Goal: Task Accomplishment & Management: Manage account settings

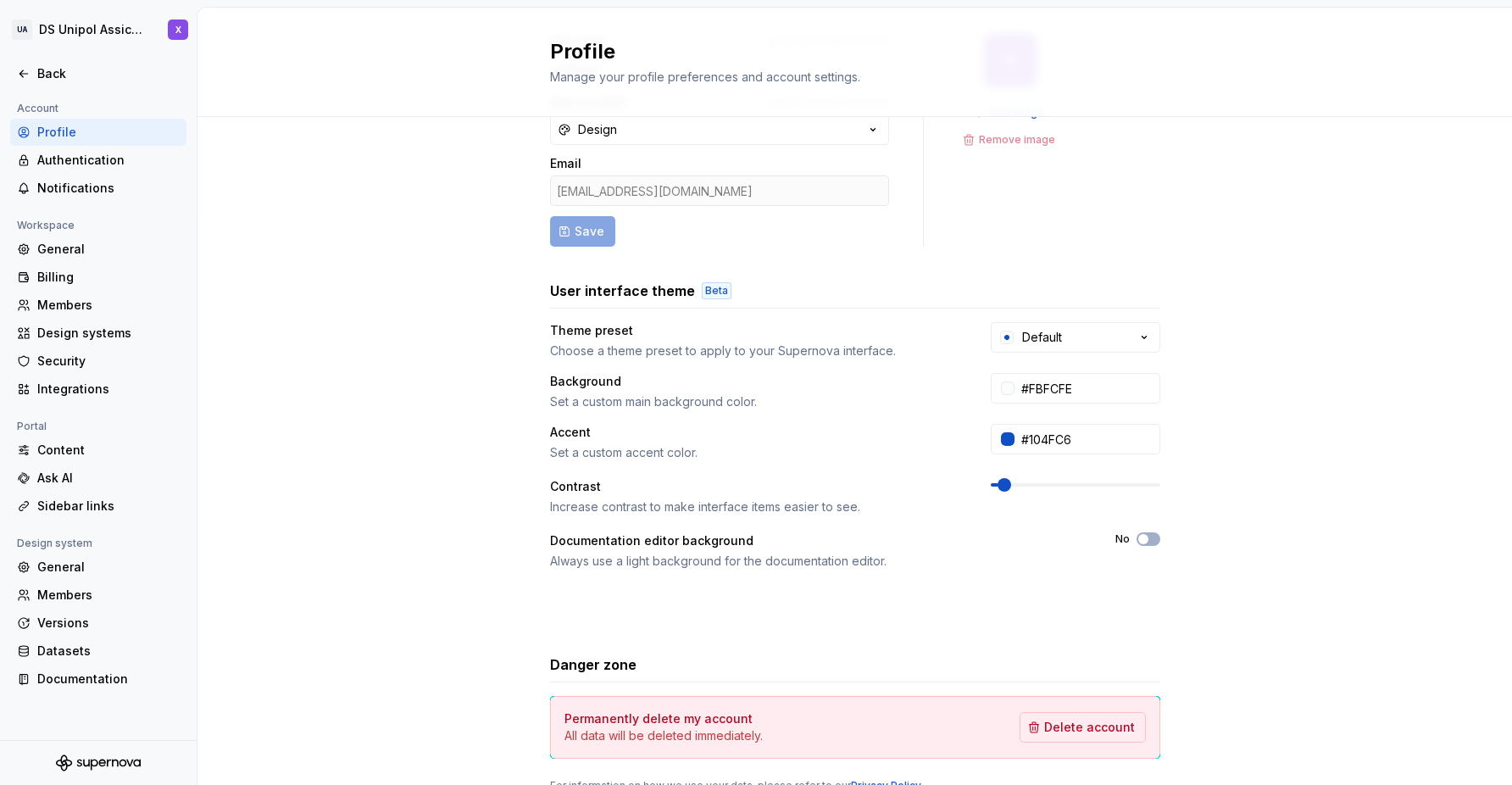
scroll to position [187, 0]
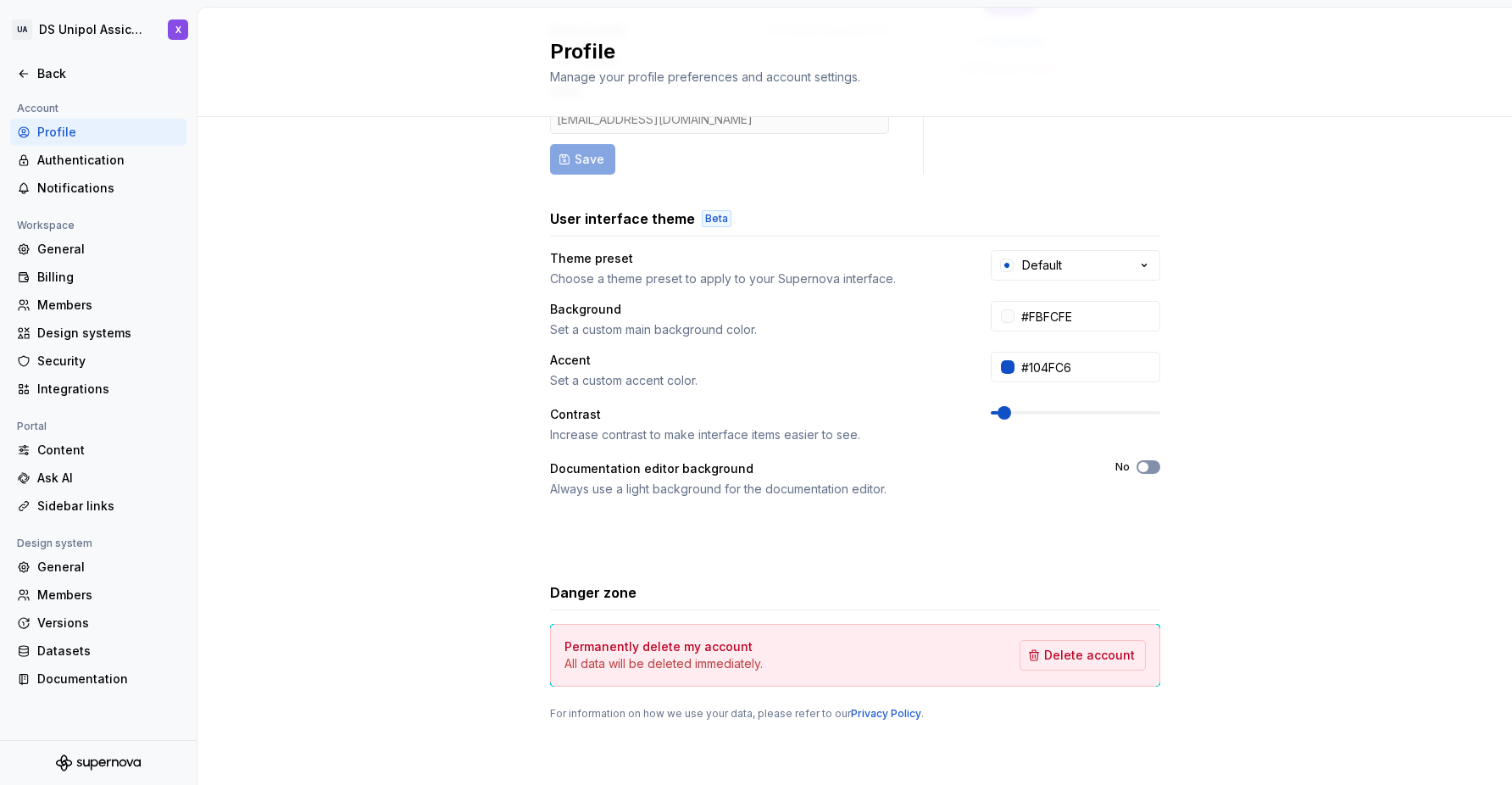
click at [1148, 463] on icon "button" at bounding box center [1143, 467] width 13 height 10
click at [65, 676] on div "Documentation" at bounding box center [108, 679] width 142 height 17
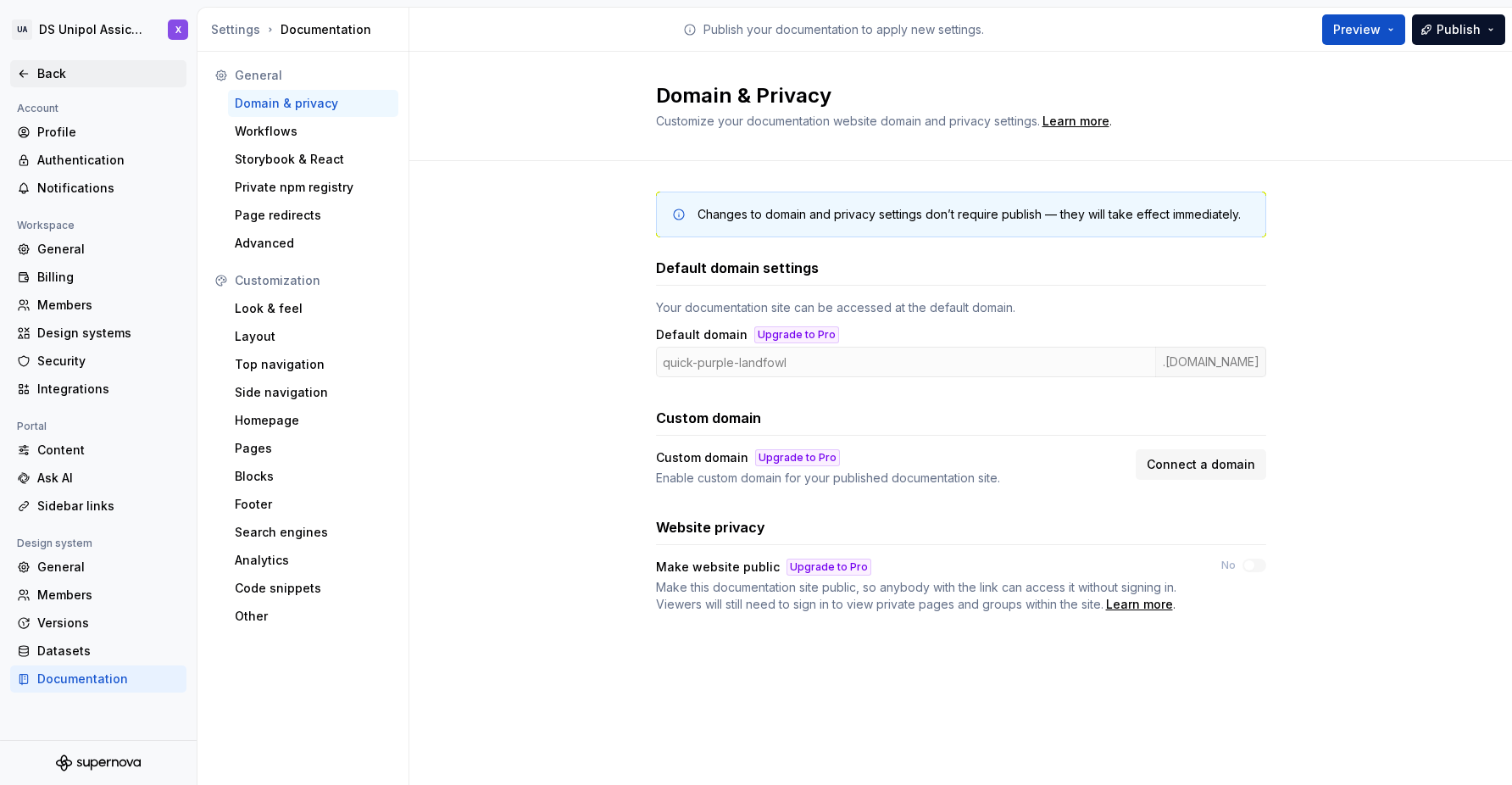
click at [26, 72] on icon at bounding box center [23, 73] width 8 height 7
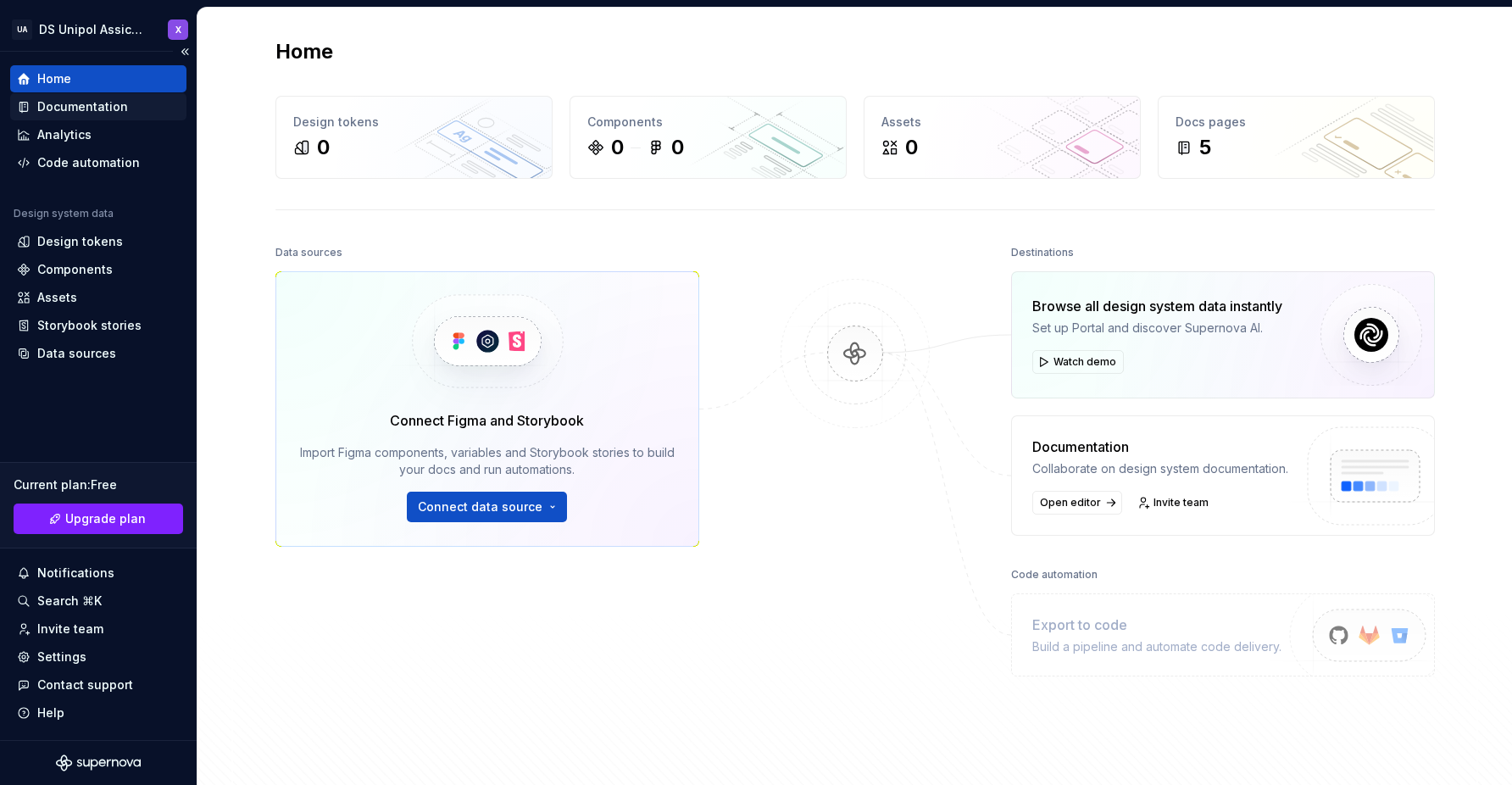
click at [94, 109] on div "Documentation" at bounding box center [82, 107] width 91 height 17
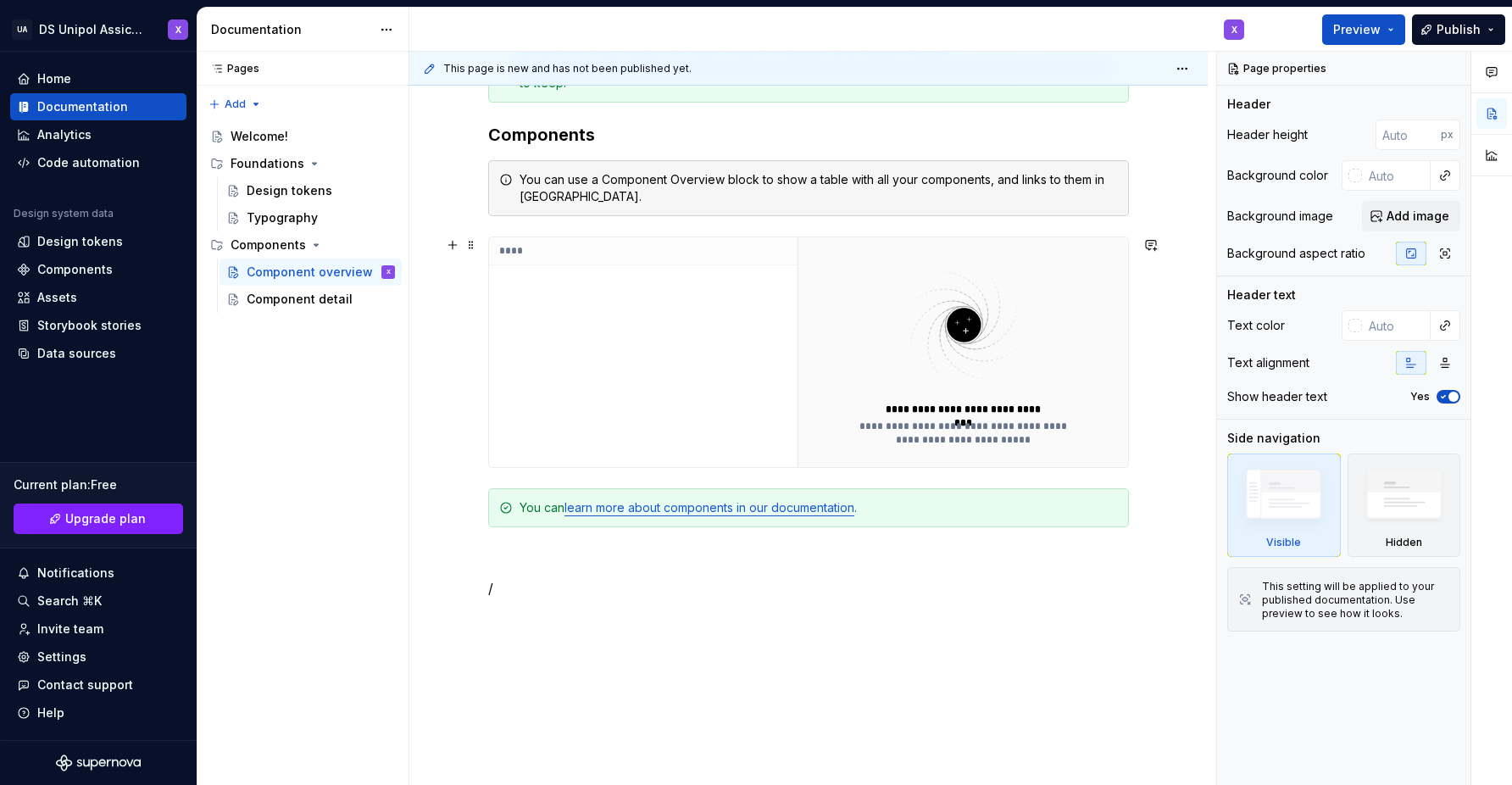
scroll to position [328, 0]
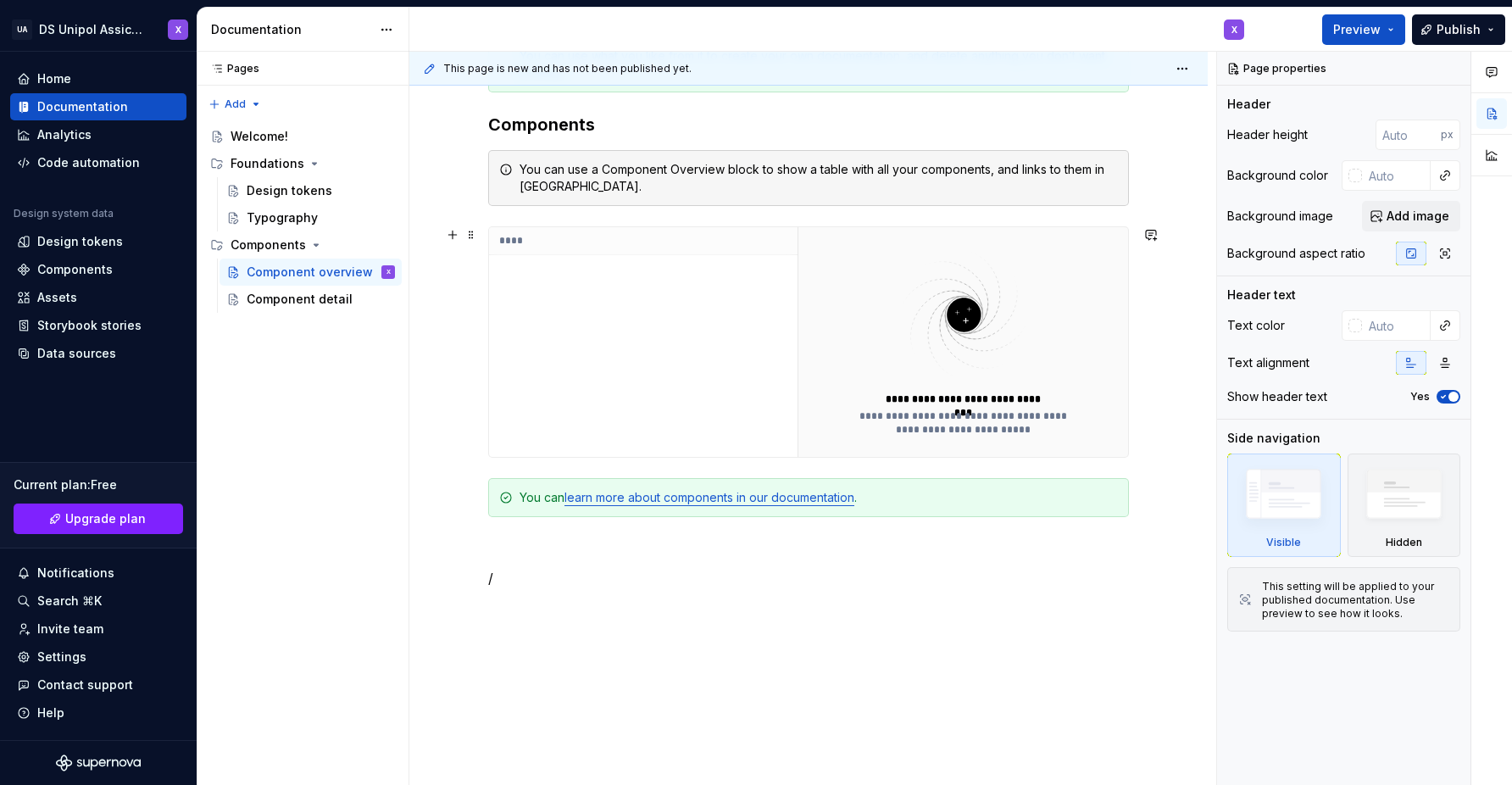
click at [885, 354] on img at bounding box center [963, 315] width 220 height 134
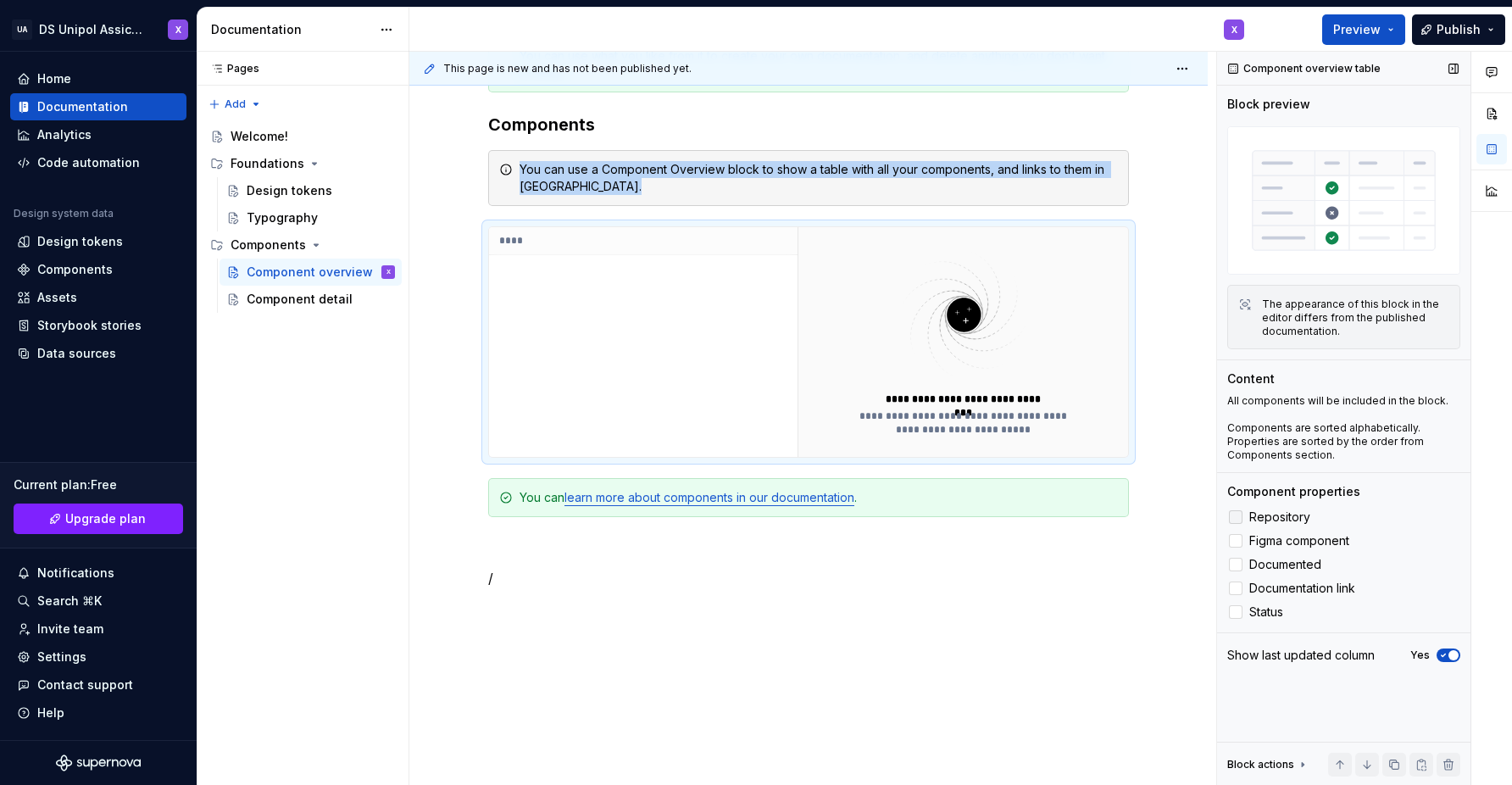
click at [1237, 517] on div at bounding box center [1236, 517] width 13 height 13
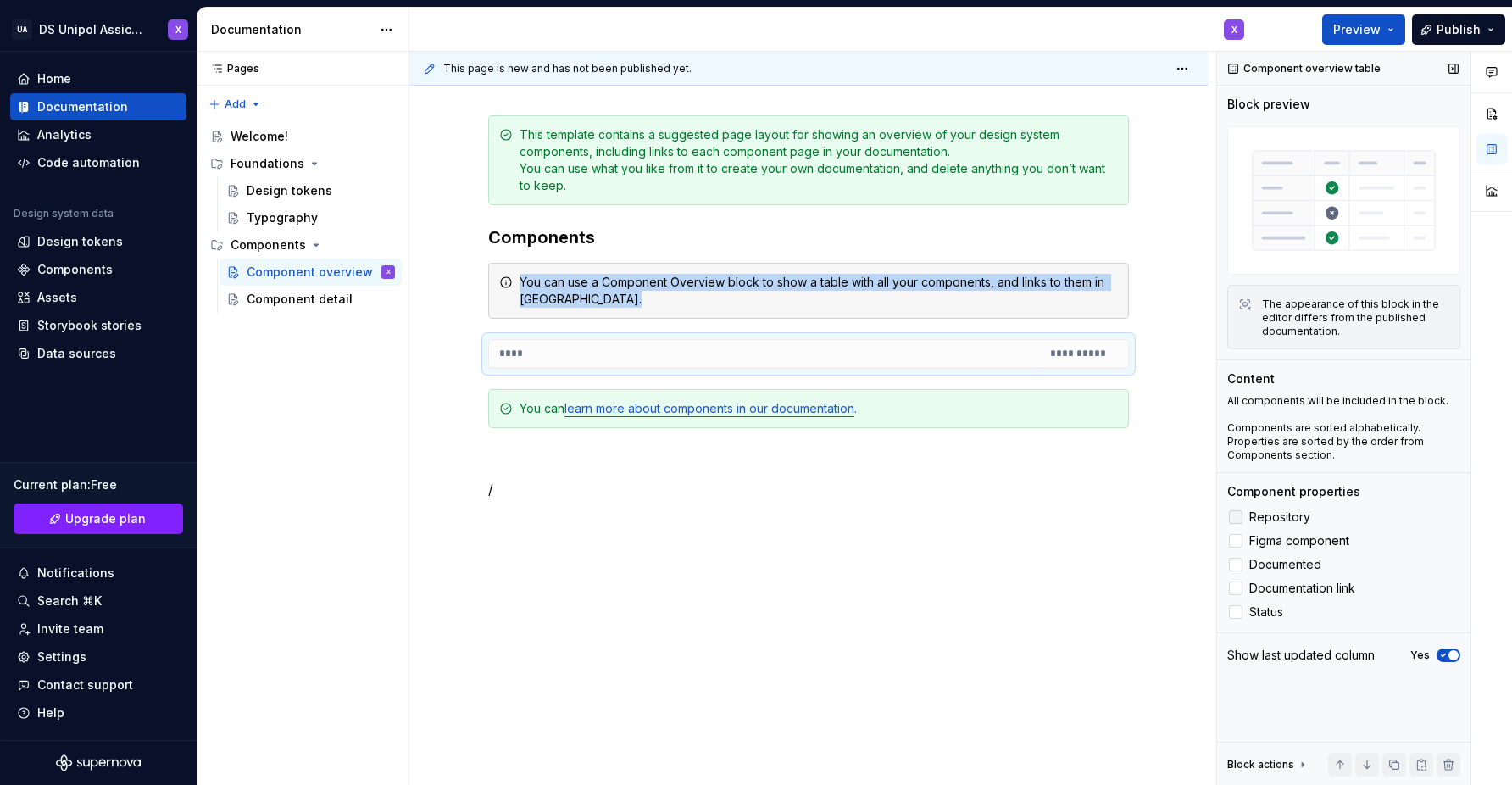
scroll to position [216, 0]
click at [1236, 517] on icon at bounding box center [1236, 517] width 0 height 0
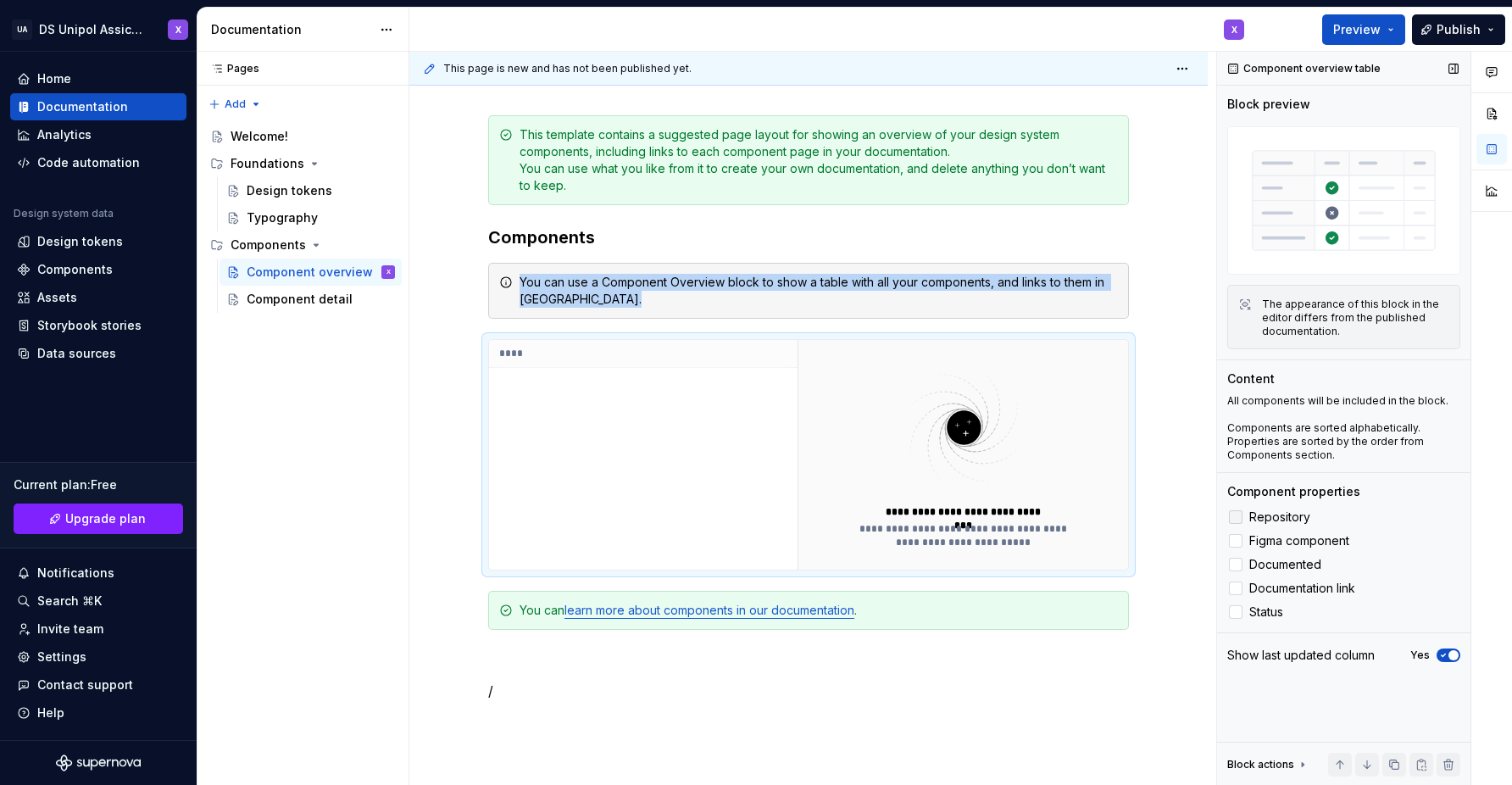
click at [1243, 516] on label "Repository" at bounding box center [1343, 517] width 233 height 20
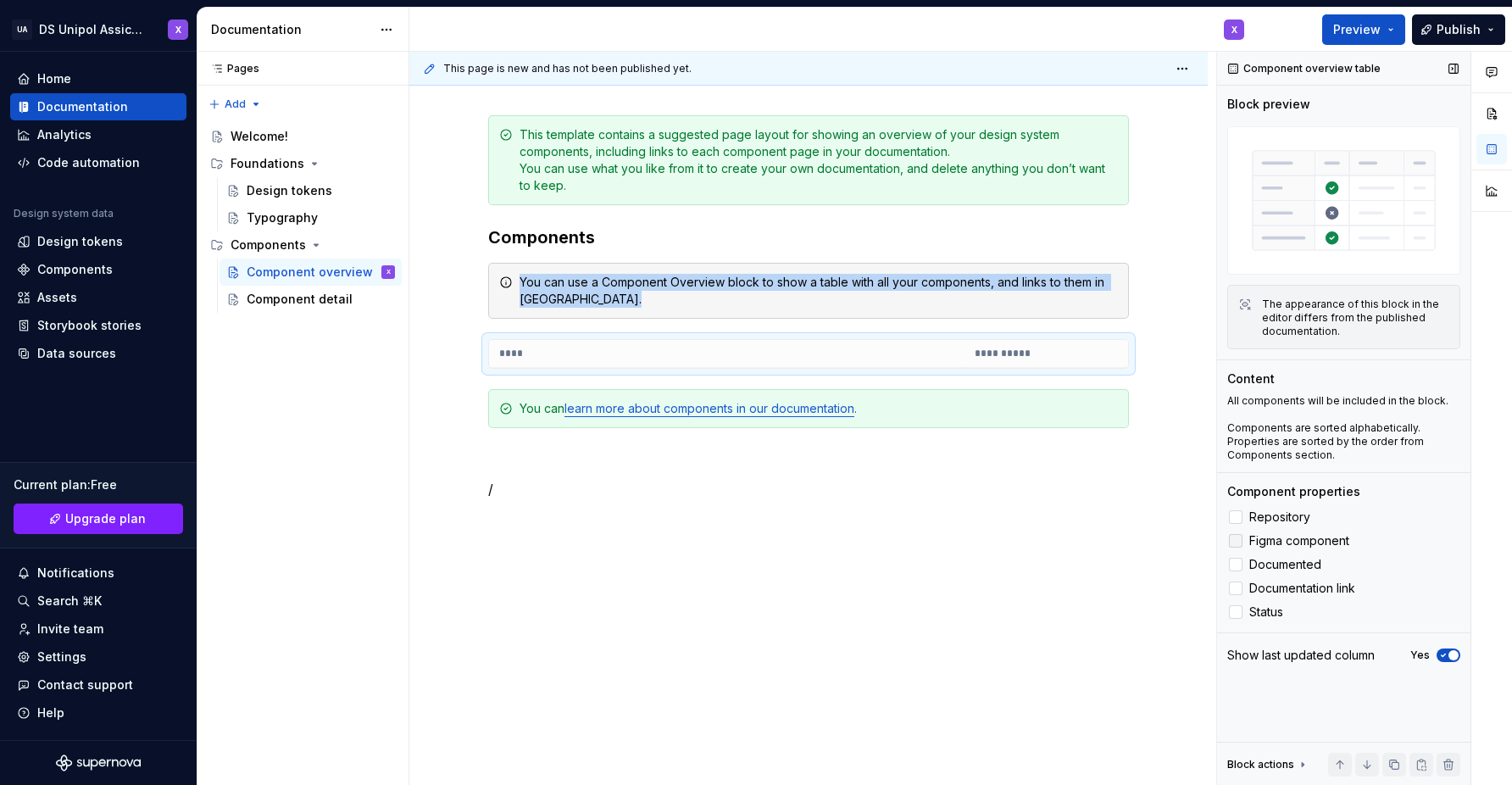
click at [1242, 538] on label "Figma component" at bounding box center [1343, 541] width 233 height 20
click at [1239, 569] on div at bounding box center [1236, 565] width 13 height 13
click at [1239, 591] on div at bounding box center [1236, 589] width 13 height 13
click at [1238, 613] on div at bounding box center [1236, 612] width 13 height 13
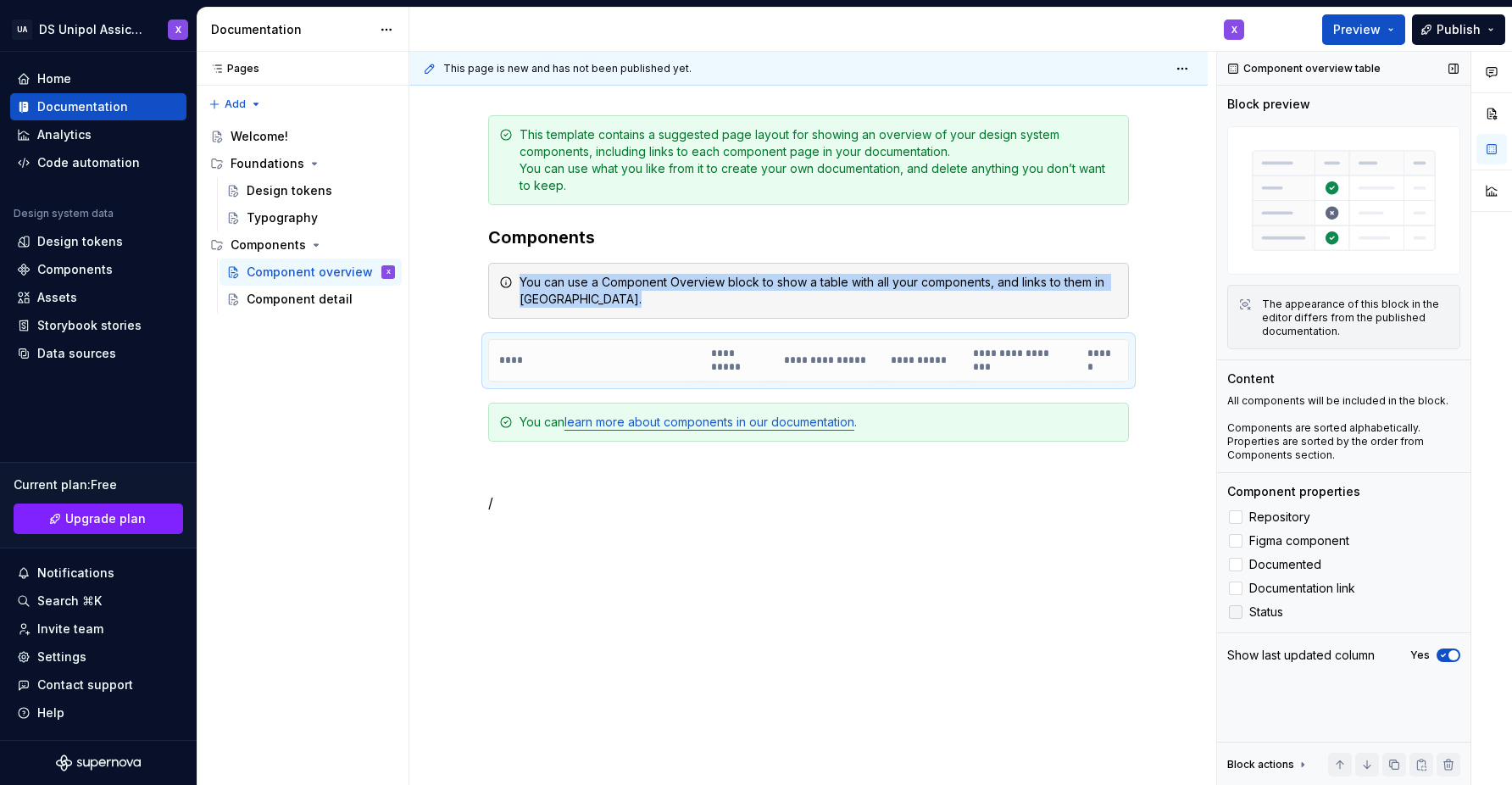
click at [1236, 612] on icon at bounding box center [1236, 612] width 0 height 0
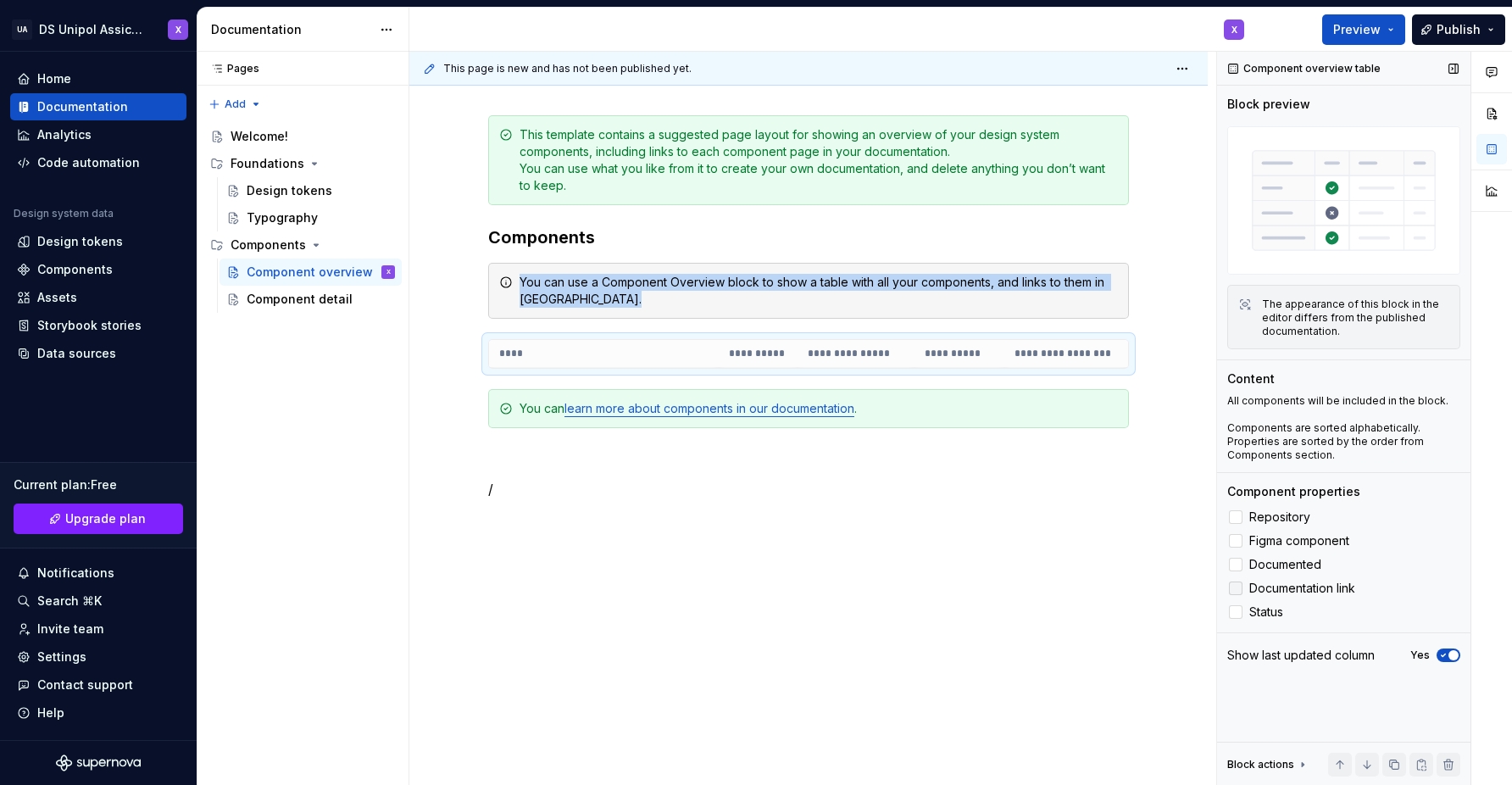
click at [1236, 589] on icon at bounding box center [1236, 589] width 0 height 0
click at [1236, 565] on icon at bounding box center [1236, 565] width 0 height 0
click at [1239, 550] on label "Figma component" at bounding box center [1343, 541] width 233 height 20
click at [1236, 517] on icon at bounding box center [1236, 517] width 0 height 0
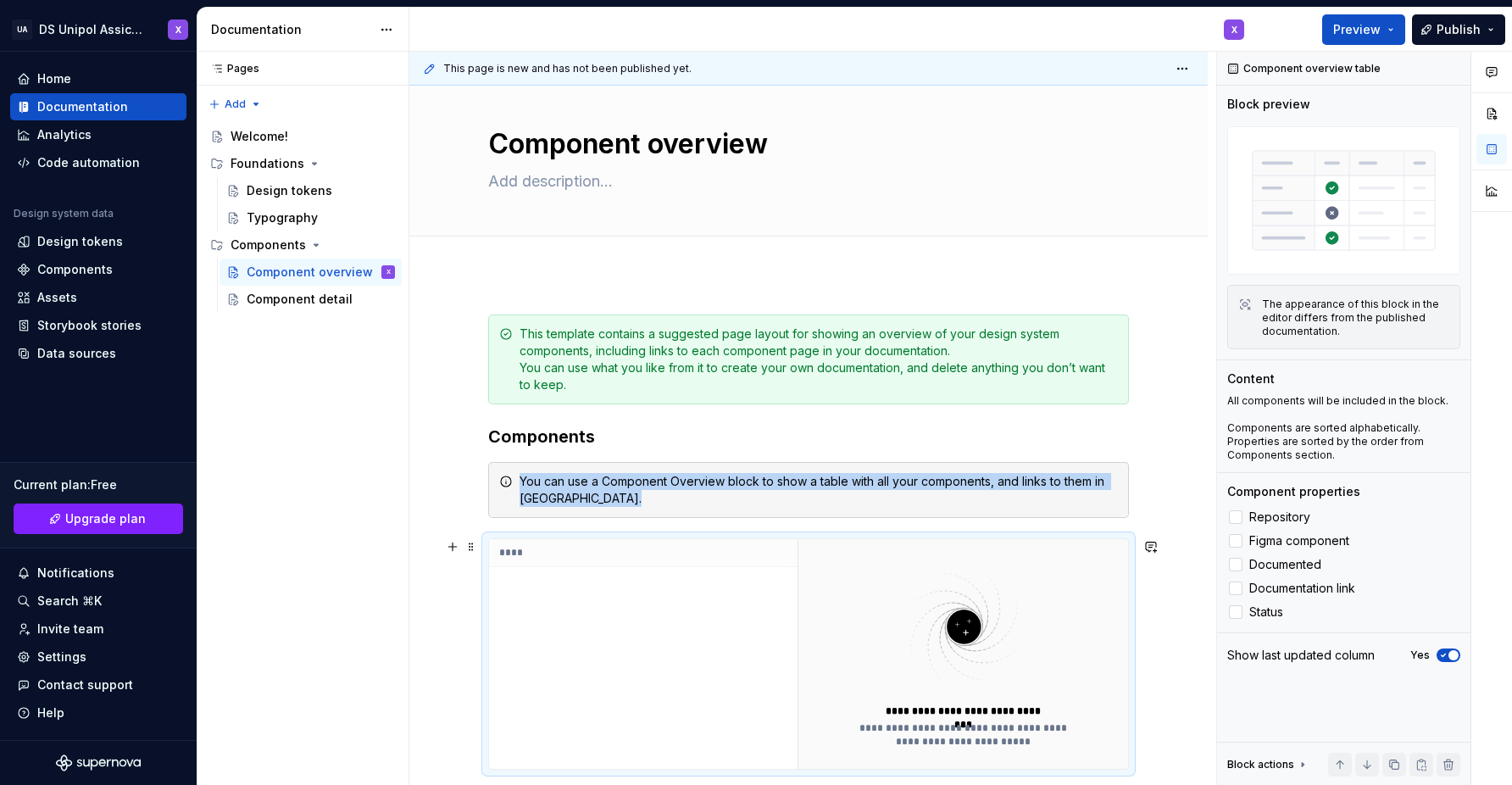
scroll to position [0, 0]
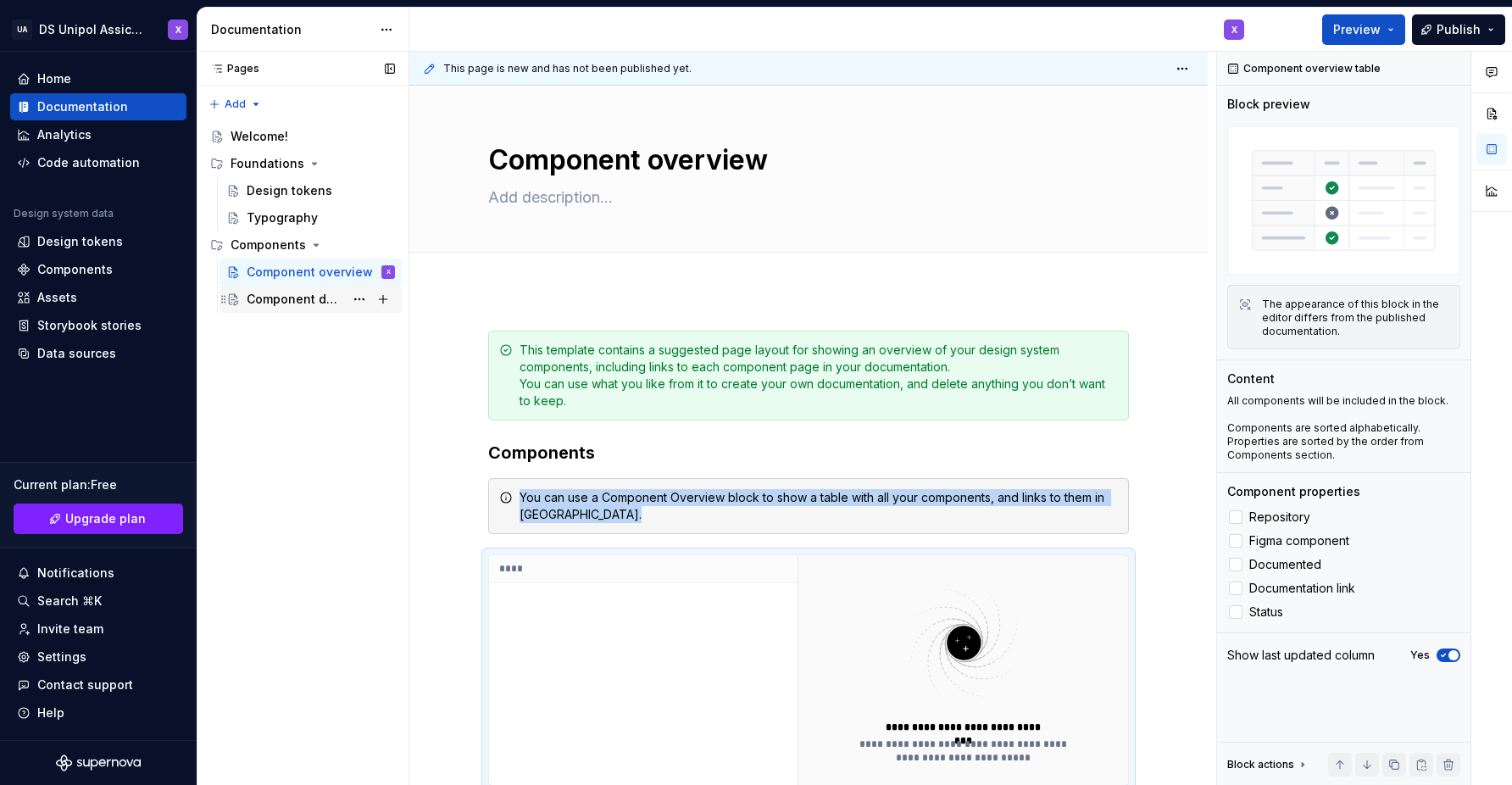
click at [264, 306] on div "Component detail" at bounding box center [296, 300] width 97 height 17
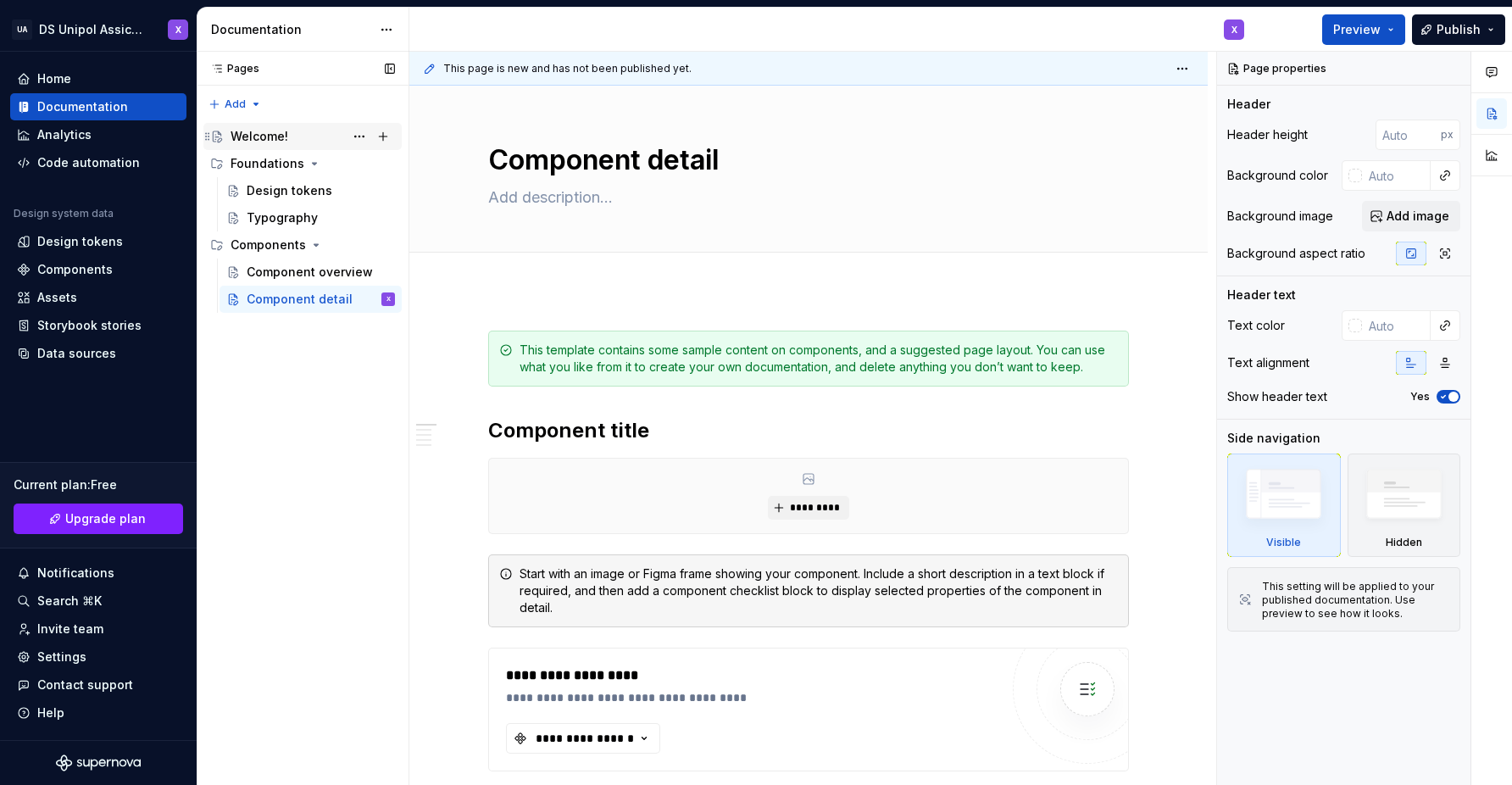
click at [253, 145] on div "Welcome!" at bounding box center [313, 136] width 164 height 24
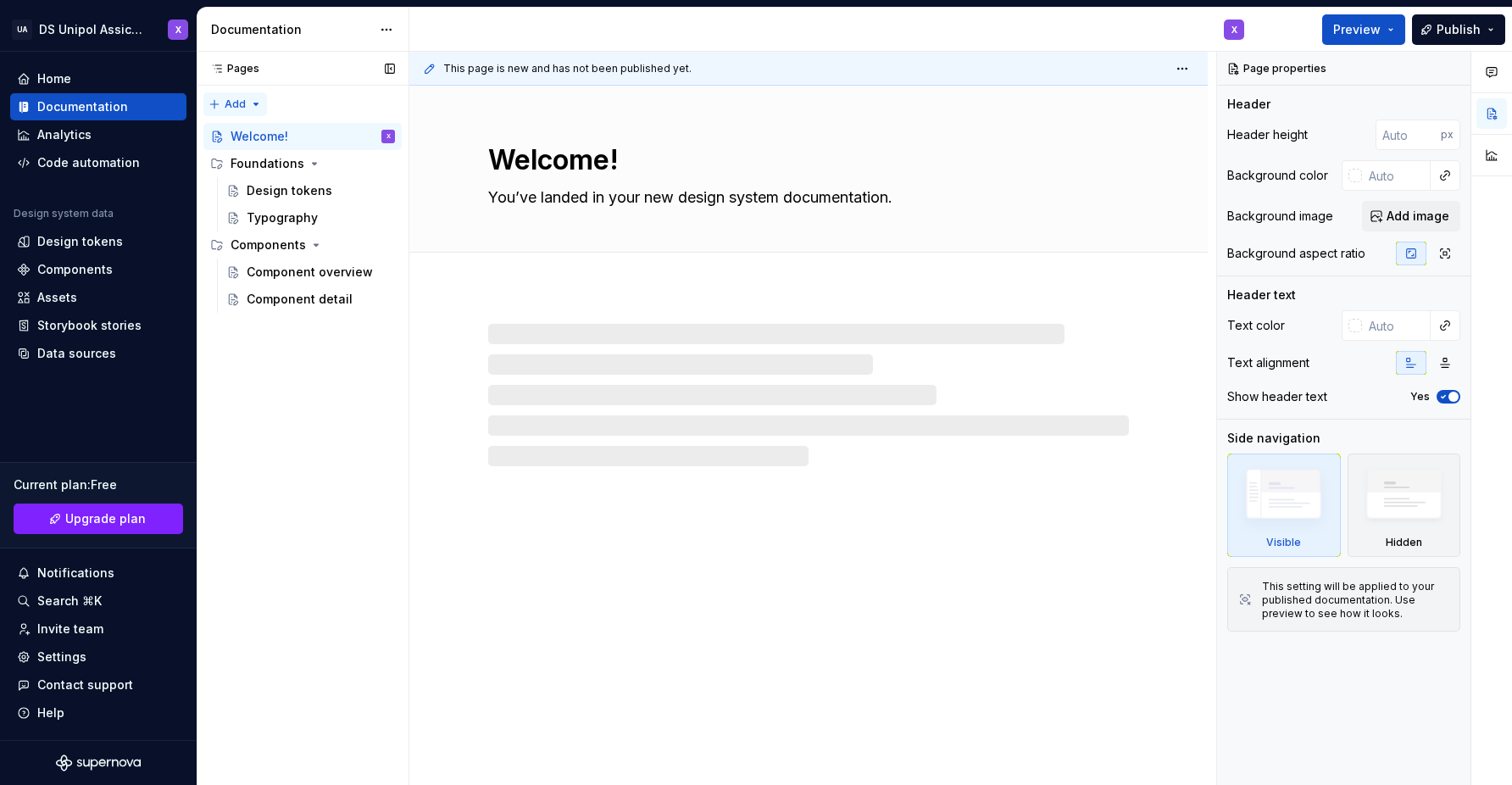
click at [248, 105] on div "Pages Pages Add Accessibility guide for tree Page tree. Navigate the tree with …" at bounding box center [302, 419] width 212 height 734
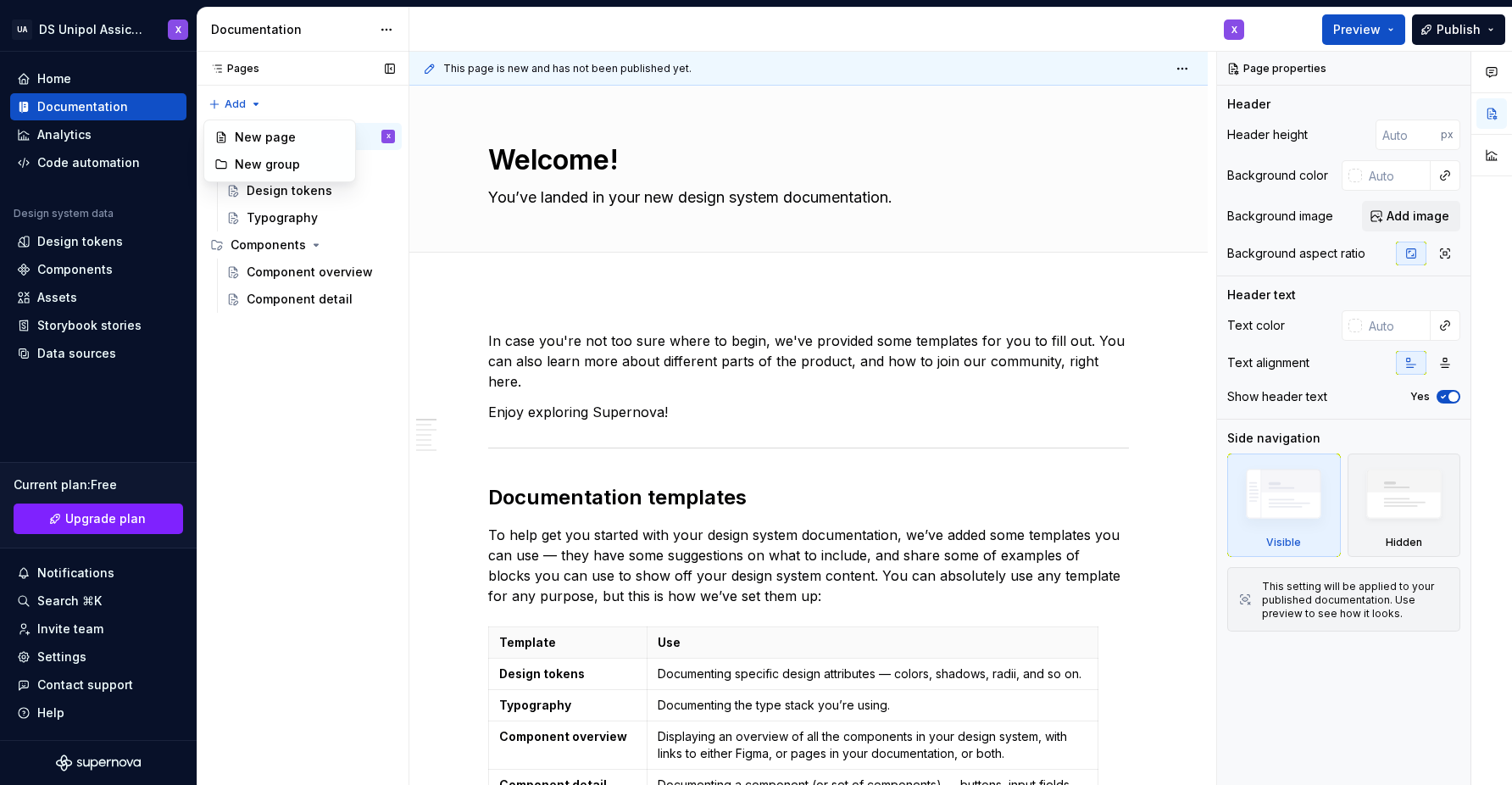
click at [333, 372] on div "Pages Pages Add Accessibility guide for tree Page tree. Navigate the tree with …" at bounding box center [302, 419] width 212 height 734
click at [1346, 27] on span "Preview" at bounding box center [1357, 30] width 48 height 17
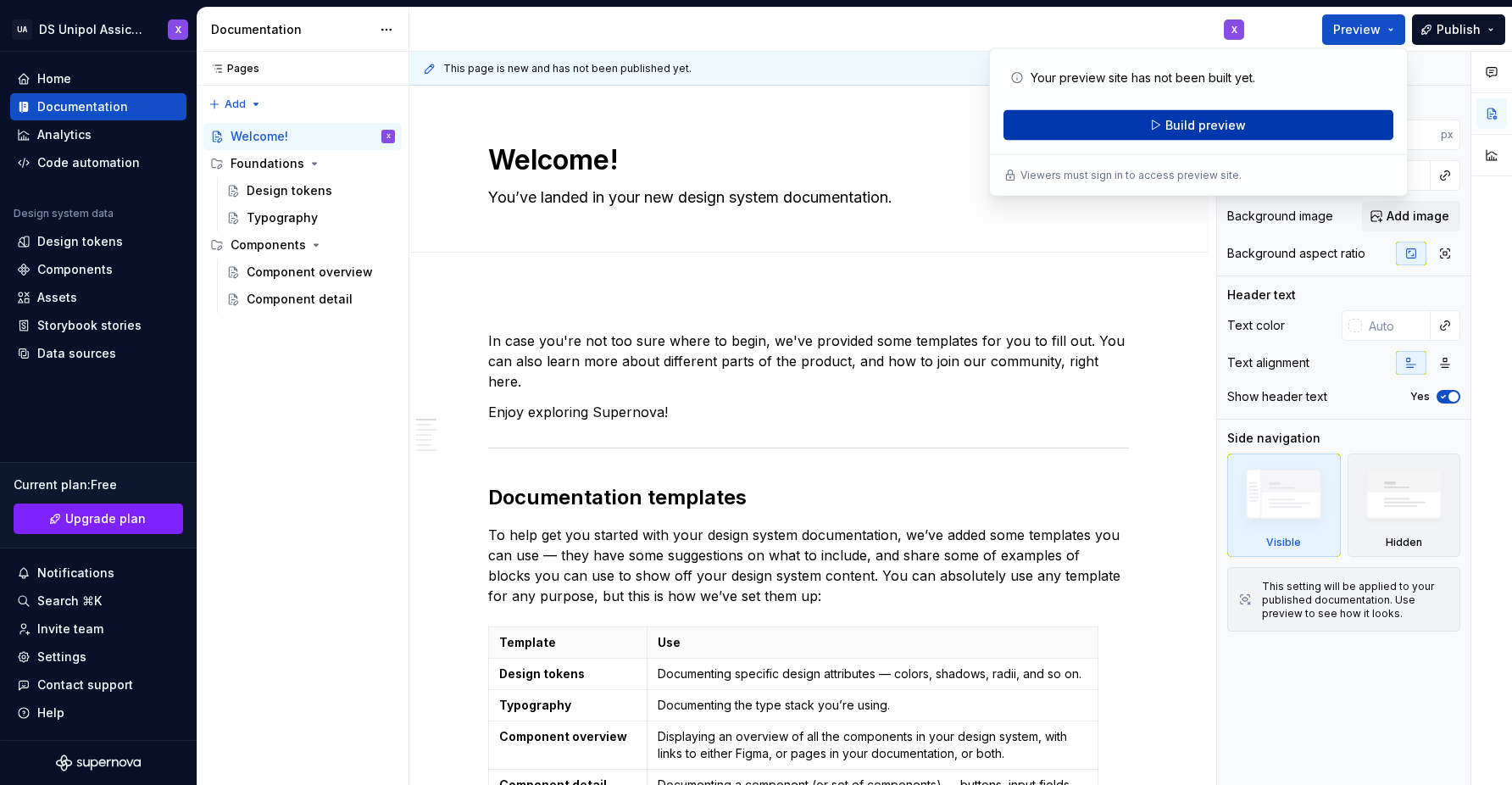
click at [1238, 124] on span "Build preview" at bounding box center [1205, 126] width 80 height 17
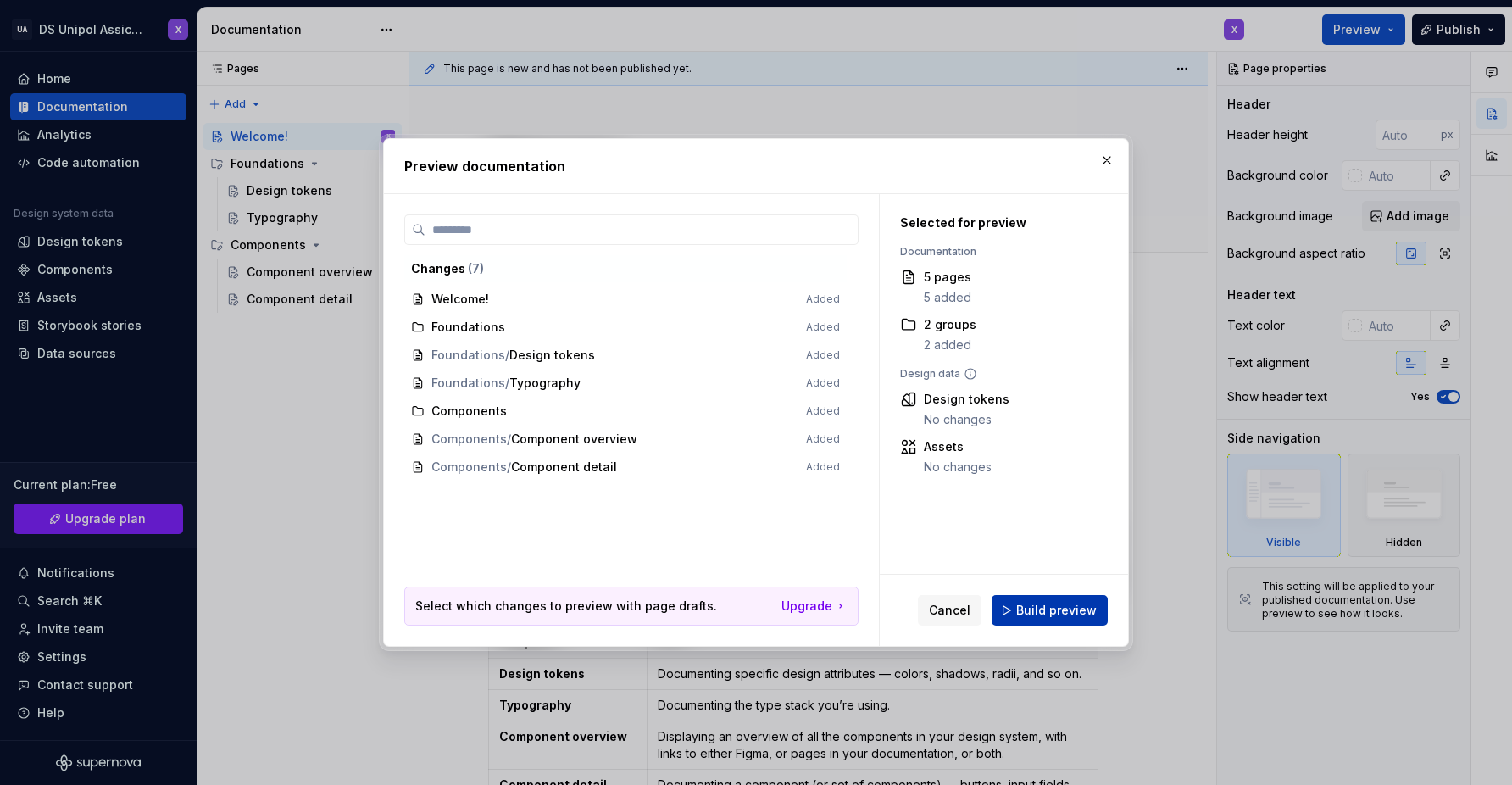
click at [1029, 609] on span "Build preview" at bounding box center [1056, 610] width 80 height 17
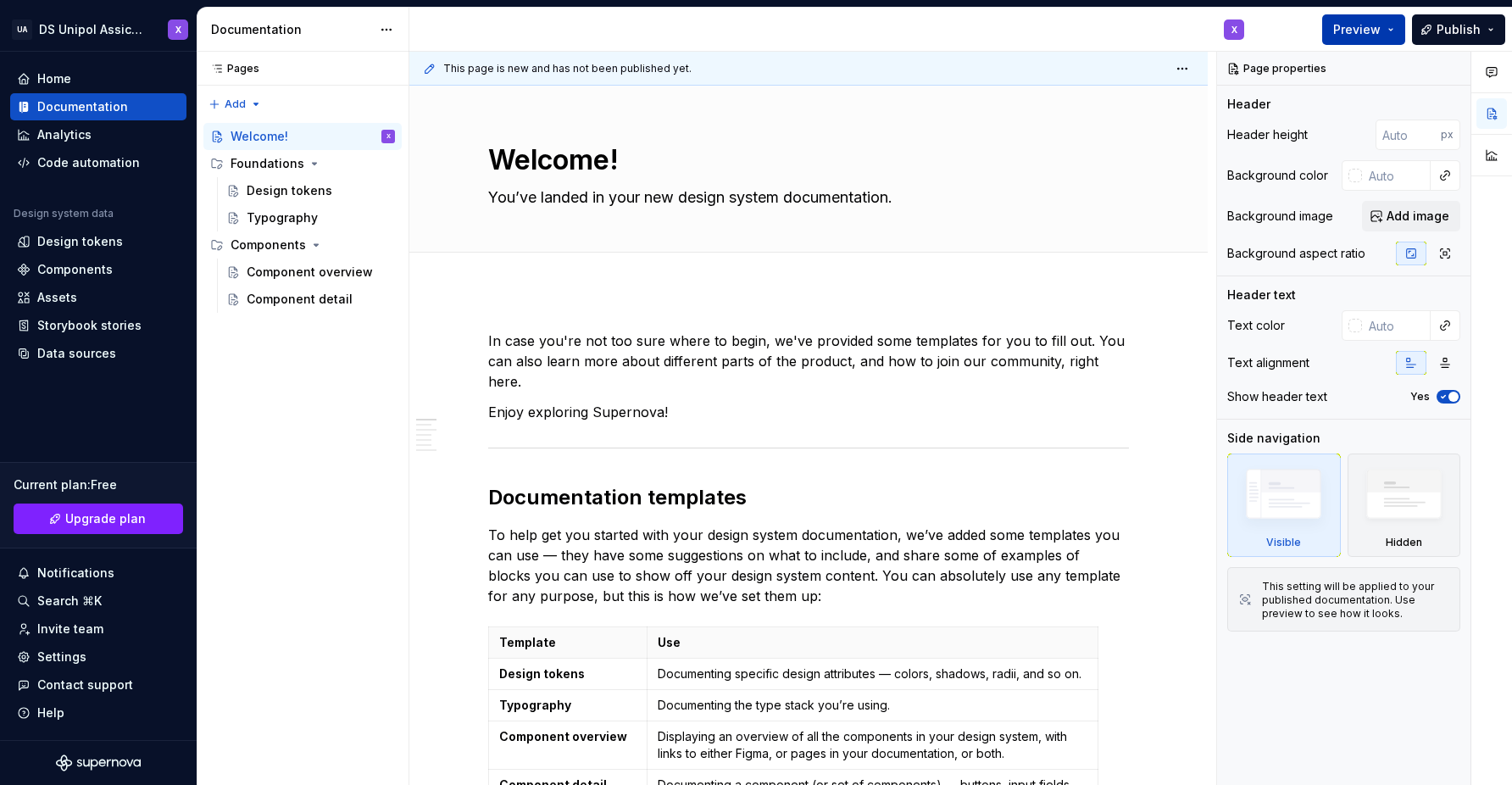
click at [1390, 32] on button "Preview" at bounding box center [1363, 30] width 83 height 31
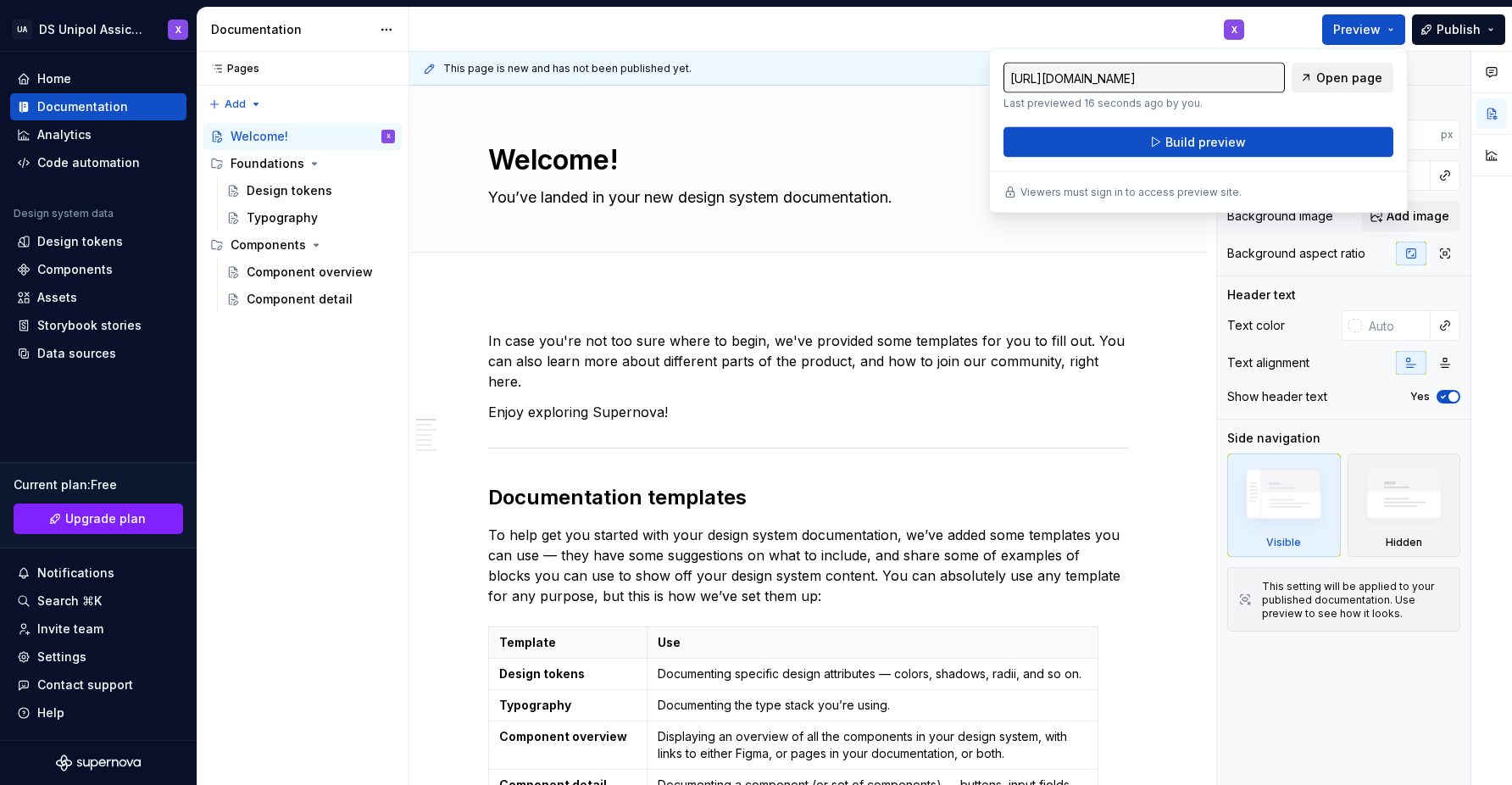
click at [1345, 74] on span "Open page" at bounding box center [1349, 78] width 66 height 17
click at [63, 655] on div "Settings" at bounding box center [62, 657] width 50 height 17
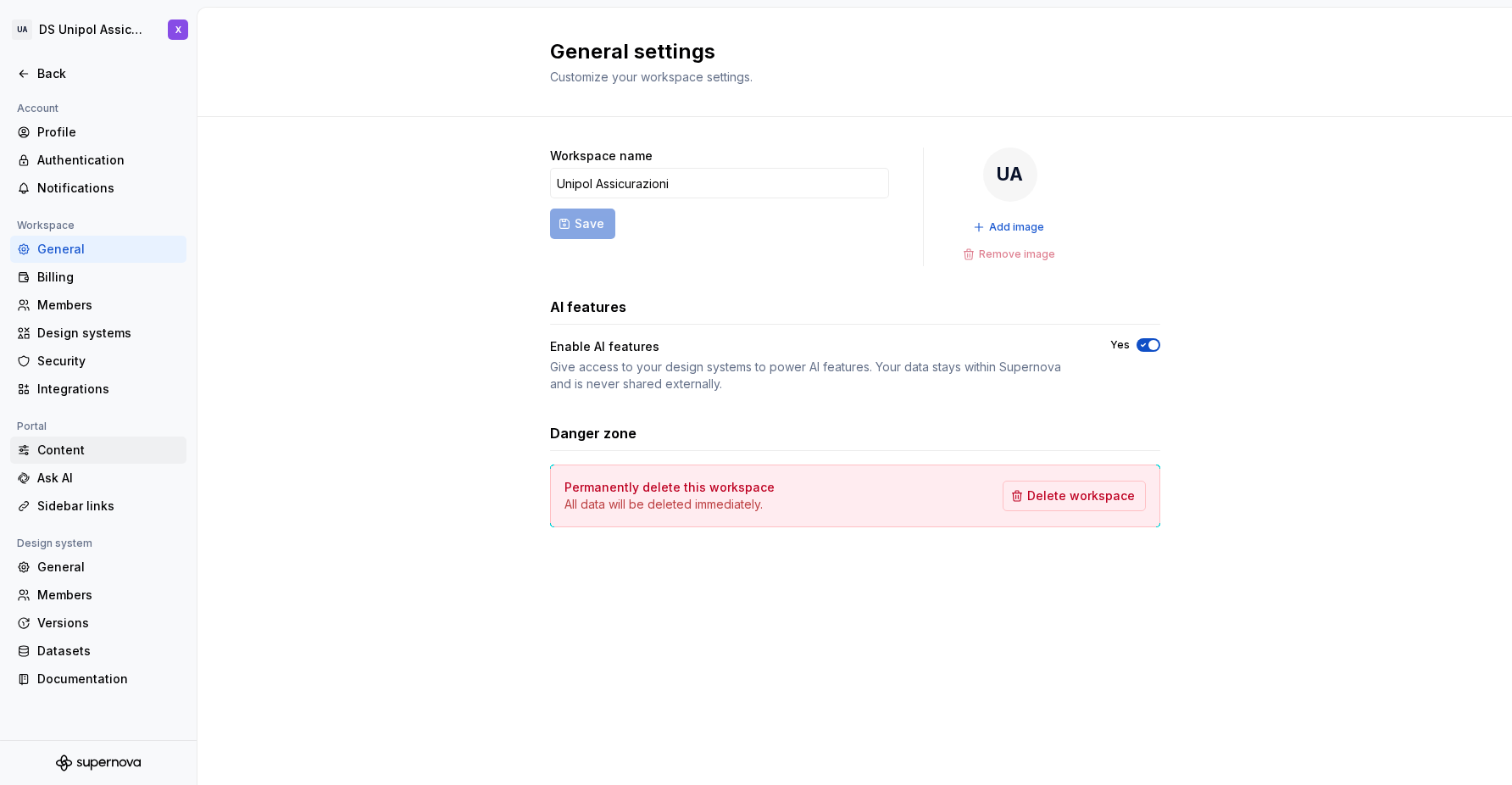
click at [80, 448] on div "Content" at bounding box center [108, 450] width 142 height 17
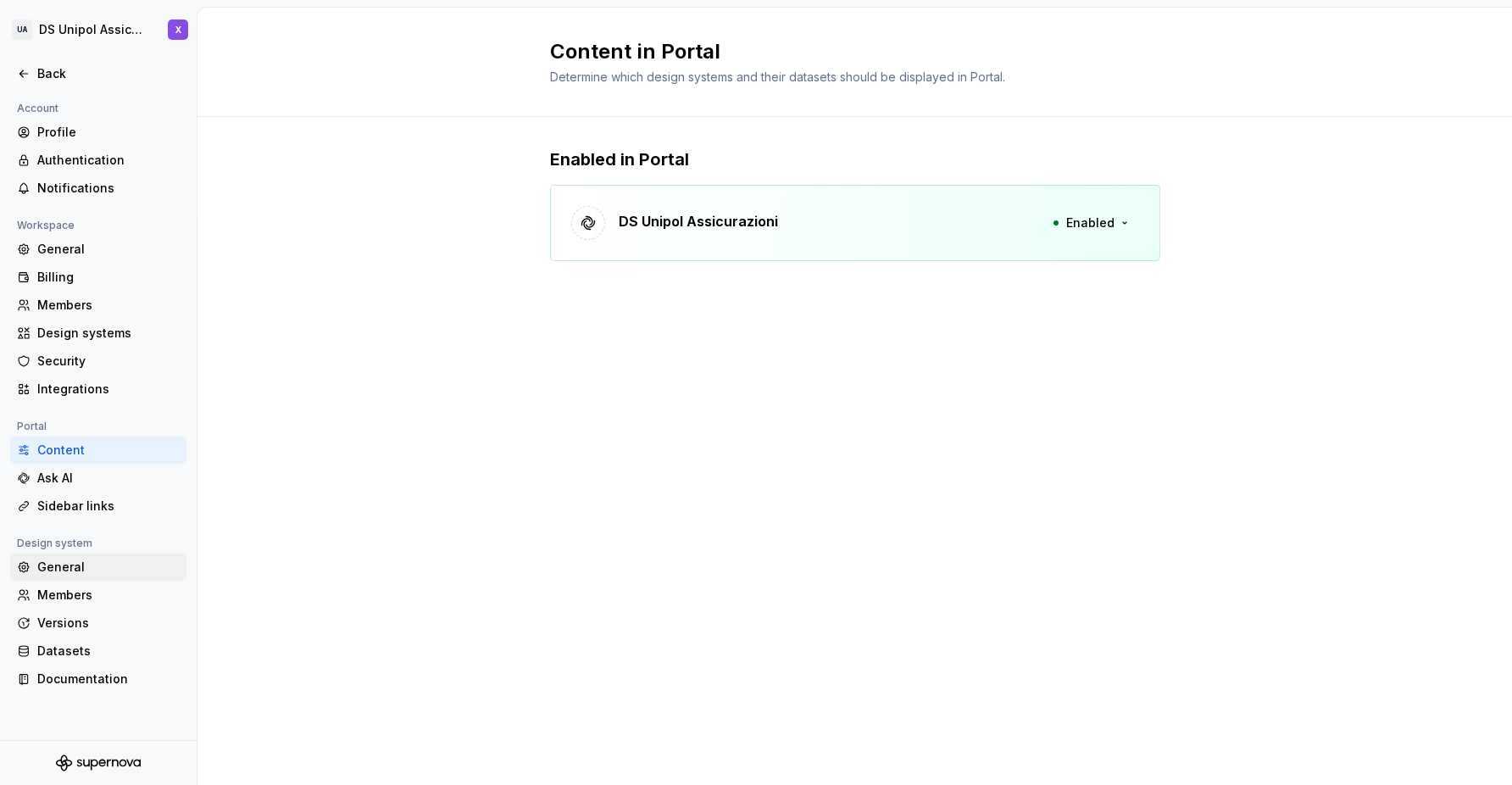
click at [72, 566] on div "General" at bounding box center [108, 568] width 142 height 17
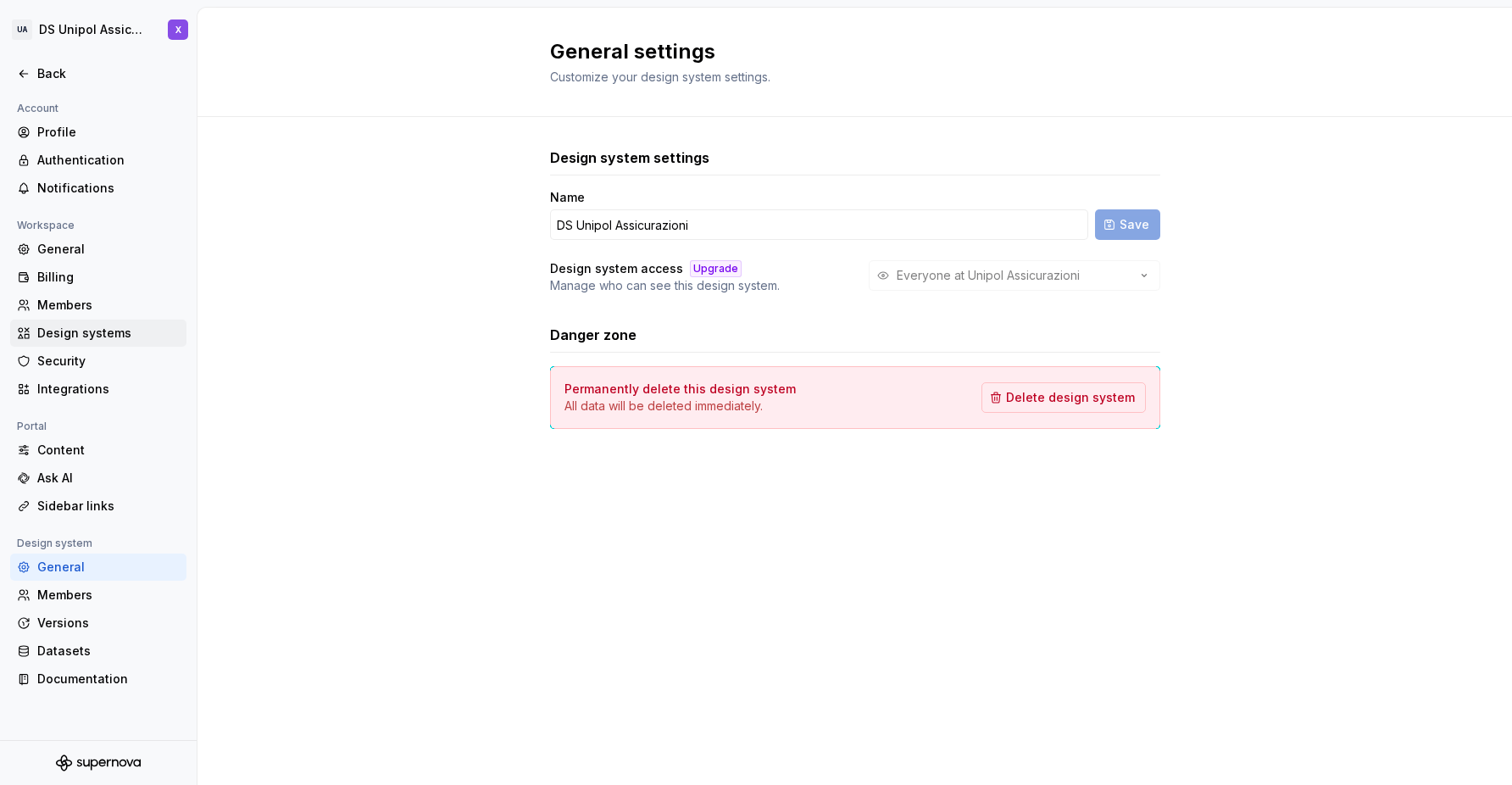
click at [72, 341] on div "Design systems" at bounding box center [108, 334] width 142 height 17
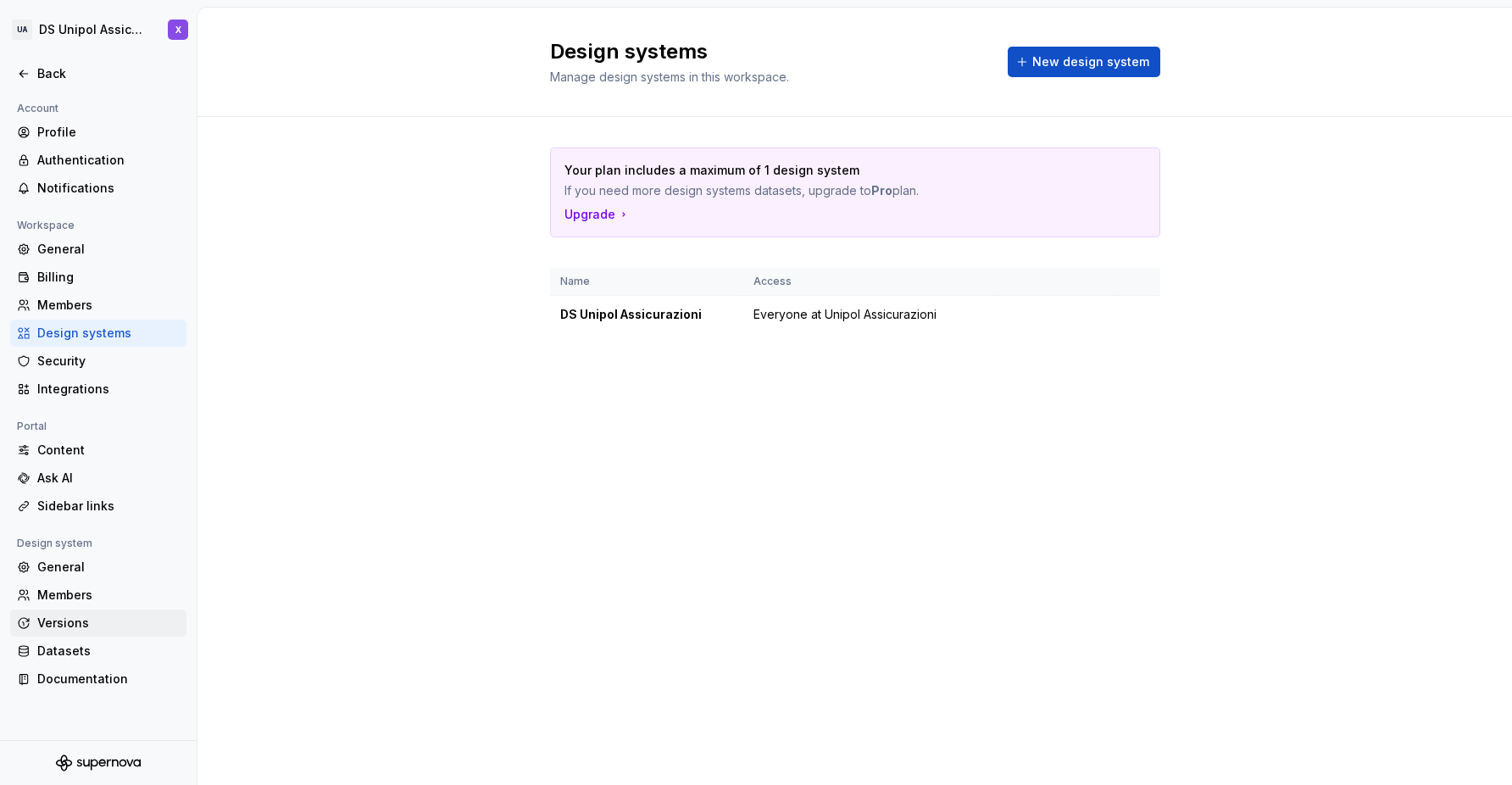
click at [45, 624] on div "Versions" at bounding box center [108, 624] width 142 height 17
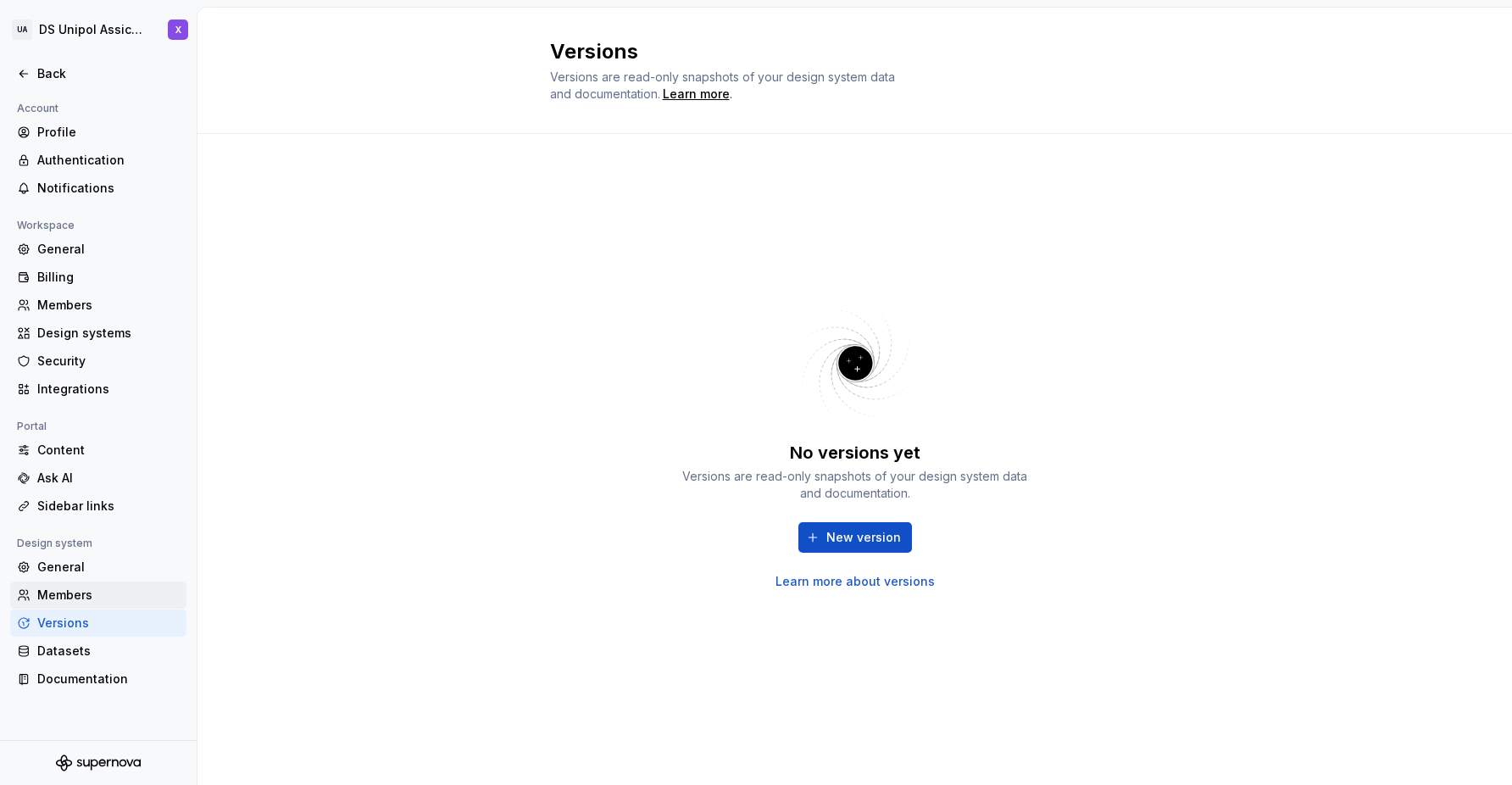
click at [53, 601] on div "Members" at bounding box center [108, 595] width 142 height 17
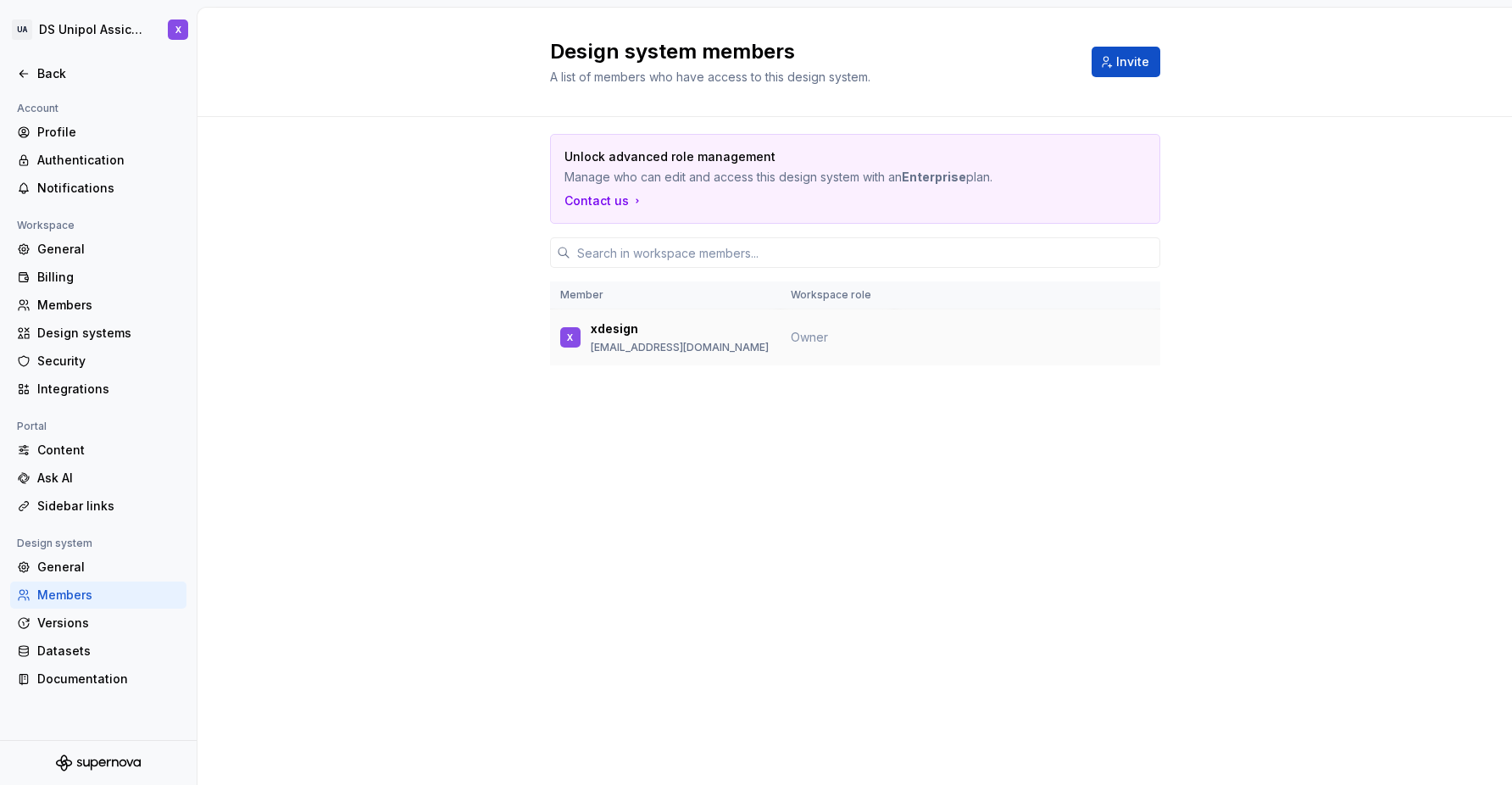
click at [582, 337] on div "X xdesign [EMAIL_ADDRESS][DOMAIN_NAME]" at bounding box center [665, 337] width 210 height 35
click at [72, 572] on div "General" at bounding box center [108, 568] width 142 height 17
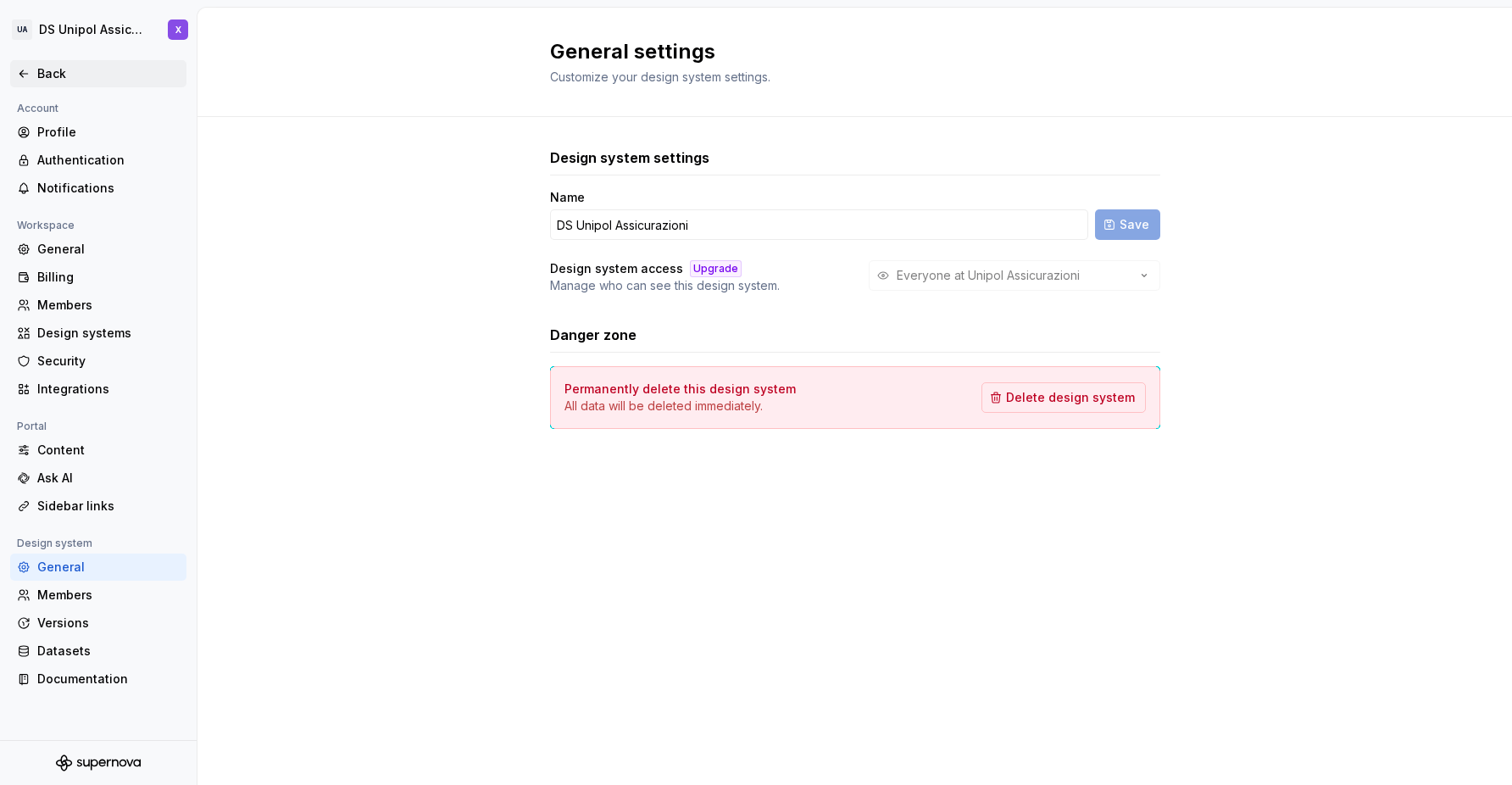
click at [13, 65] on div "Back" at bounding box center [98, 73] width 176 height 27
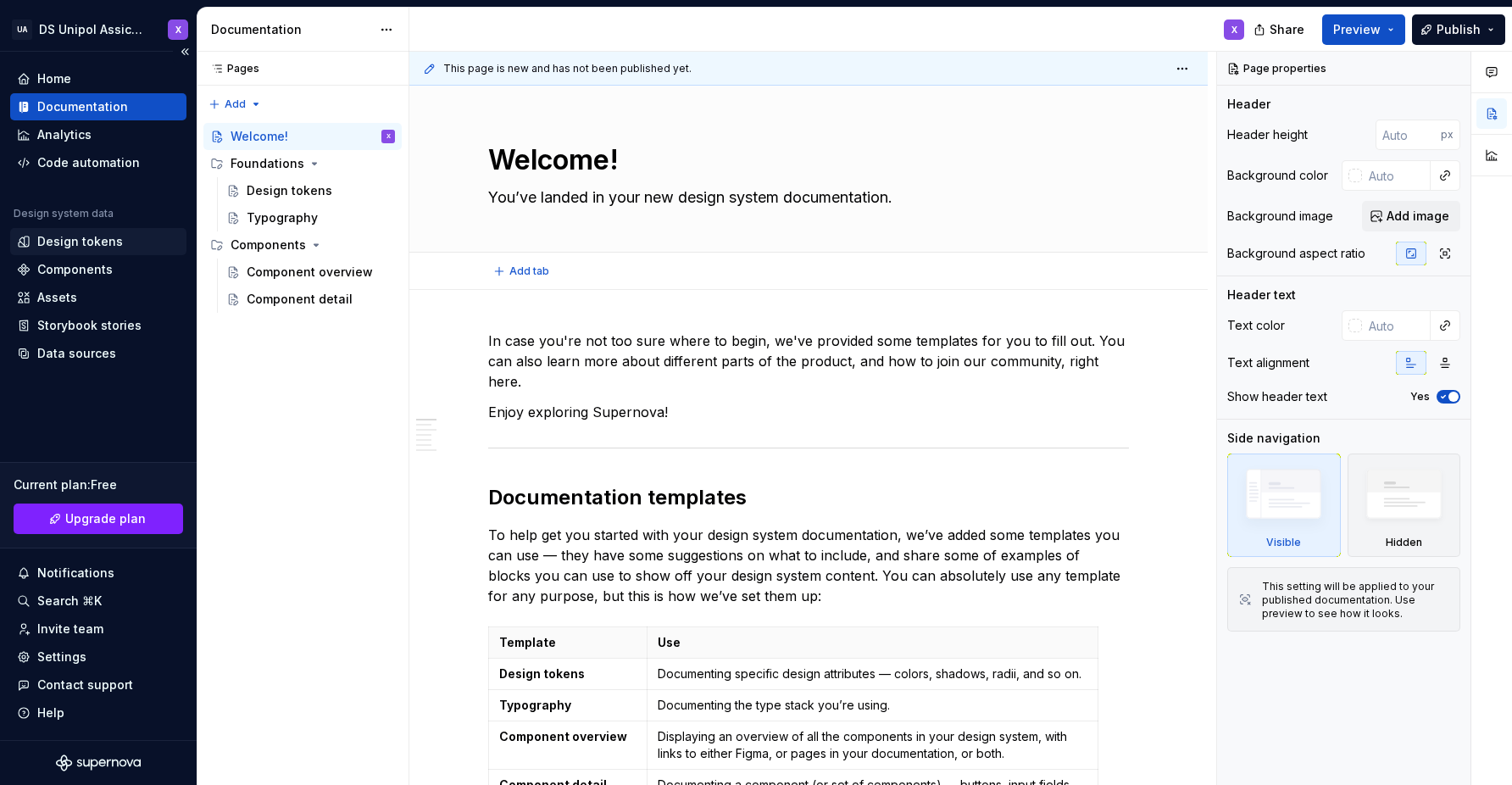
type textarea "*"
click at [65, 659] on div "Settings" at bounding box center [62, 657] width 50 height 17
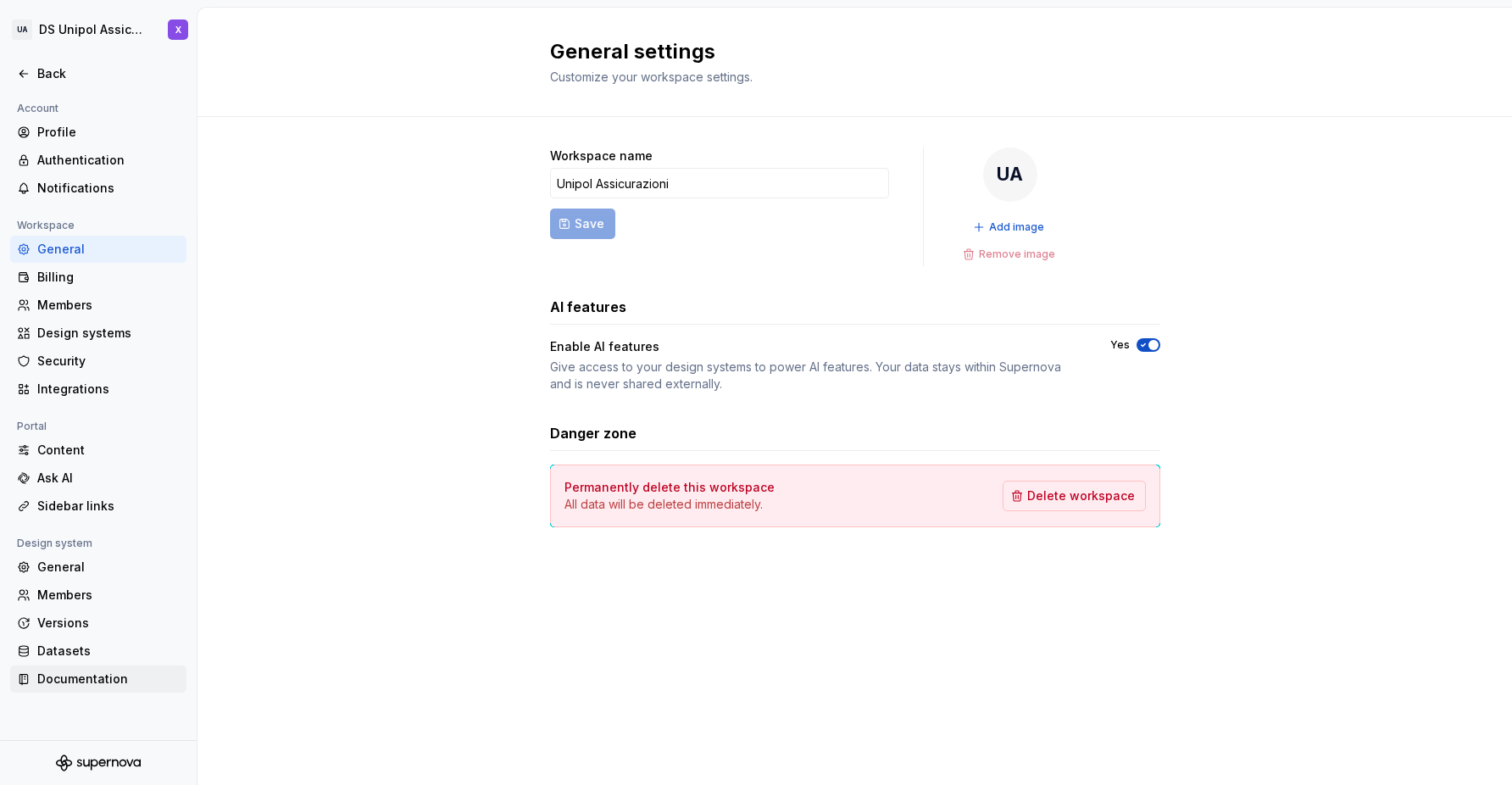
click at [64, 687] on div "Documentation" at bounding box center [108, 679] width 142 height 17
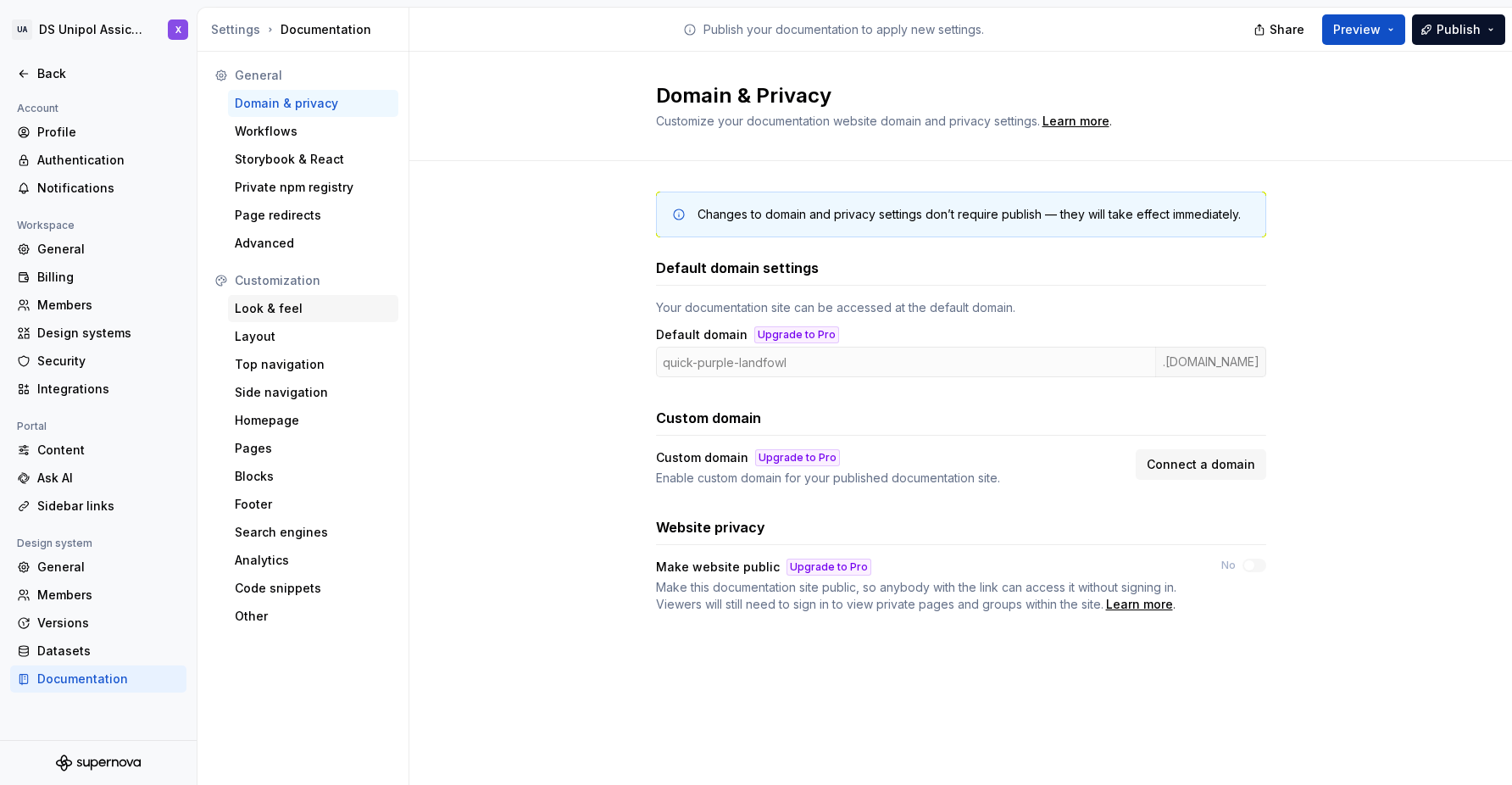
click at [261, 321] on div "Look & feel" at bounding box center [313, 308] width 171 height 27
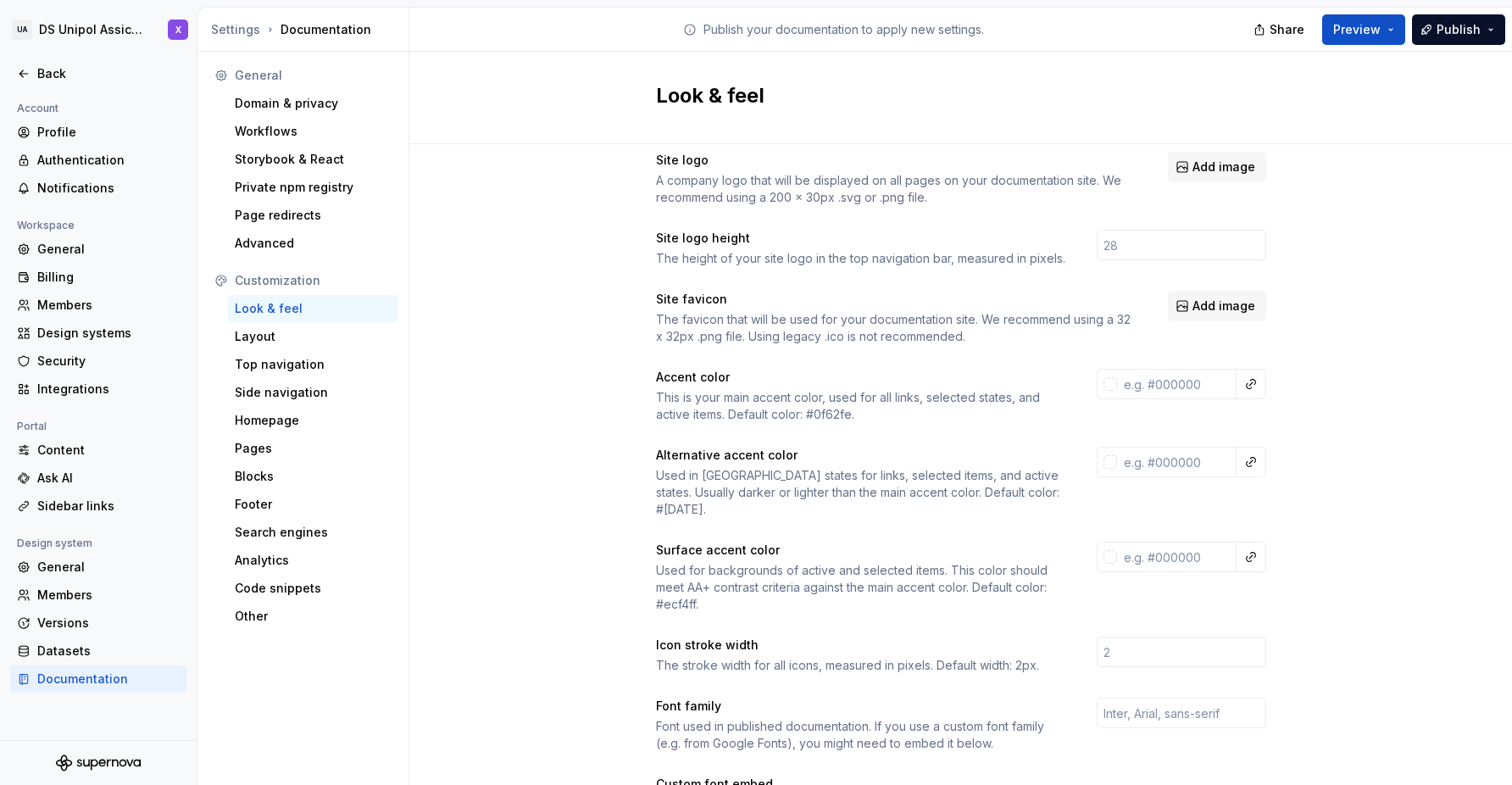
scroll to position [34, 0]
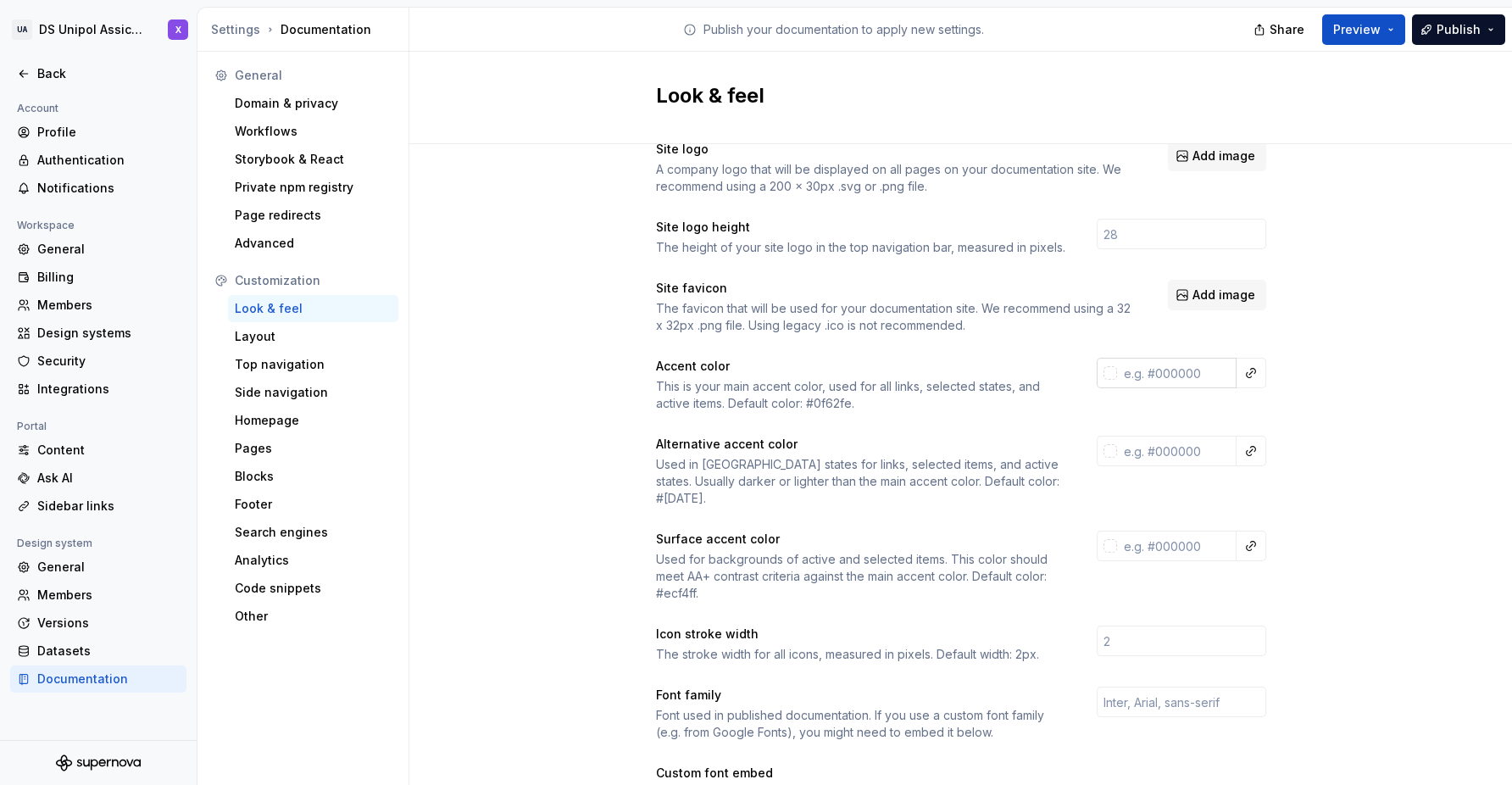
click at [1157, 382] on input "text" at bounding box center [1176, 373] width 119 height 31
paste input "0303F5"
click at [1287, 404] on div "Site logo A company logo that will be displayed on all pages on your documentat…" at bounding box center [960, 735] width 1103 height 1250
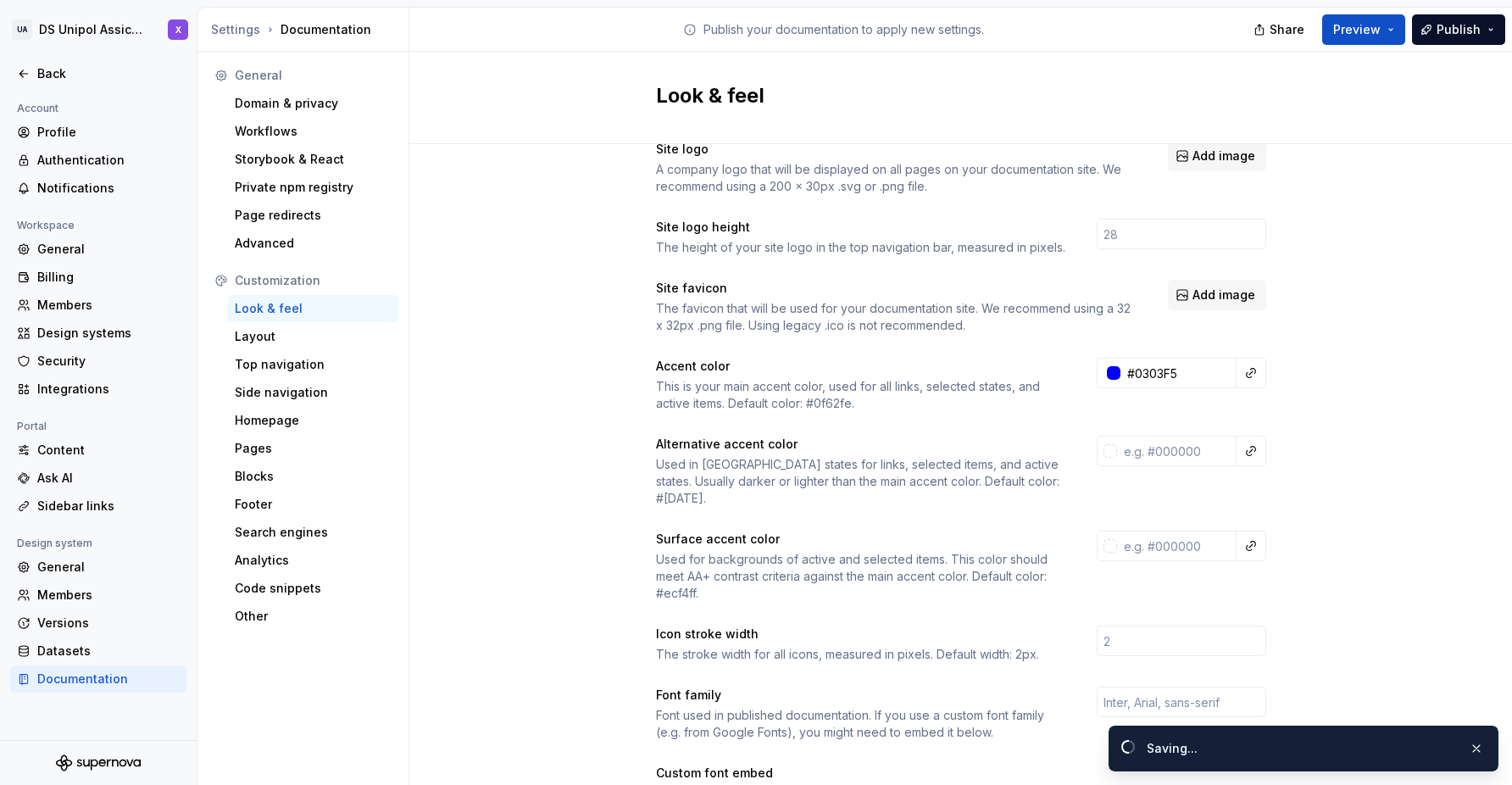
type input "#0303f5ff"
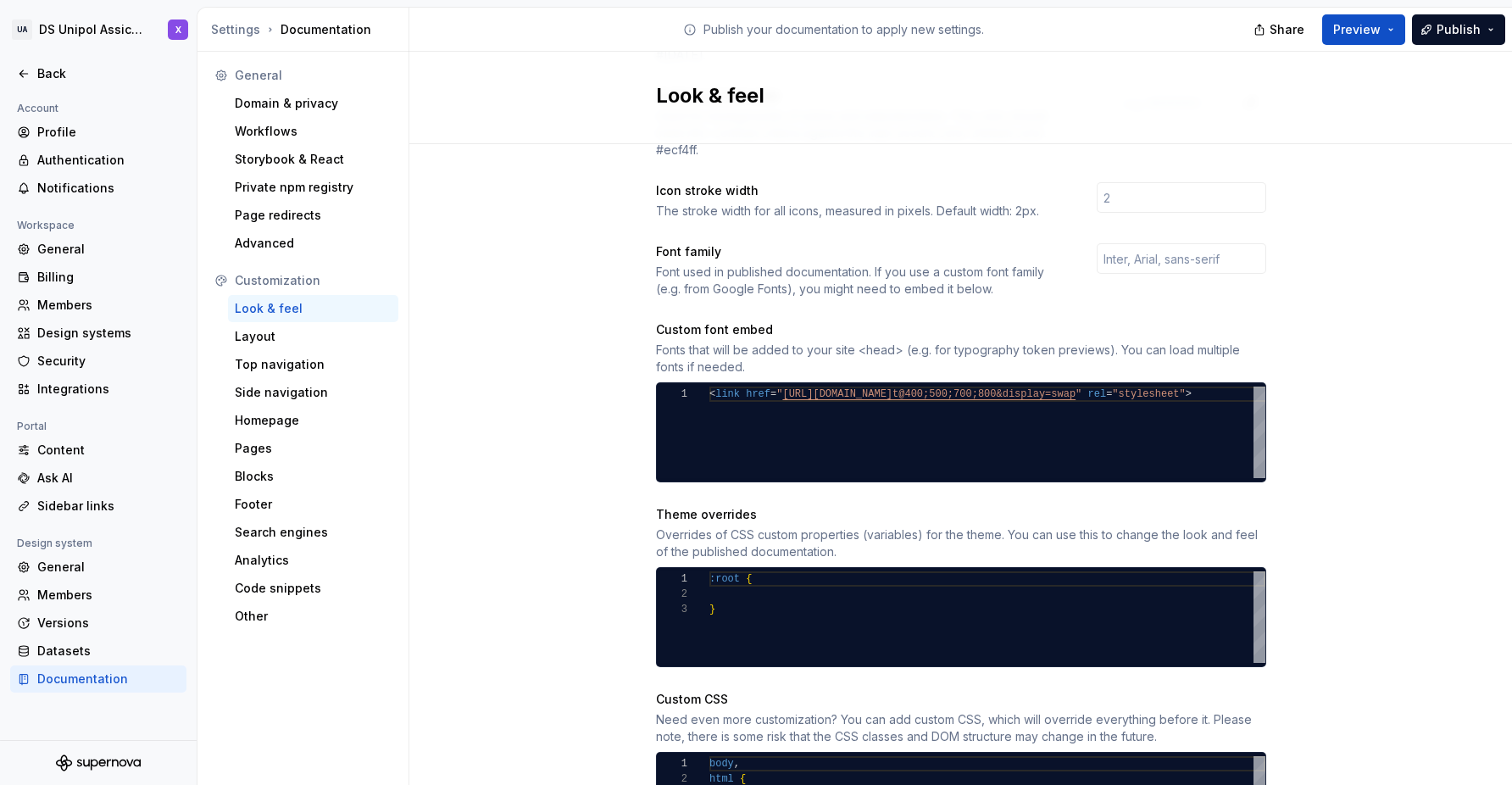
scroll to position [479, 0]
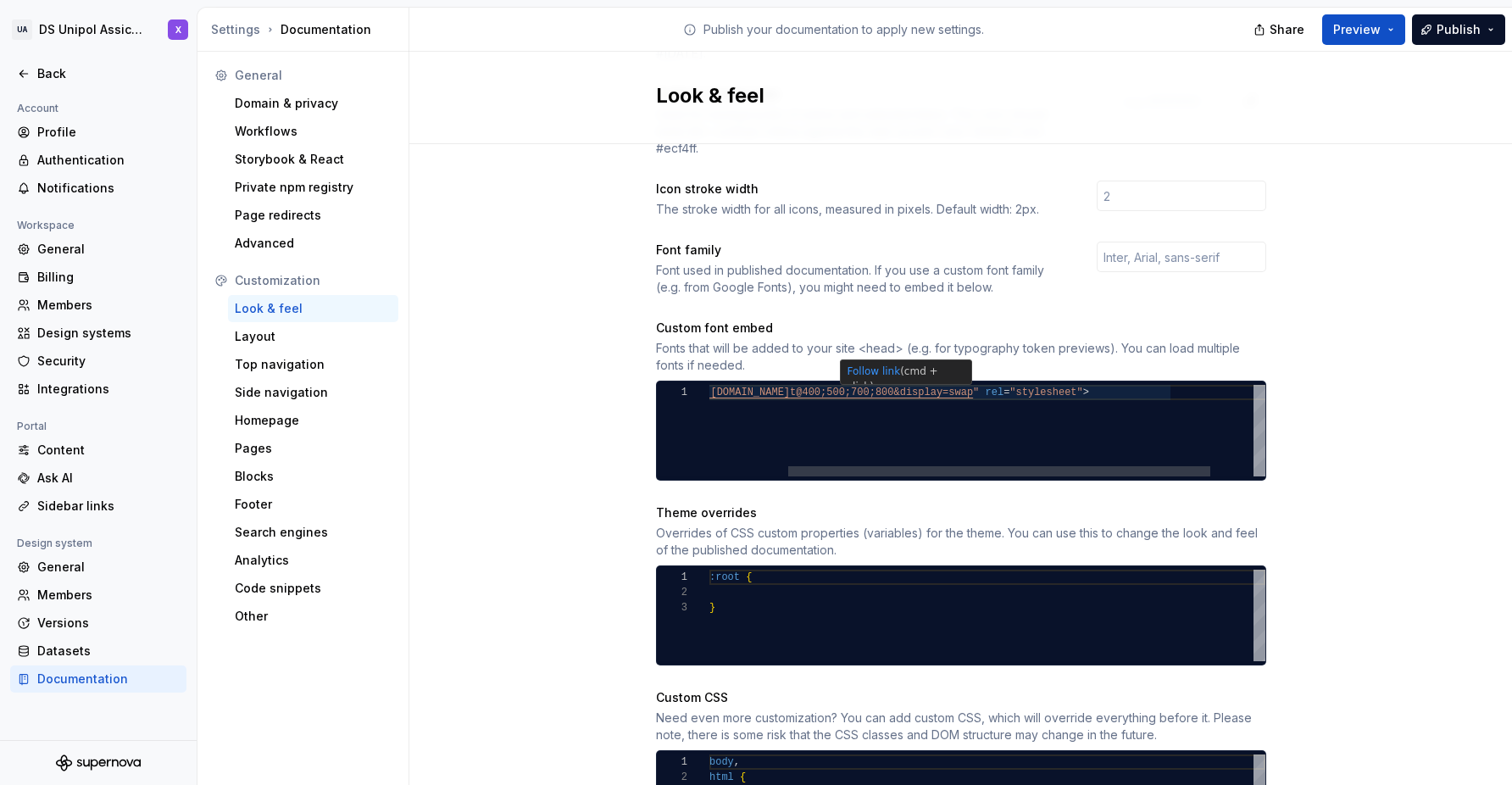
click at [962, 385] on div "< link href = " [URL][DOMAIN_NAME] t@400;500;700;800&display=swap " rel = "styl…" at bounding box center [965, 431] width 715 height 92
click at [999, 428] on div "< link href = " [URL][DOMAIN_NAME] ght@400;500;700;800&display=swap " rel = "st…" at bounding box center [971, 431] width 728 height 92
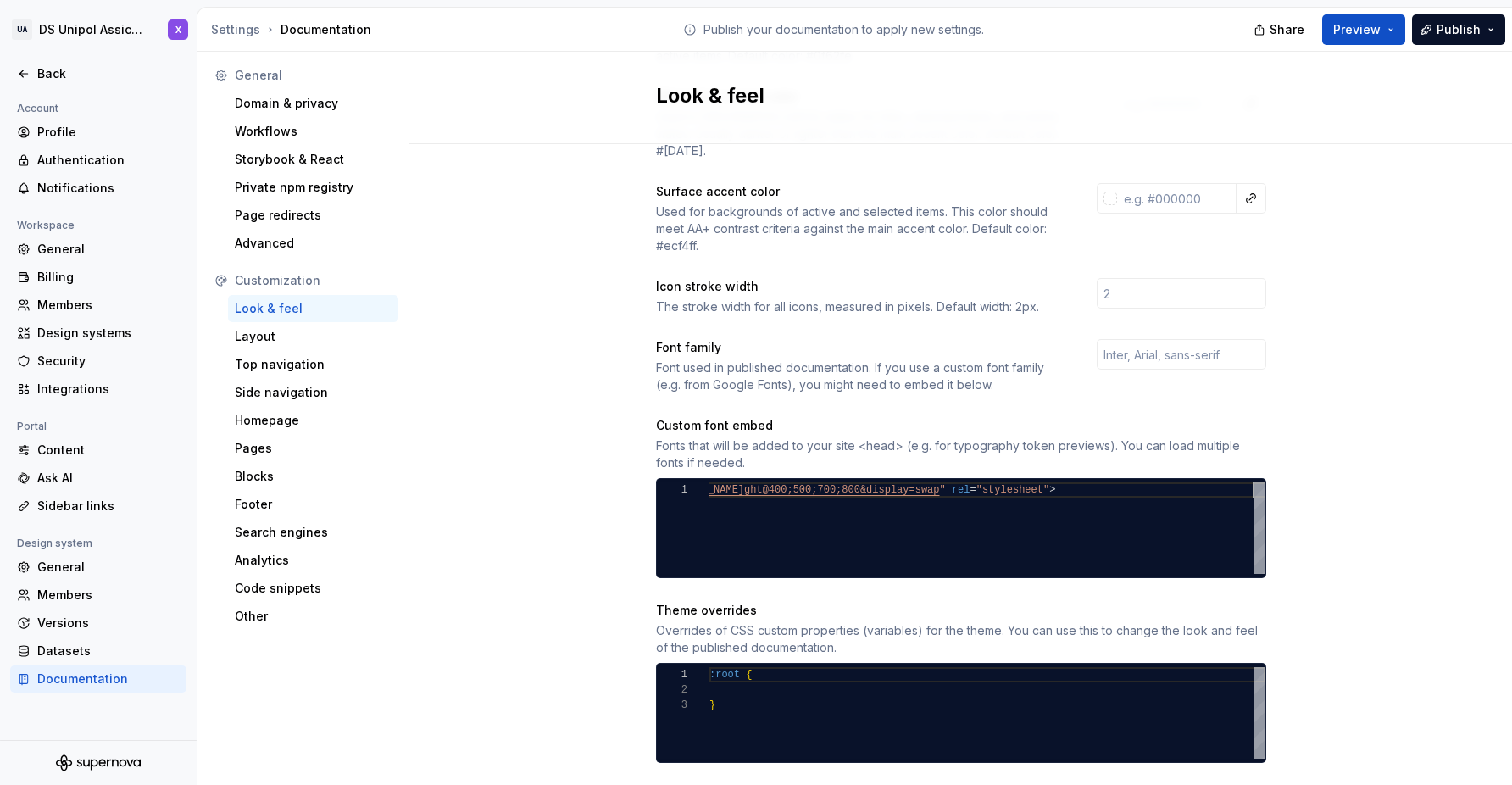
scroll to position [350, 0]
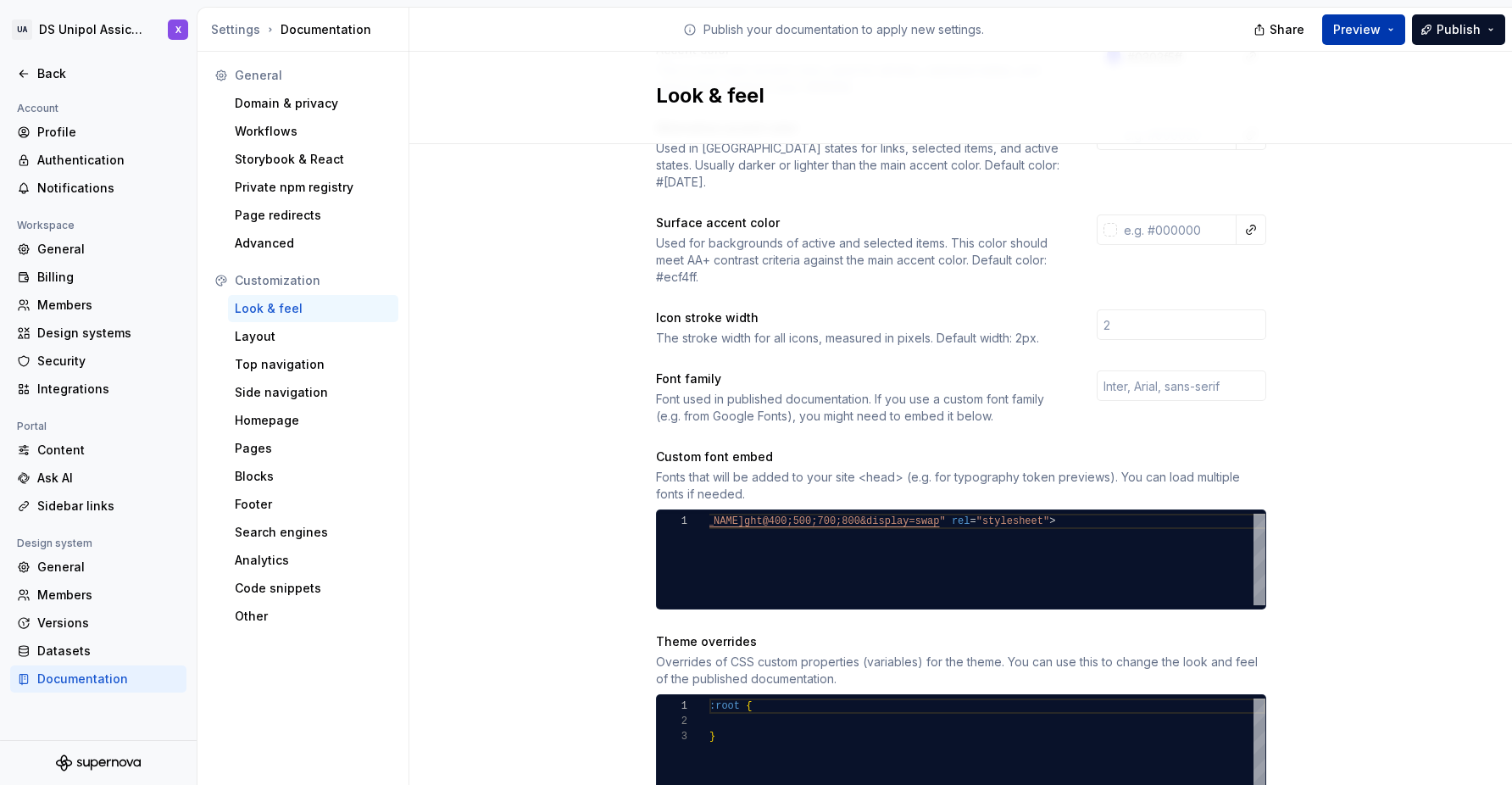
click at [1369, 31] on span "Preview" at bounding box center [1357, 30] width 48 height 17
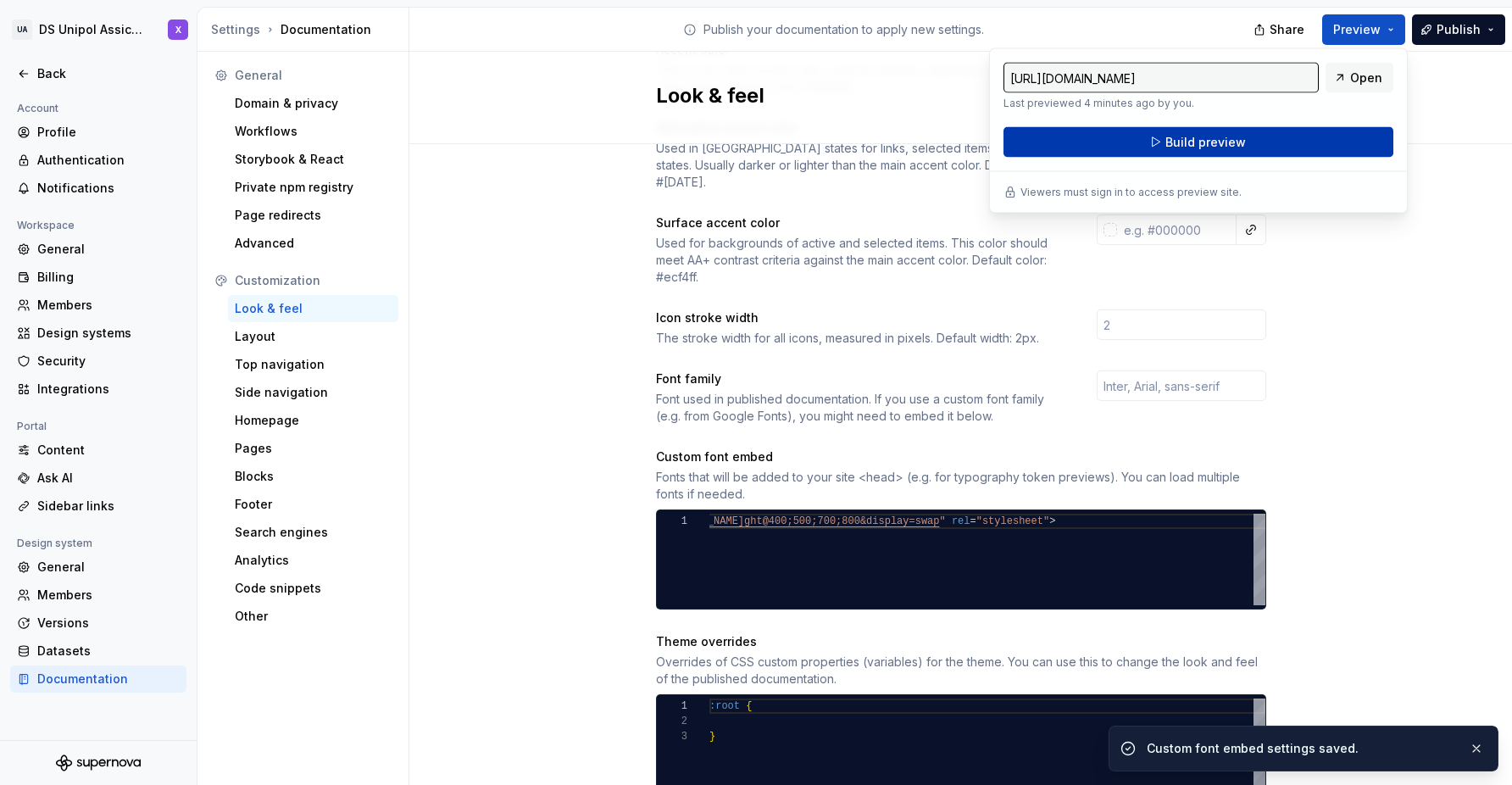
click at [1287, 129] on button "Build preview" at bounding box center [1198, 142] width 390 height 31
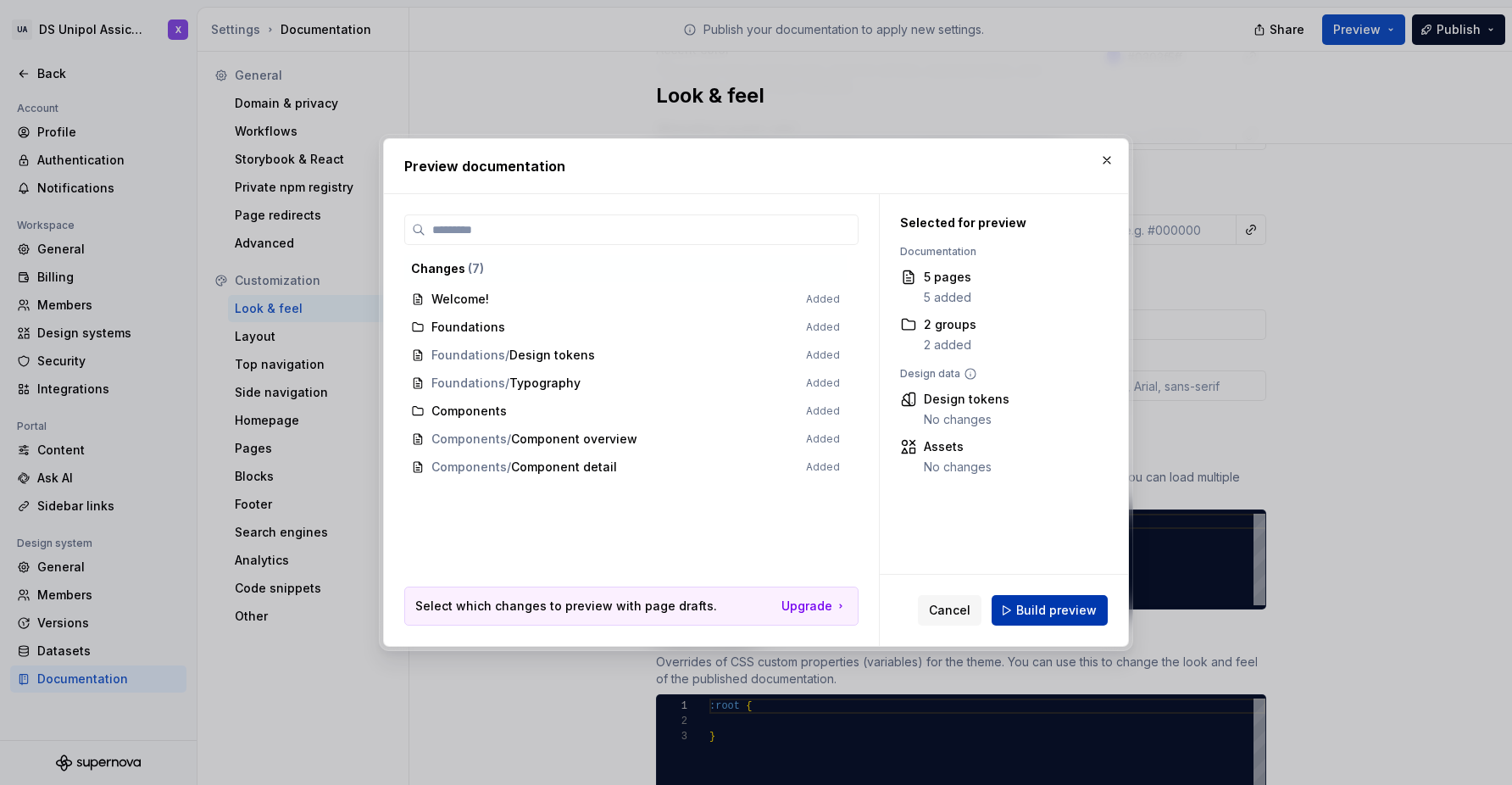
click at [1044, 615] on span "Build preview" at bounding box center [1056, 610] width 80 height 17
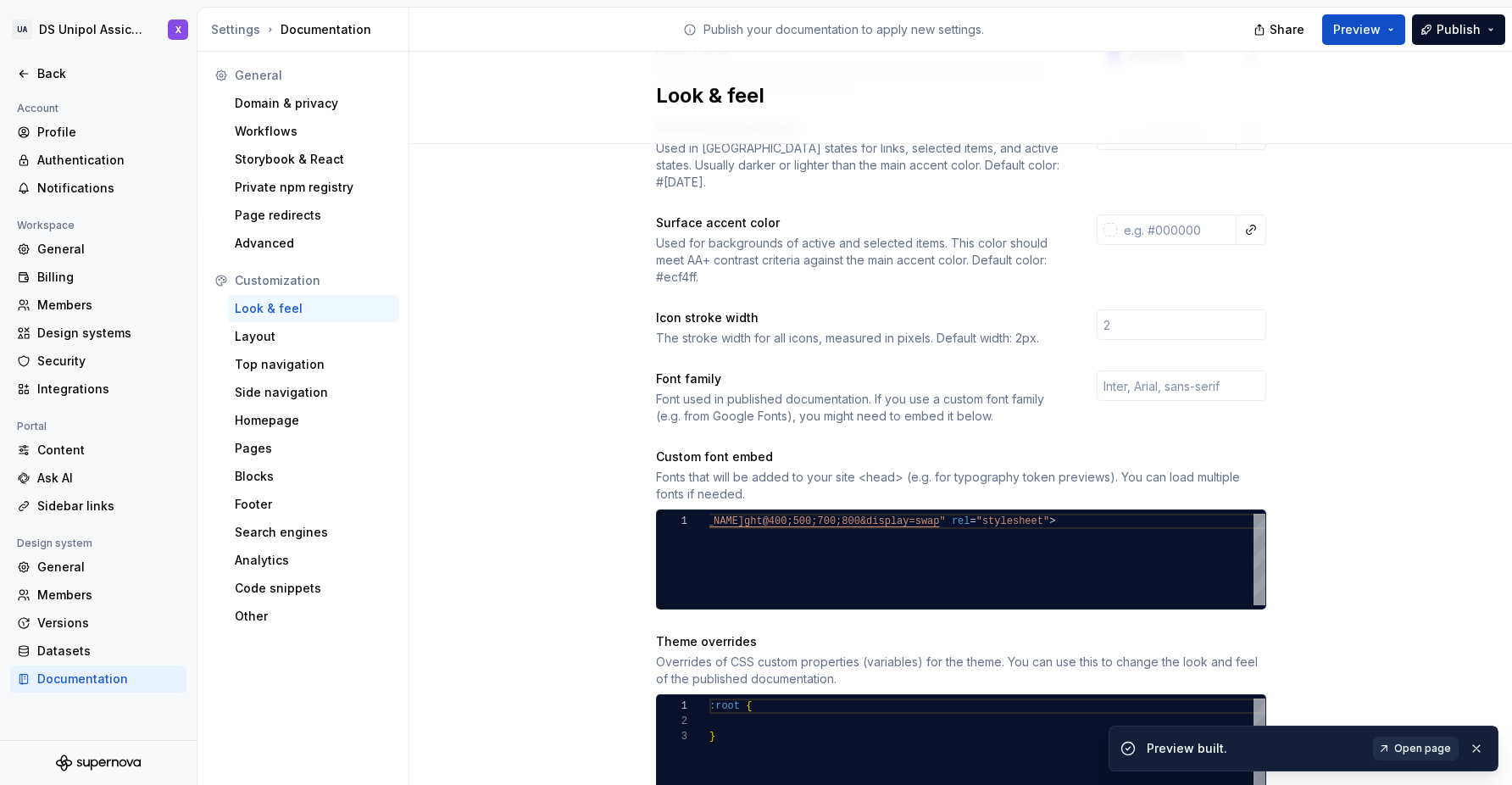
click at [1429, 750] on span "Open page" at bounding box center [1423, 749] width 57 height 13
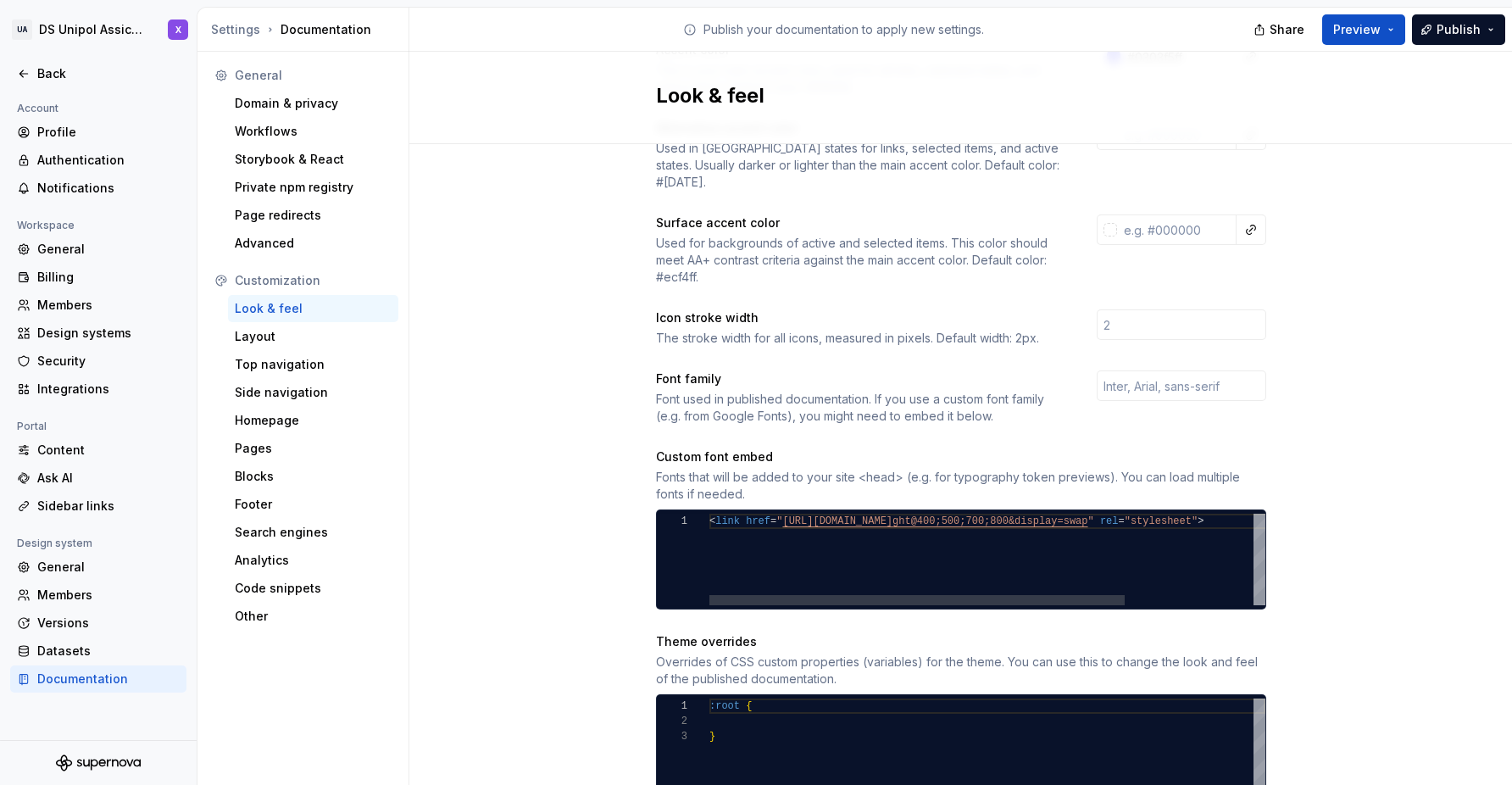
click at [795, 548] on div "< link href = " [URL][DOMAIN_NAME] ght@400;500;700;800&display=swap " rel = "st…" at bounding box center [1073, 560] width 728 height 92
click at [780, 514] on div "< link href = " [URL][DOMAIN_NAME] ght@400;500;700;800&display=swap " rel = "st…" at bounding box center [1073, 560] width 728 height 92
type textarea "**********"
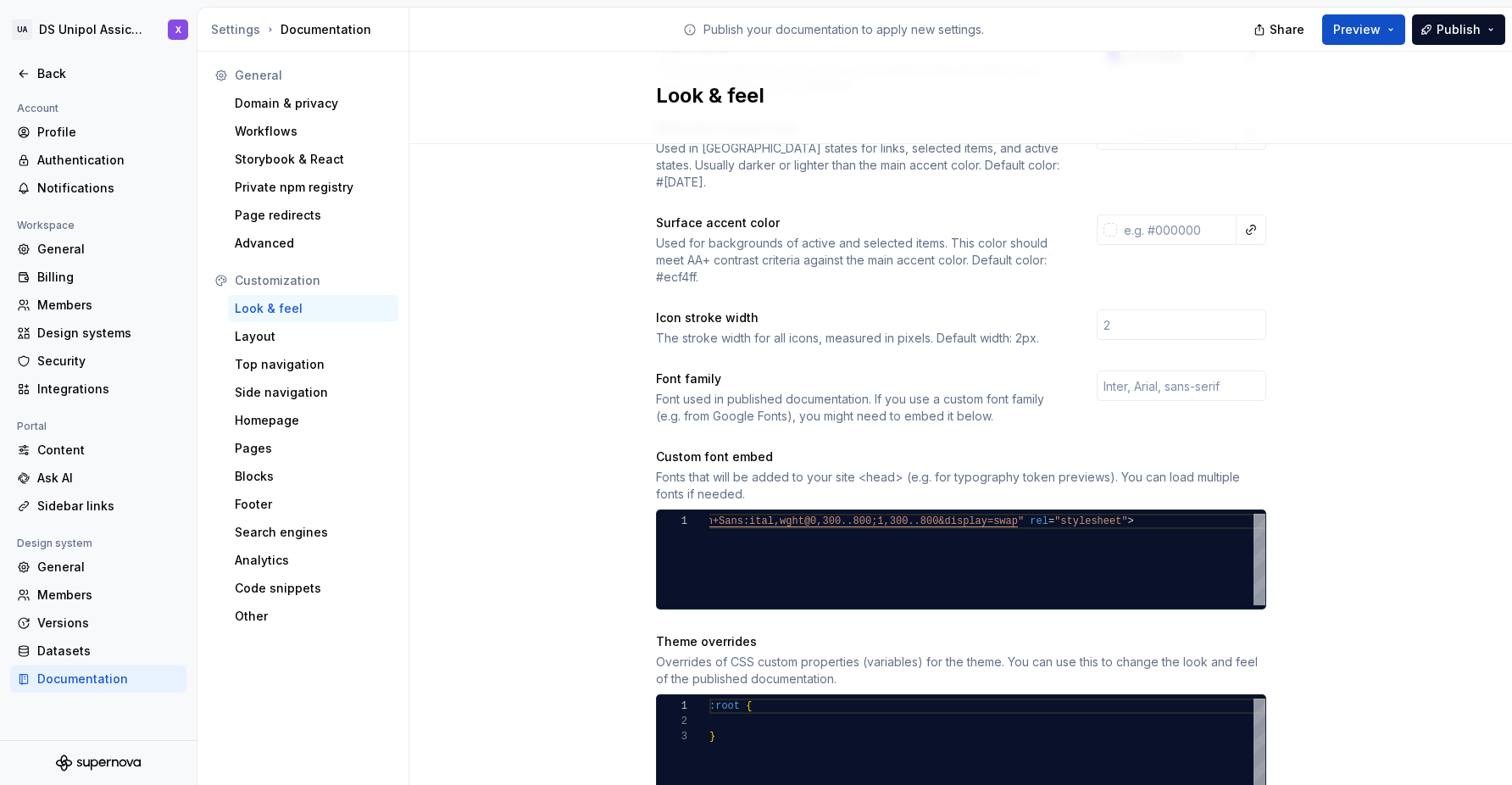
scroll to position [0, 833]
click at [1379, 403] on div "Site logo A company logo that will be displayed on all pages on your documentat…" at bounding box center [960, 419] width 1103 height 1250
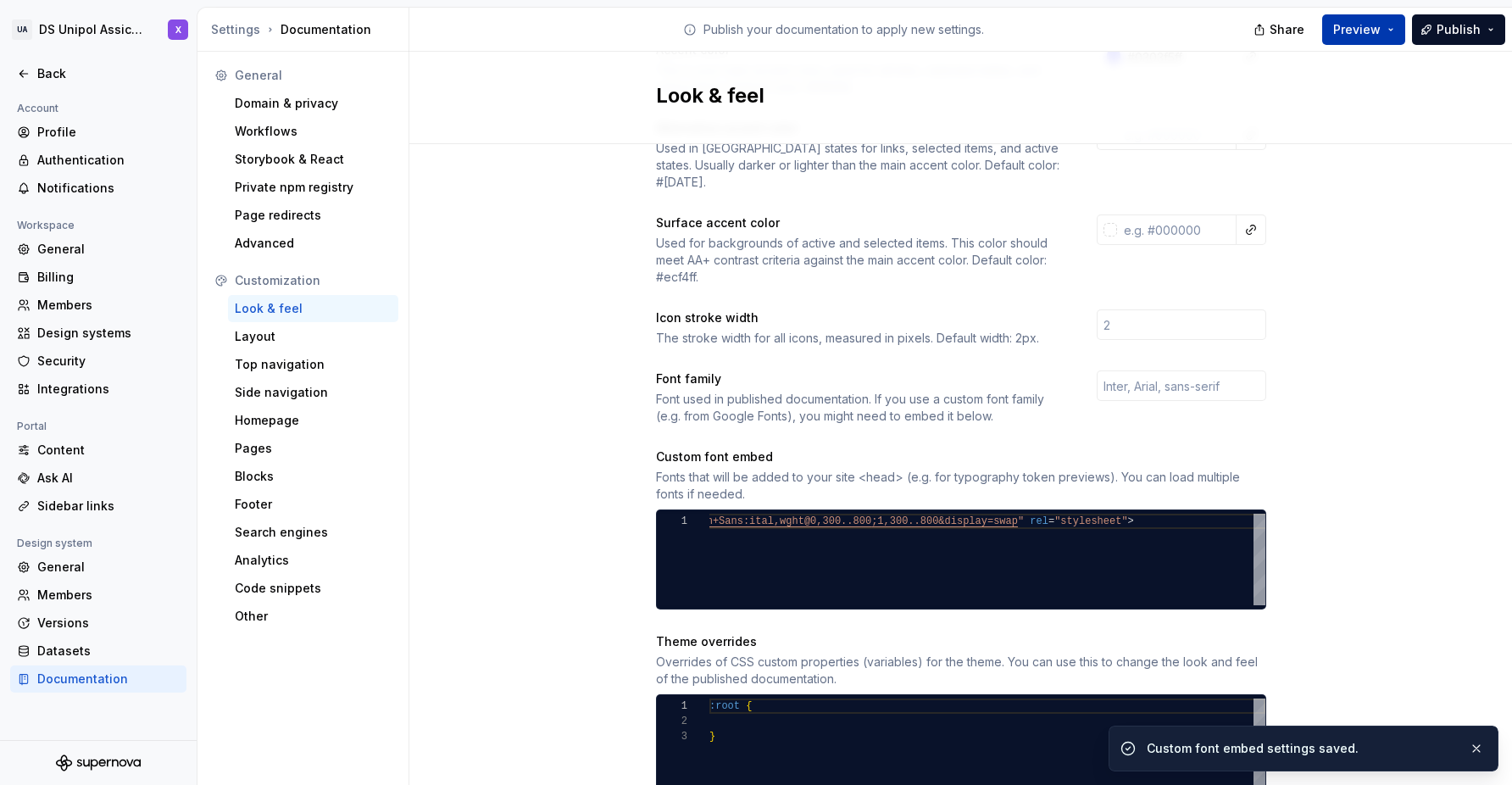
click at [1394, 30] on button "Preview" at bounding box center [1363, 30] width 83 height 31
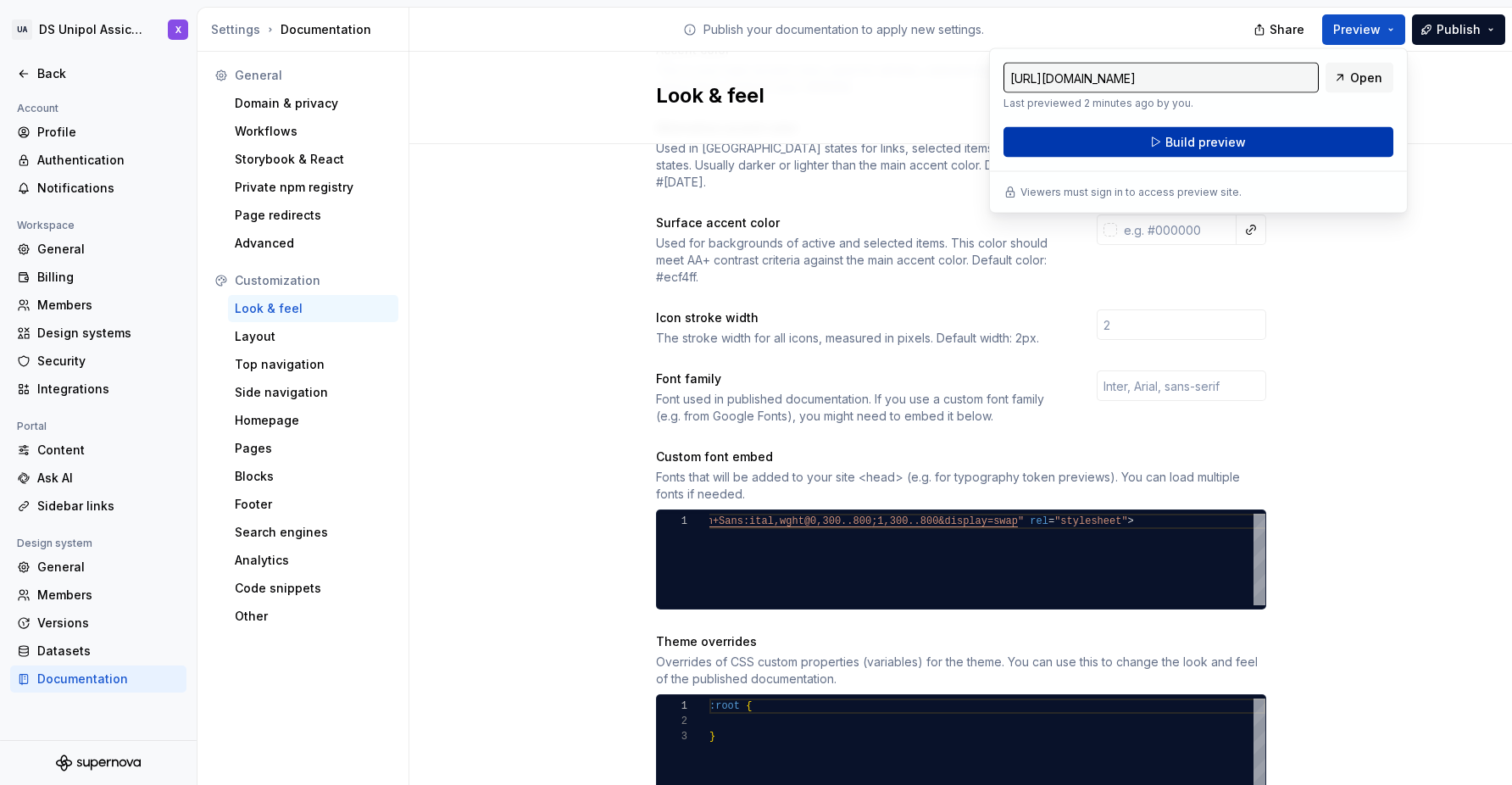
click at [1228, 145] on span "Build preview" at bounding box center [1205, 142] width 80 height 17
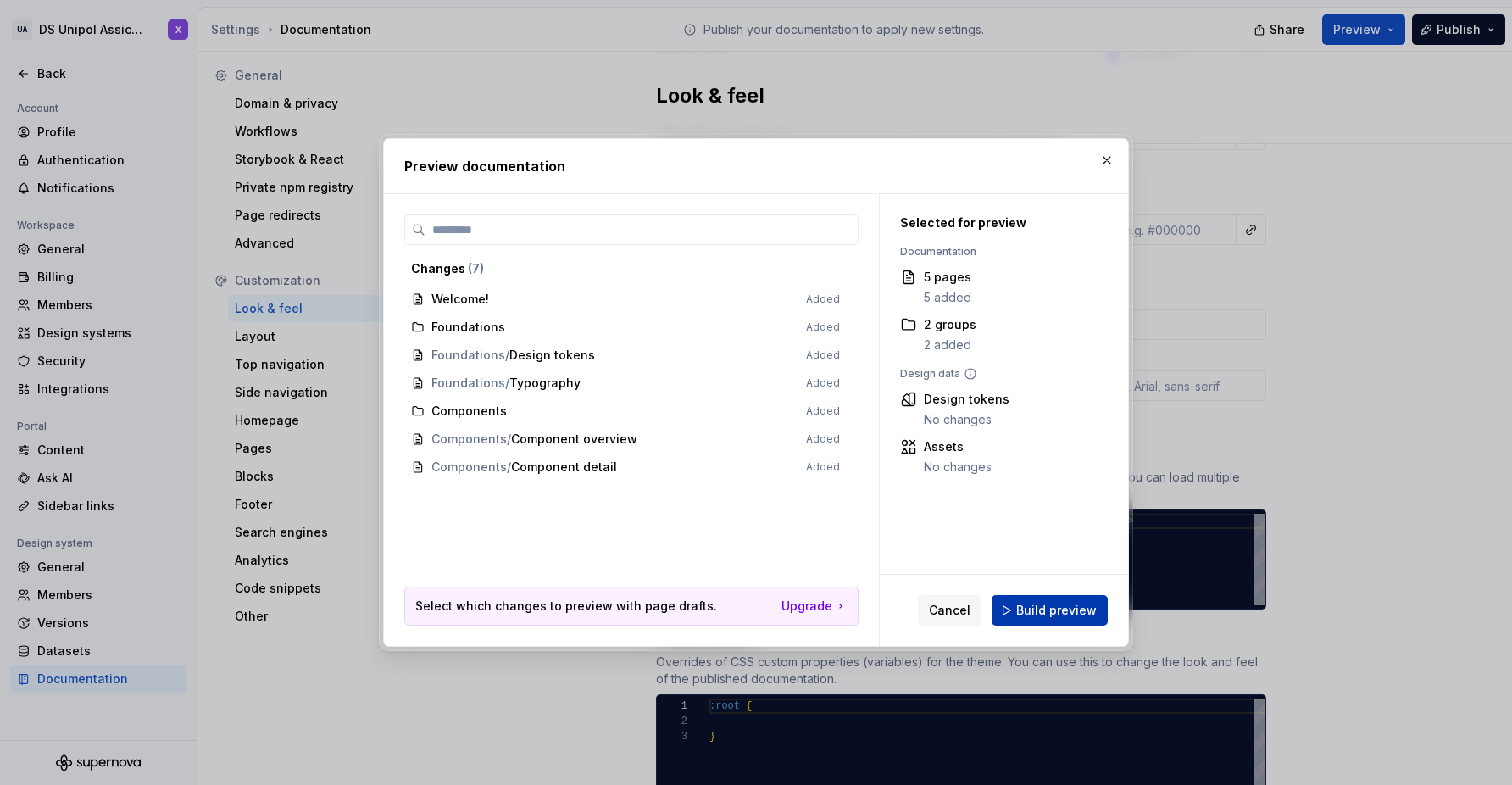
click at [1039, 608] on span "Build preview" at bounding box center [1056, 610] width 80 height 17
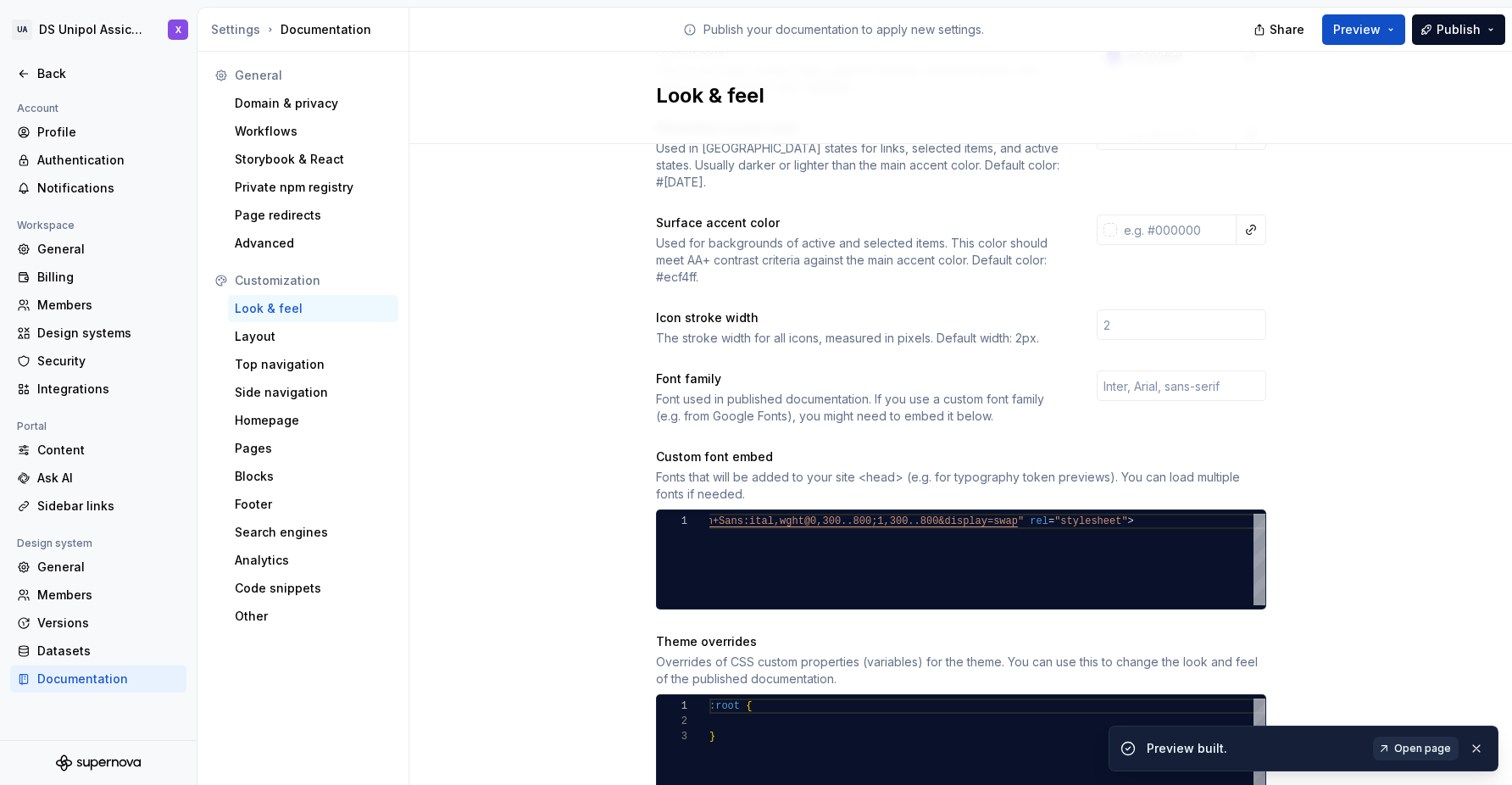
click at [1433, 755] on link "Open page" at bounding box center [1416, 749] width 86 height 24
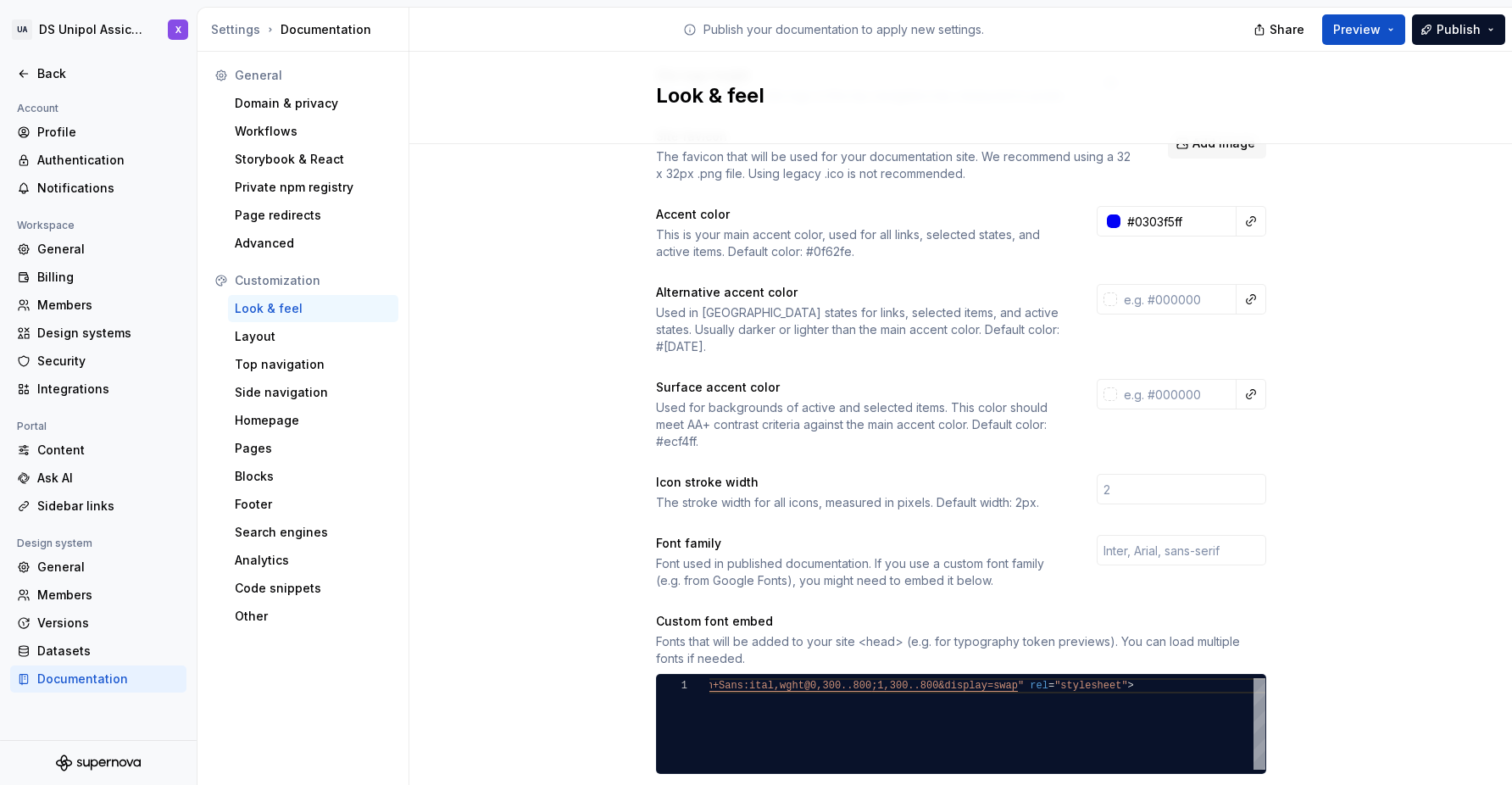
scroll to position [187, 0]
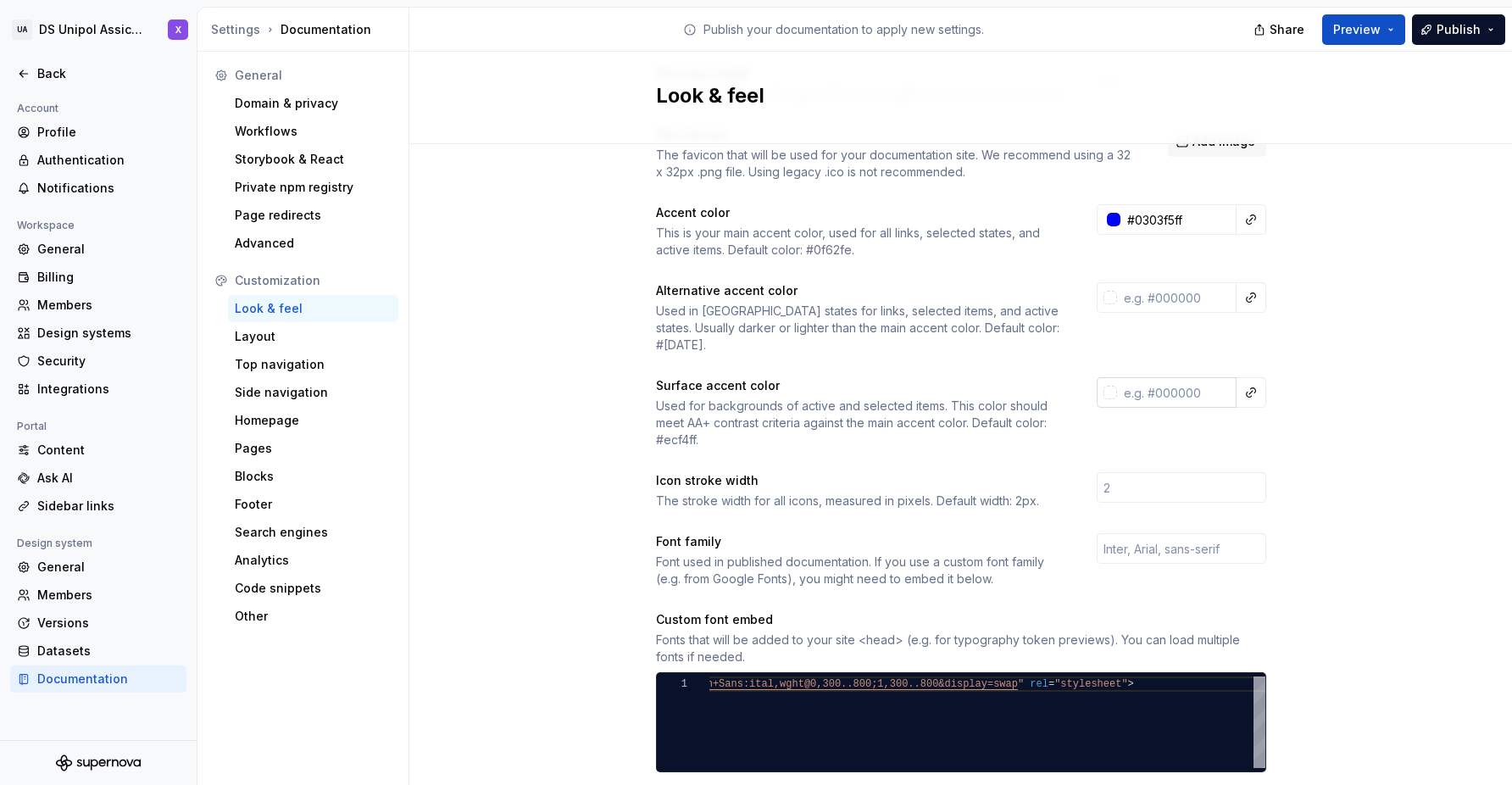
click at [1149, 378] on input "text" at bounding box center [1176, 393] width 119 height 31
paste input "#001C35"
click at [1376, 430] on div "Site logo A company logo that will be displayed on all pages on your documentat…" at bounding box center [960, 582] width 1103 height 1250
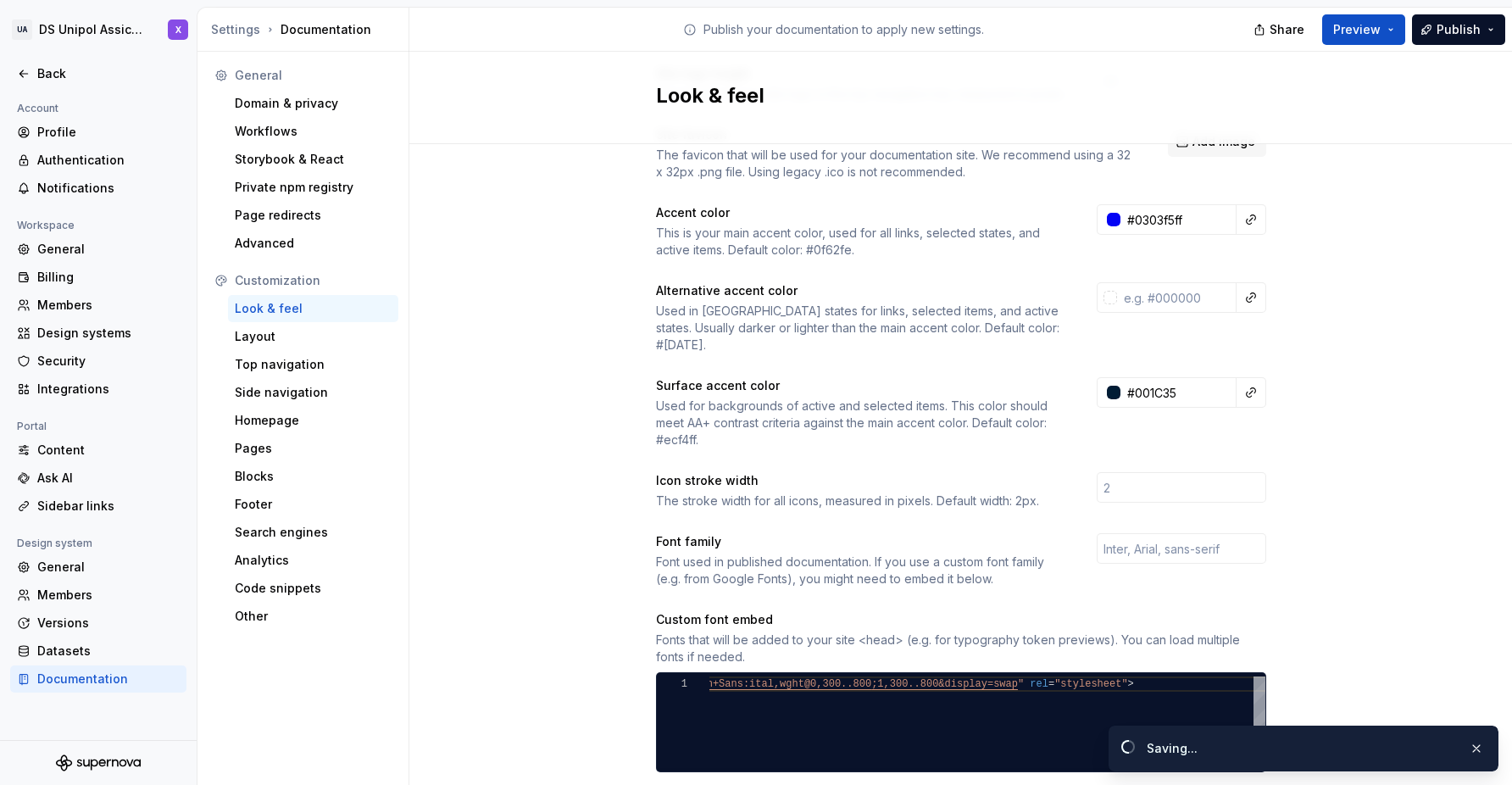
type input "#001c35ff"
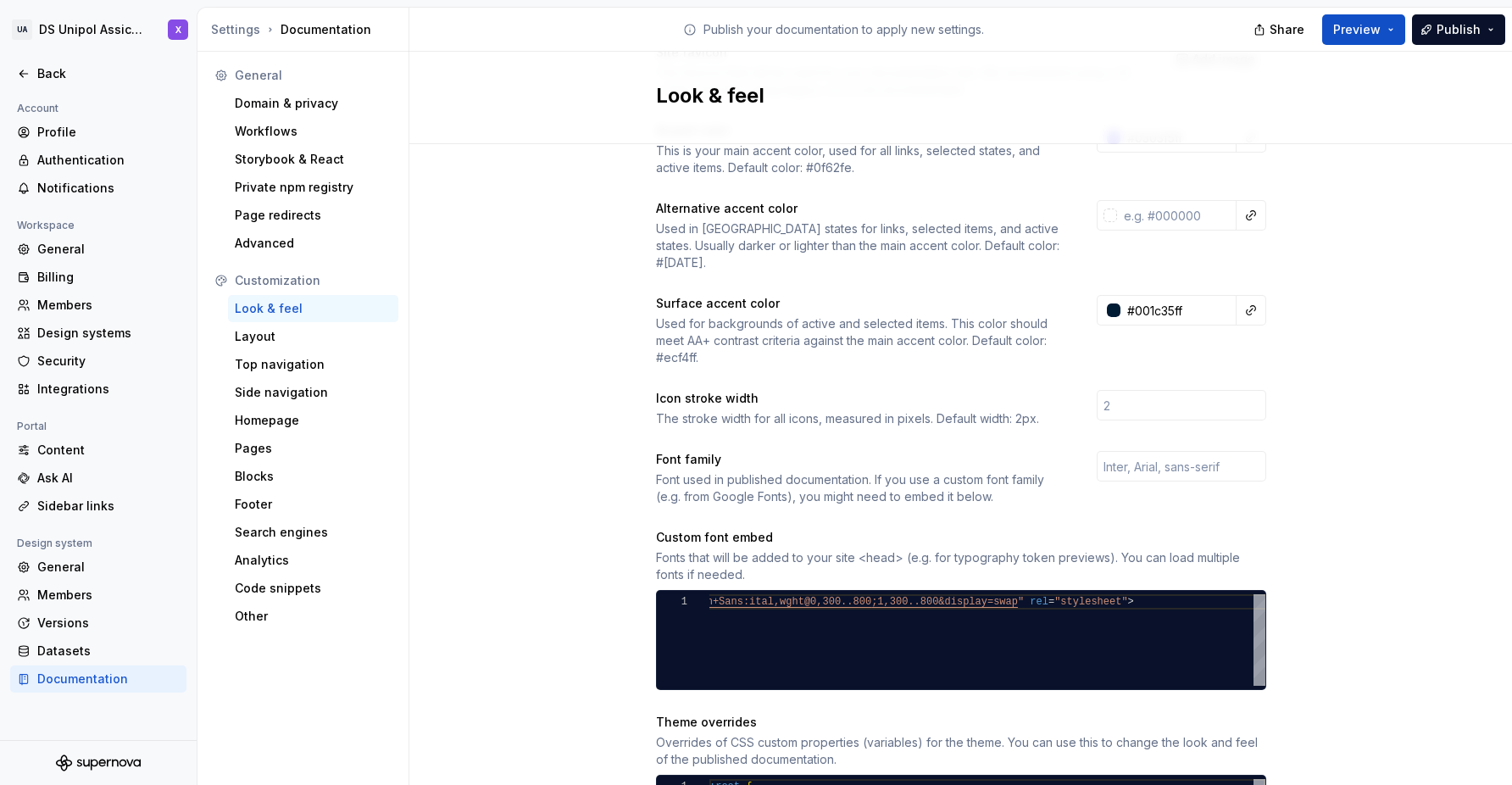
scroll to position [291, 0]
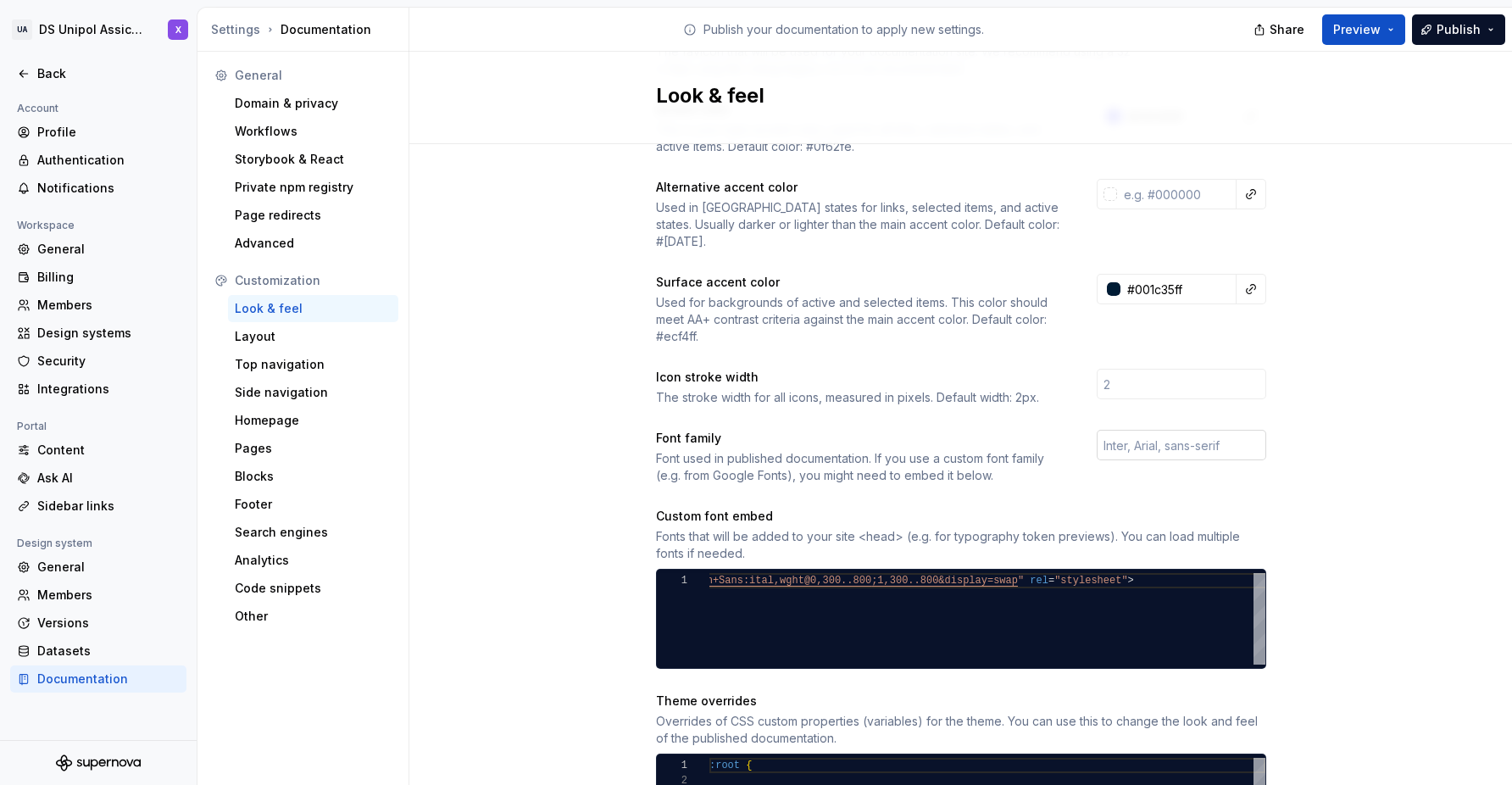
click at [1189, 430] on input "text" at bounding box center [1181, 445] width 170 height 31
type input "Manrope"
click at [1112, 468] on div "Site logo A company logo that will be displayed on all pages on your documentat…" at bounding box center [961, 461] width 610 height 1155
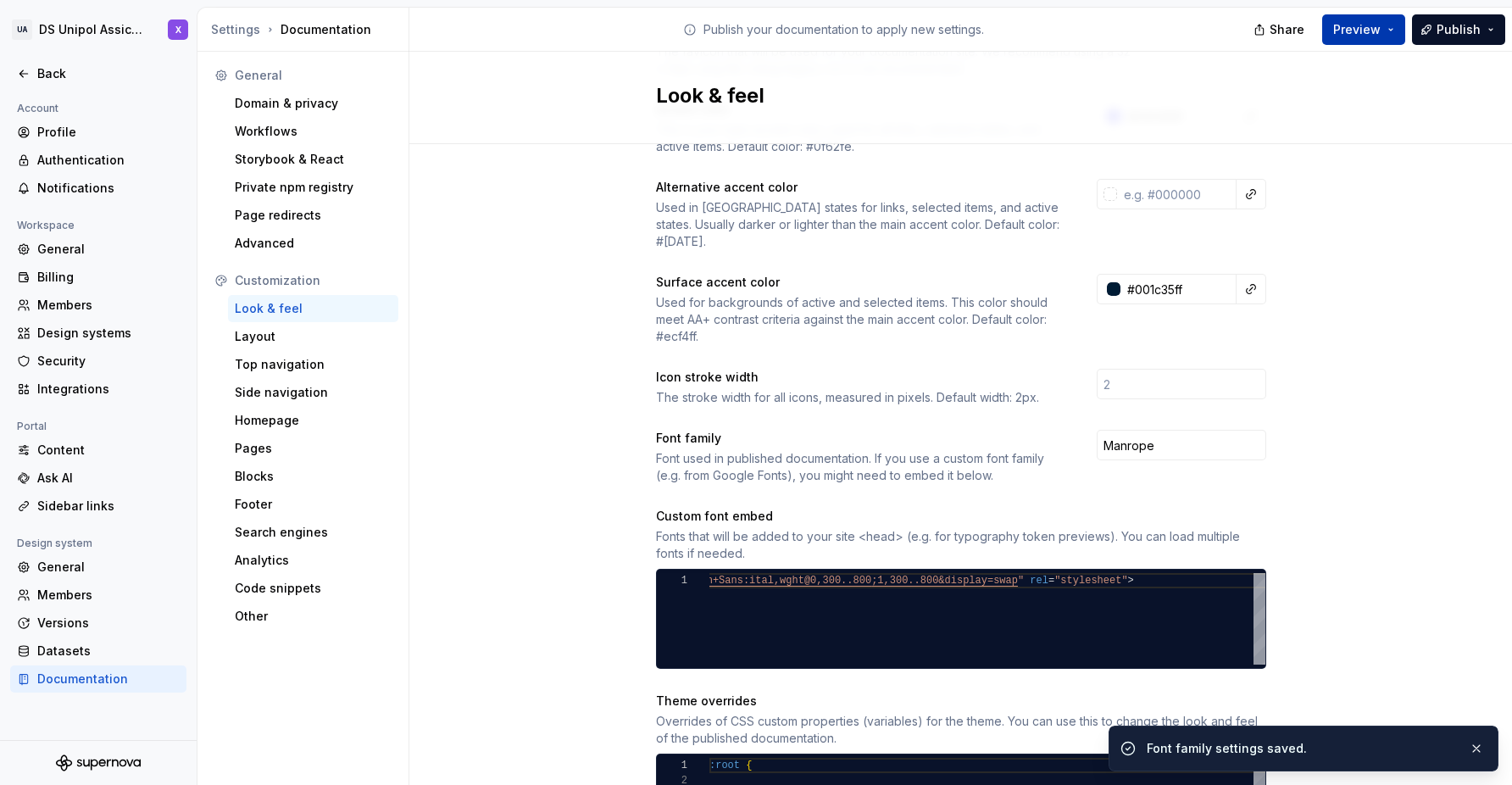
click at [1364, 31] on span "Preview" at bounding box center [1357, 30] width 48 height 17
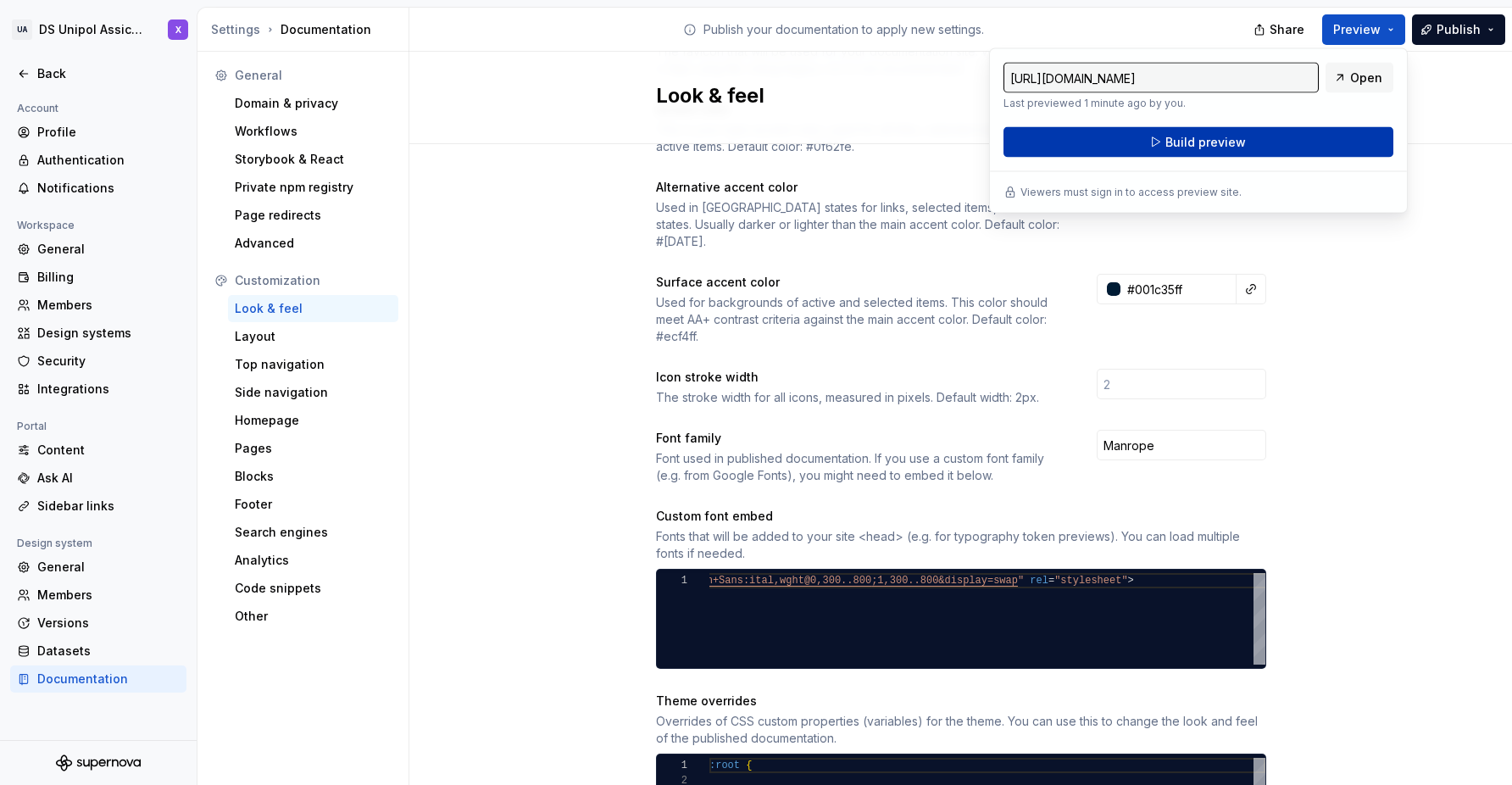
click at [1220, 135] on span "Build preview" at bounding box center [1205, 142] width 80 height 17
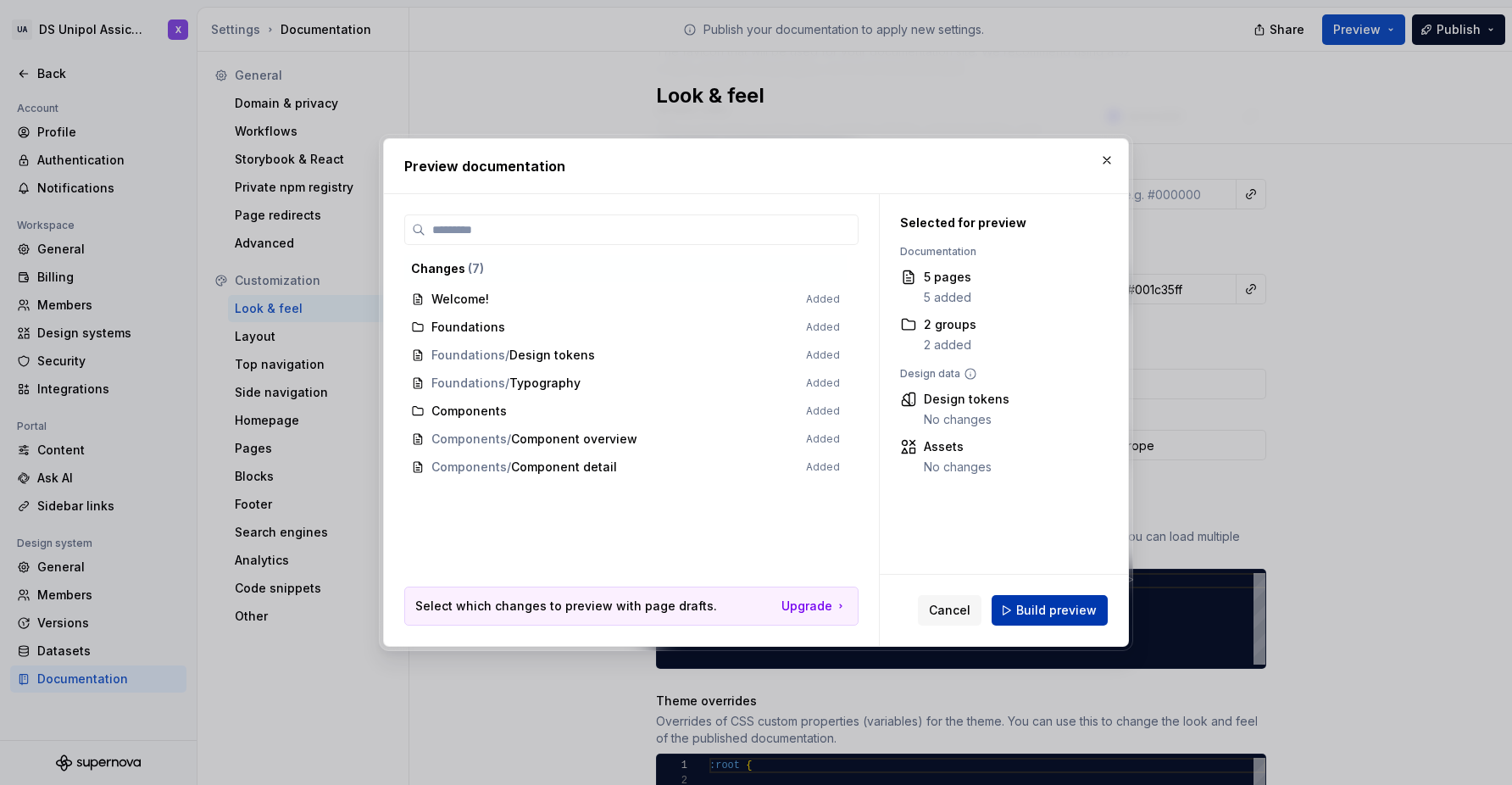
click at [1056, 596] on button "Build preview" at bounding box center [1050, 610] width 116 height 31
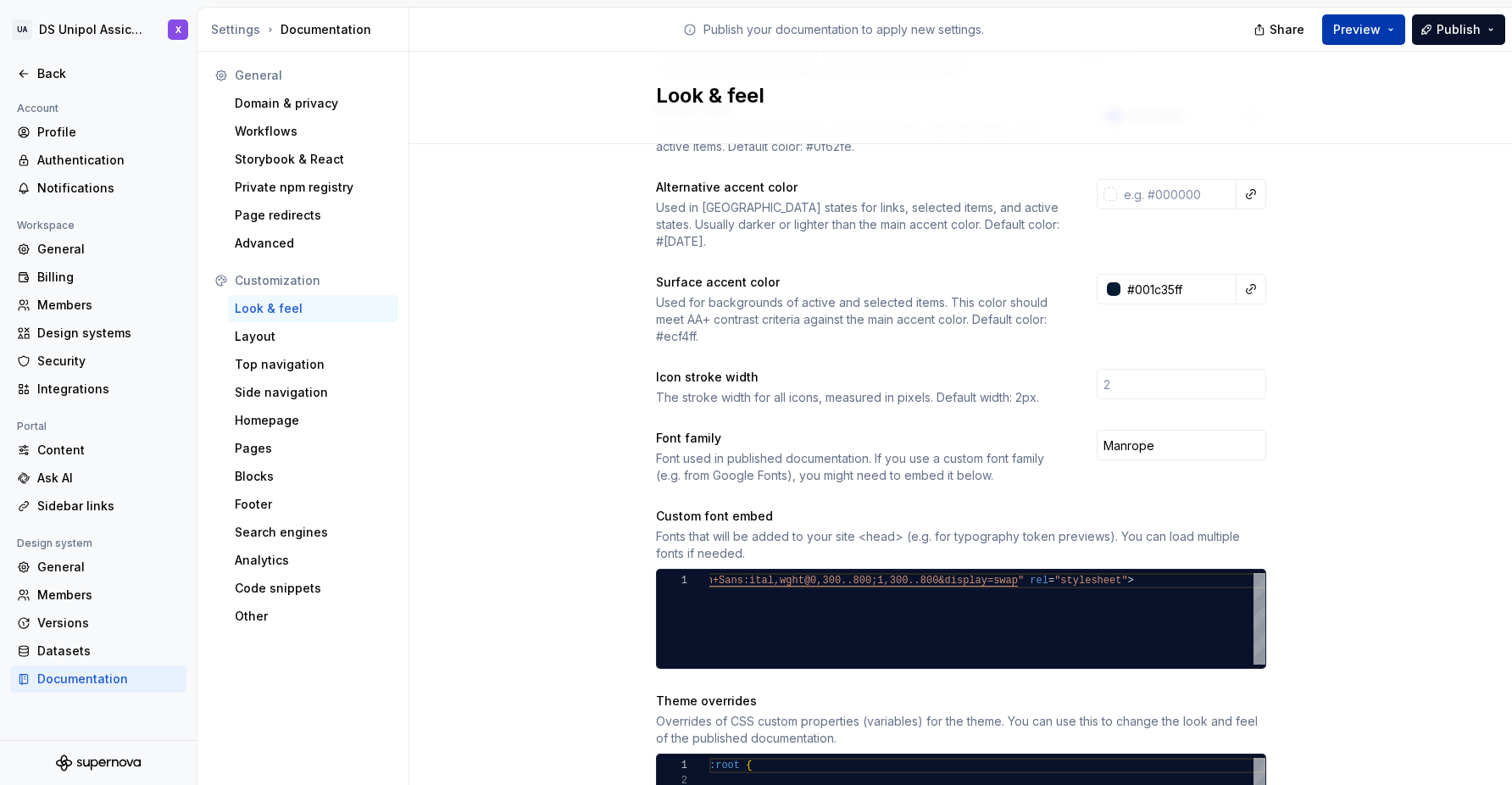
click at [1363, 27] on span "Preview" at bounding box center [1357, 30] width 48 height 17
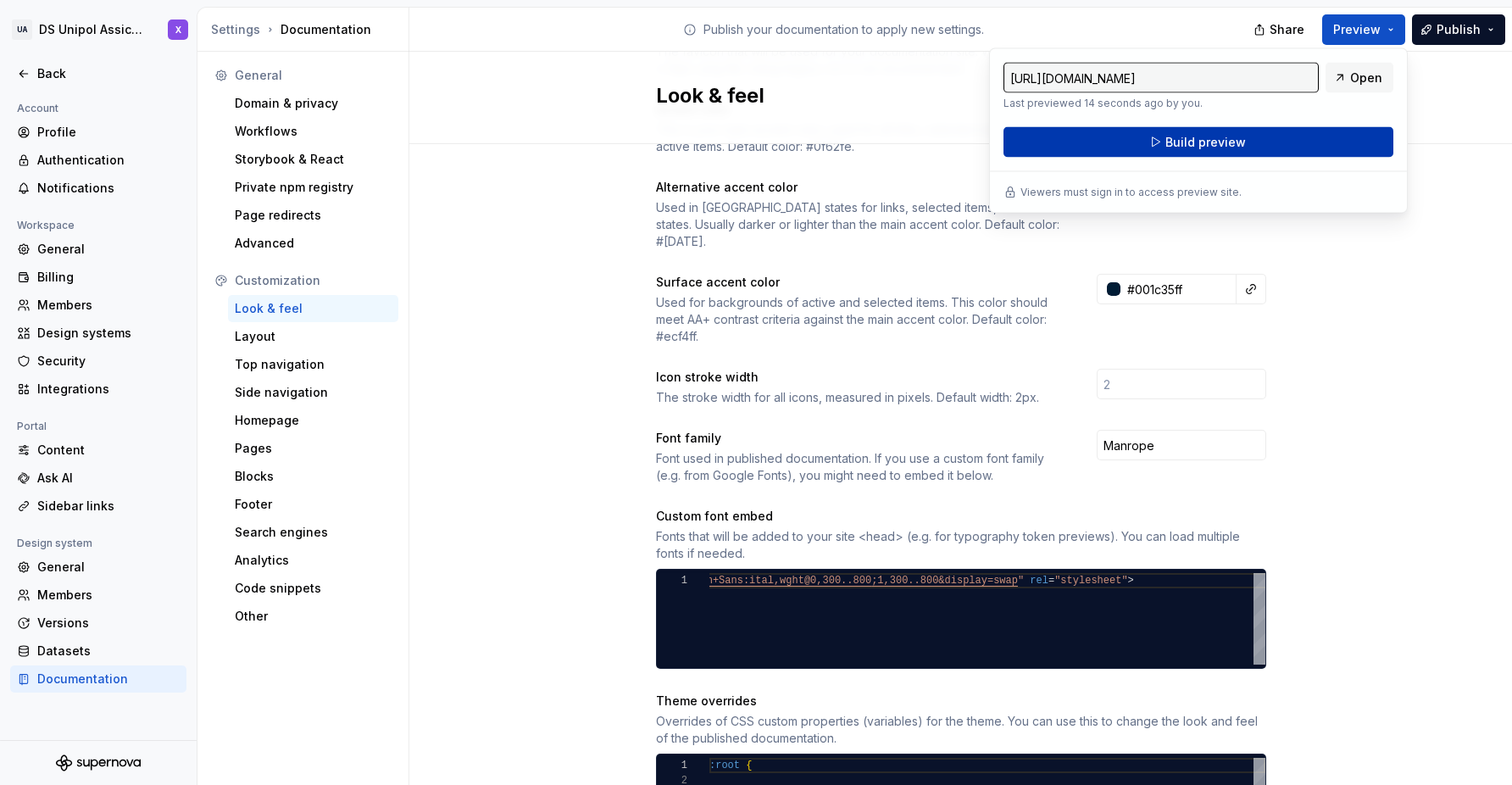
click at [1225, 137] on span "Build preview" at bounding box center [1205, 142] width 80 height 17
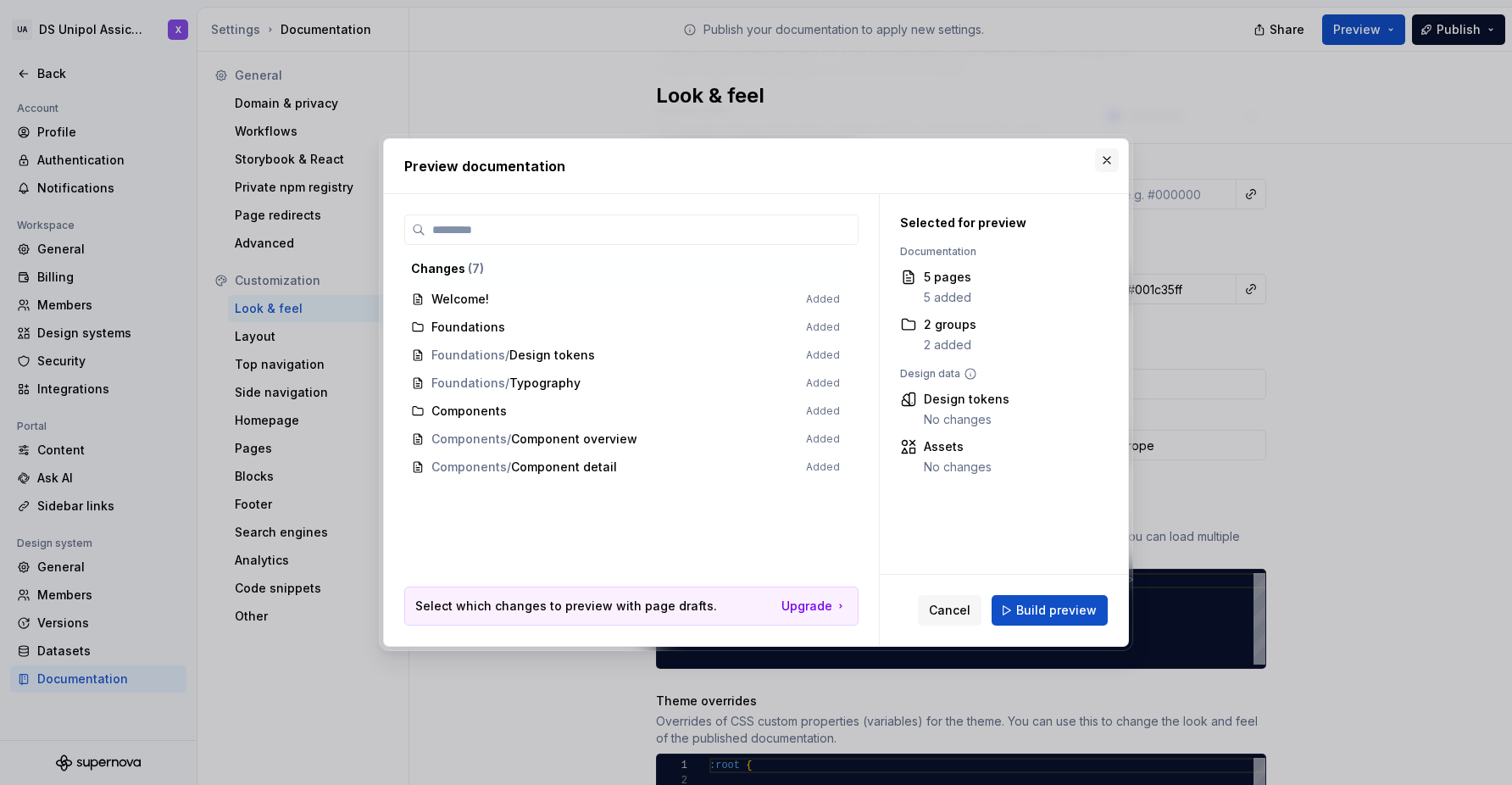
click at [1108, 163] on button "button" at bounding box center [1107, 160] width 24 height 24
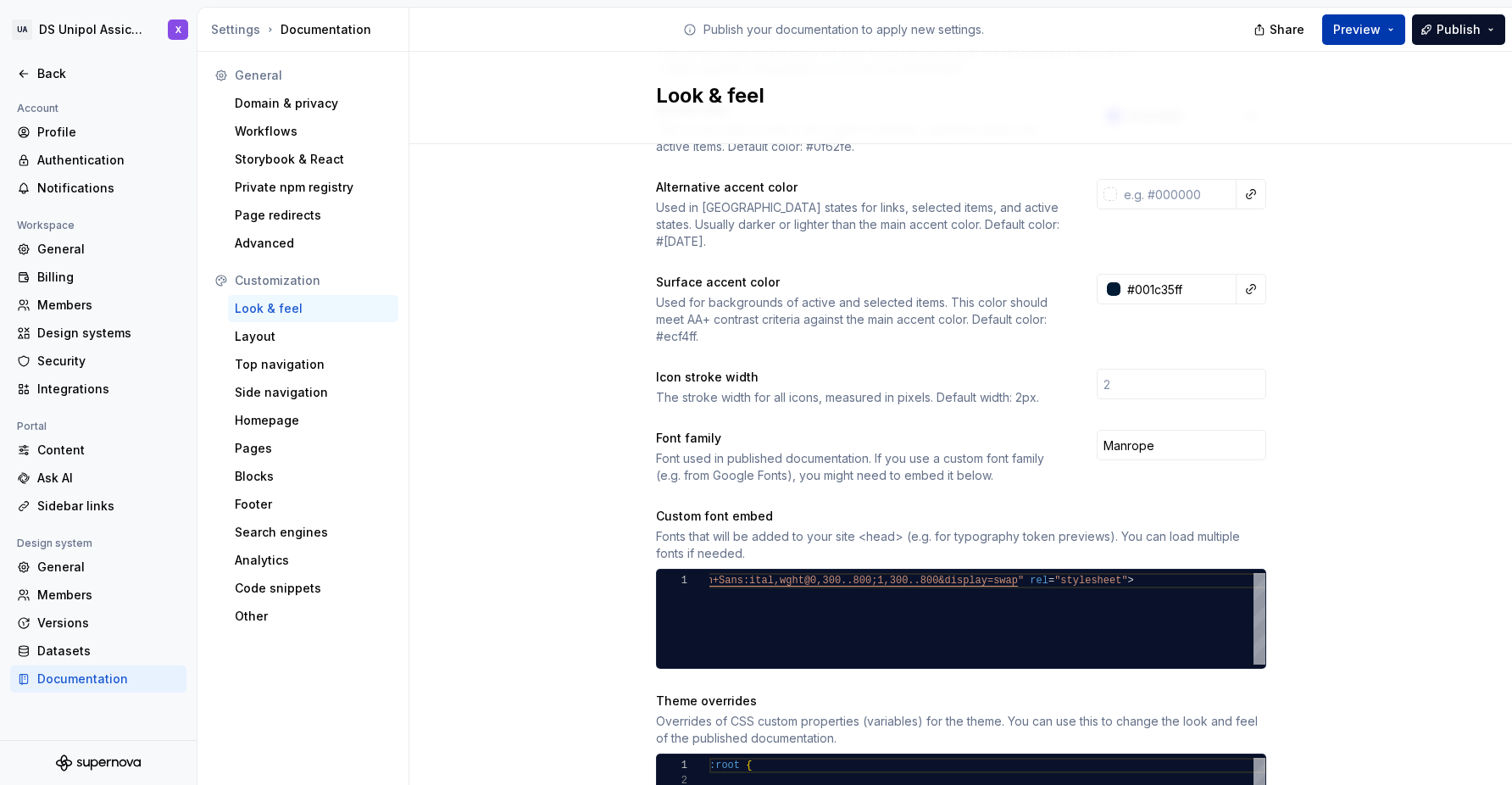
click at [1387, 19] on button "Preview" at bounding box center [1363, 30] width 83 height 31
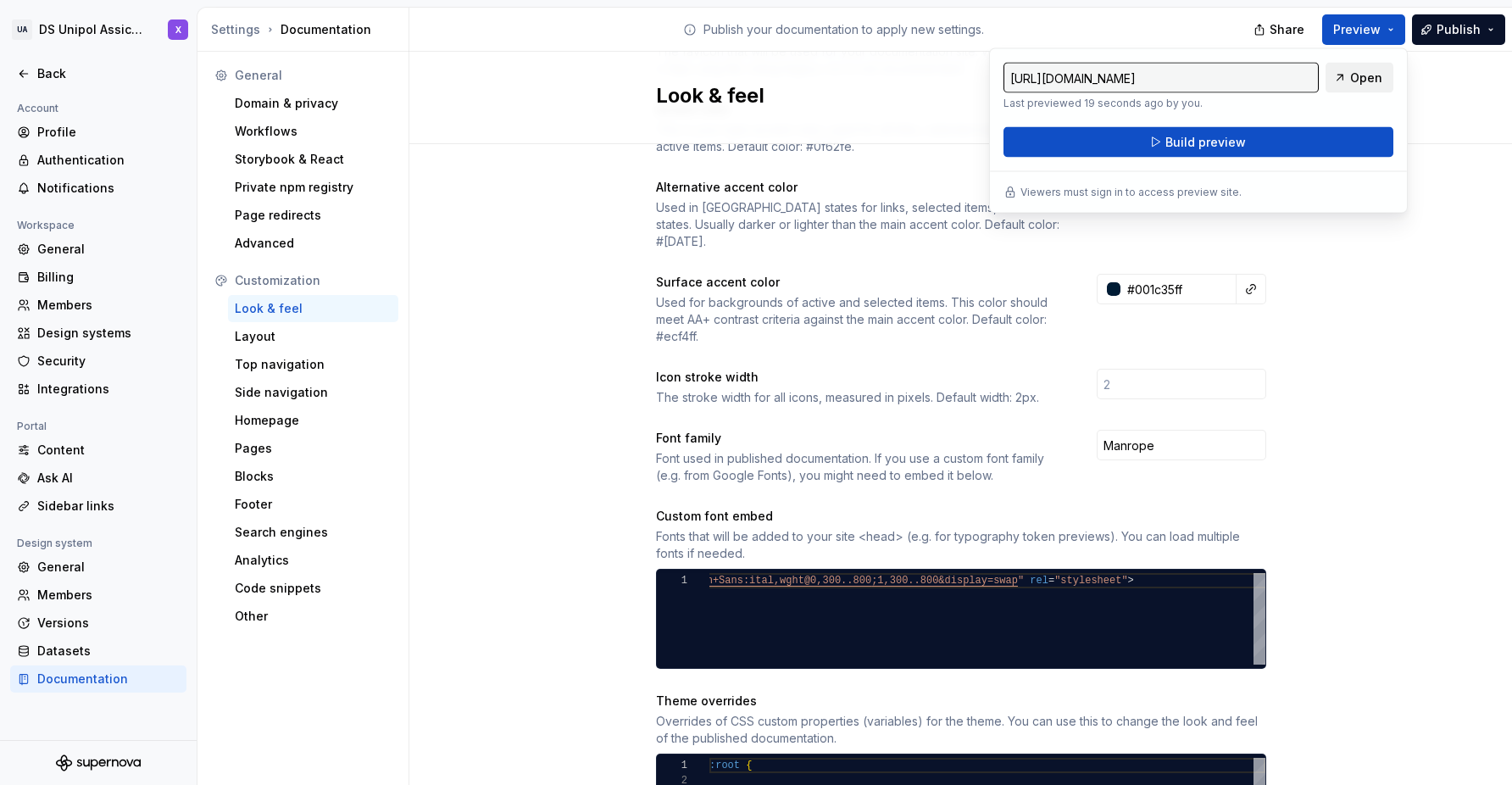
click at [1379, 68] on link "Open" at bounding box center [1359, 78] width 68 height 31
click at [1340, 362] on div "Site logo A company logo that will be displayed on all pages on your documentat…" at bounding box center [960, 478] width 1103 height 1250
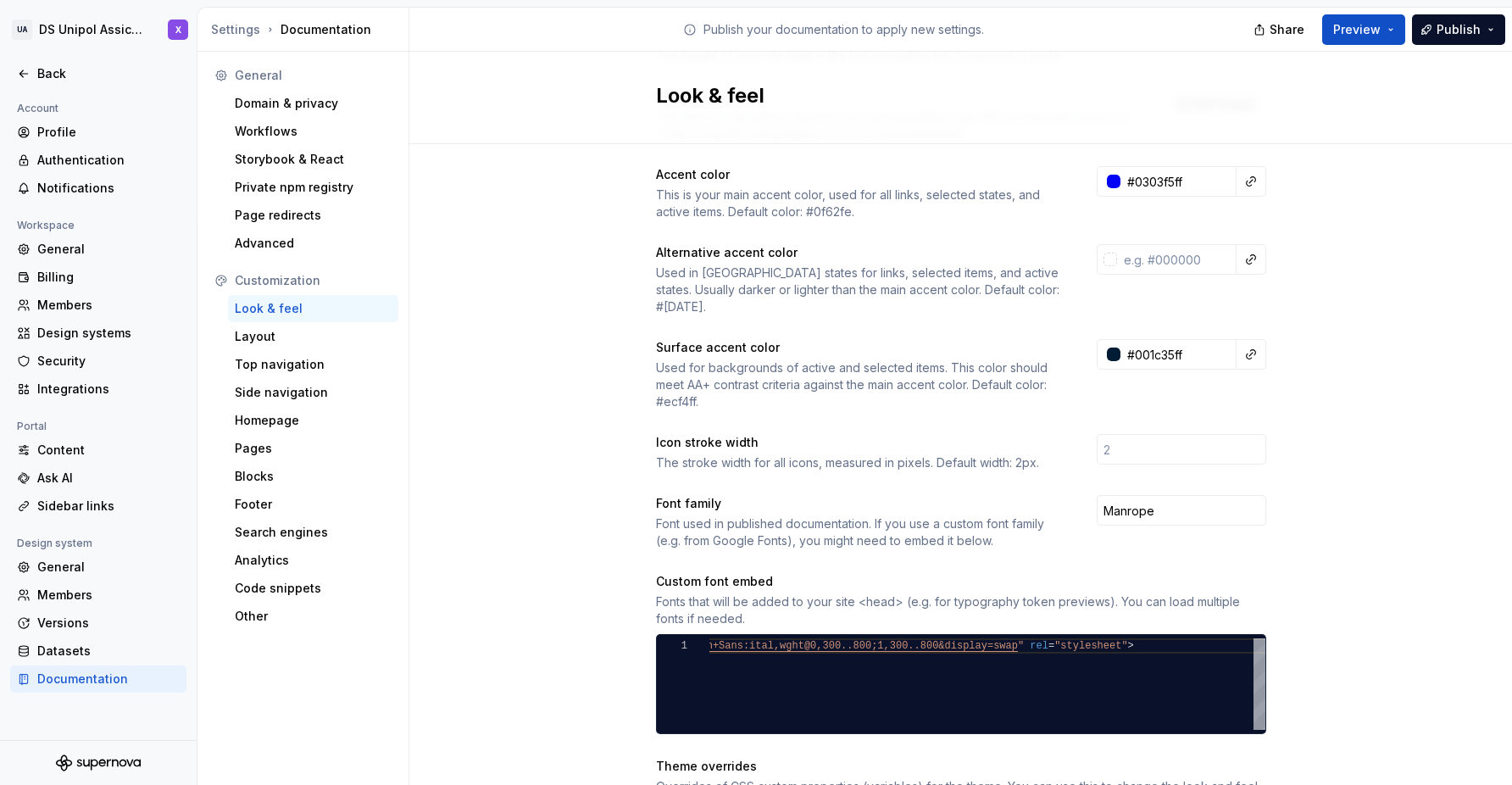
scroll to position [178, 0]
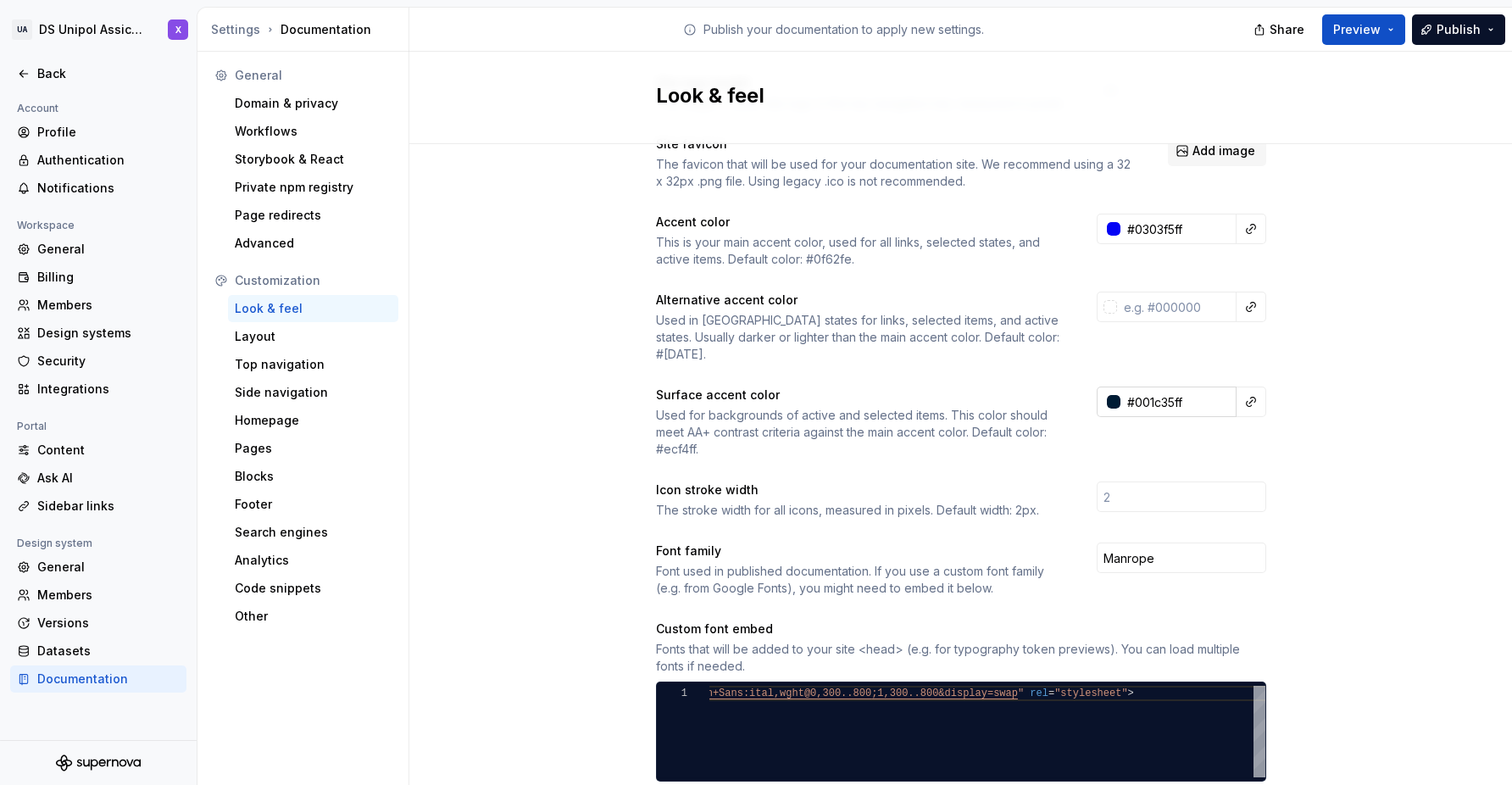
click at [1175, 388] on input "#001c35ff" at bounding box center [1178, 402] width 116 height 31
paste input "F9F9F7"
type input "#F9F9F7"
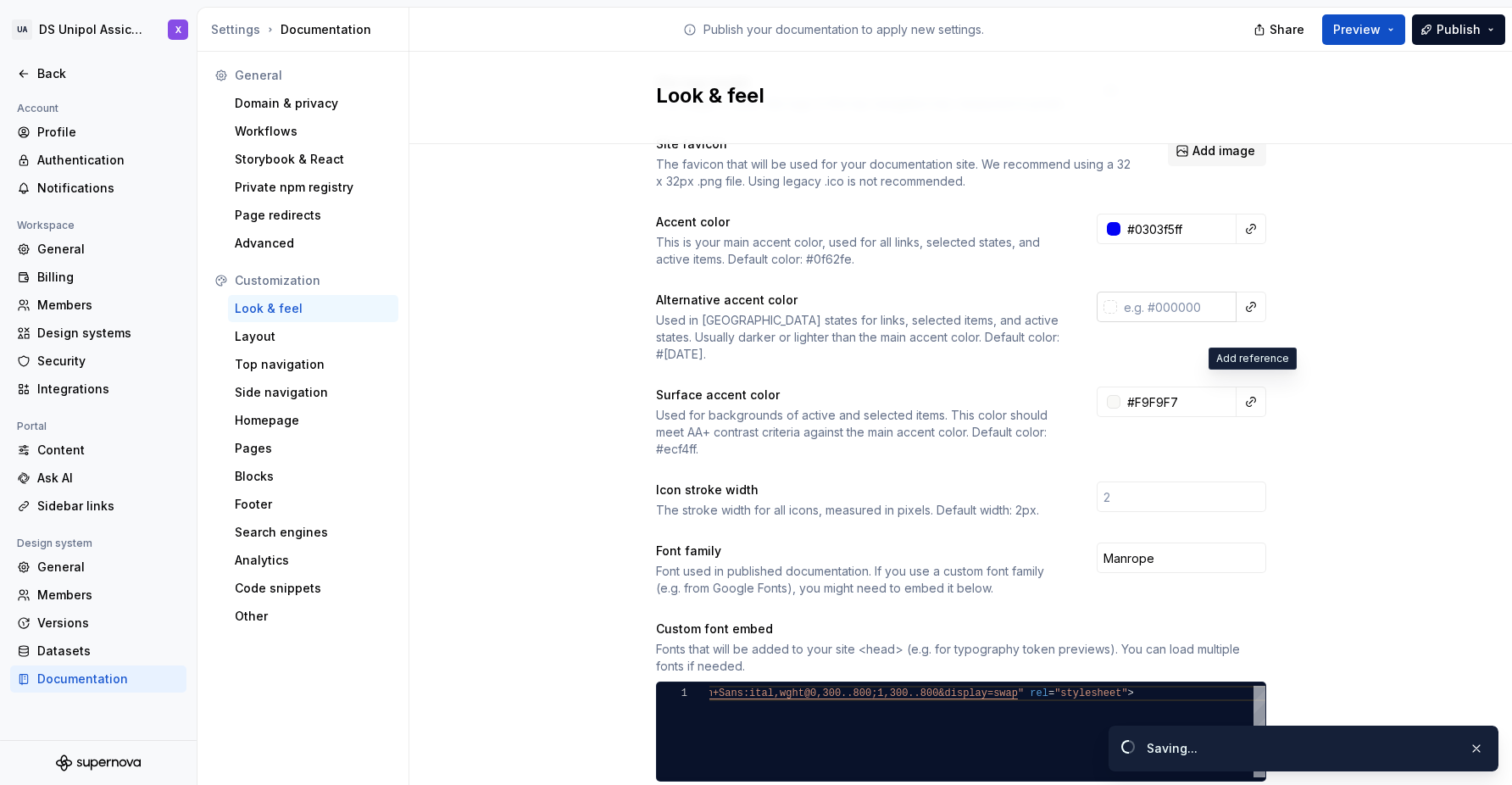
type input "#f9f9f7ff"
click at [1153, 309] on input "text" at bounding box center [1176, 307] width 119 height 31
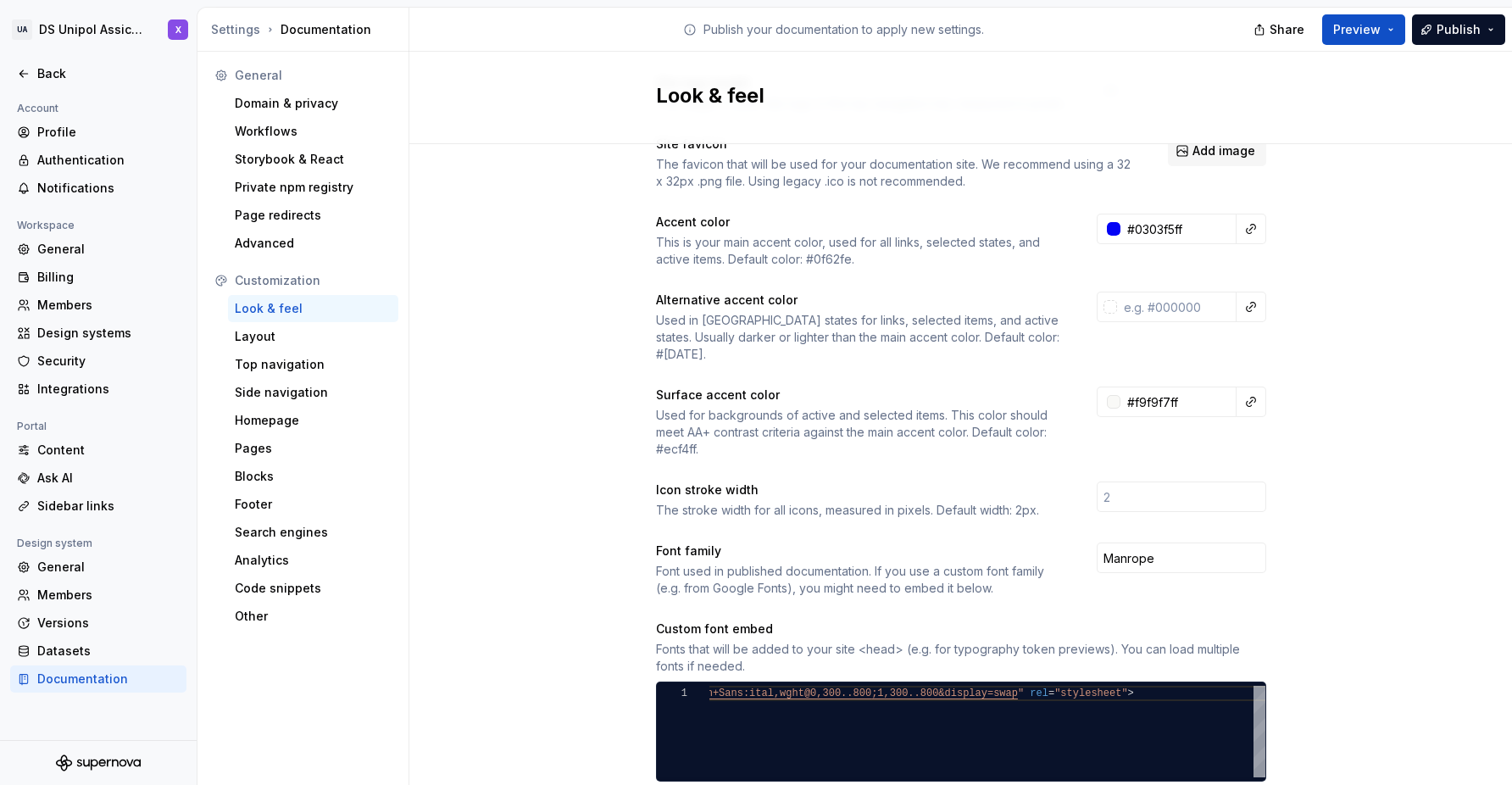
click at [1359, 340] on div "Site logo A company logo that will be displayed on all pages on your documentat…" at bounding box center [960, 590] width 1103 height 1250
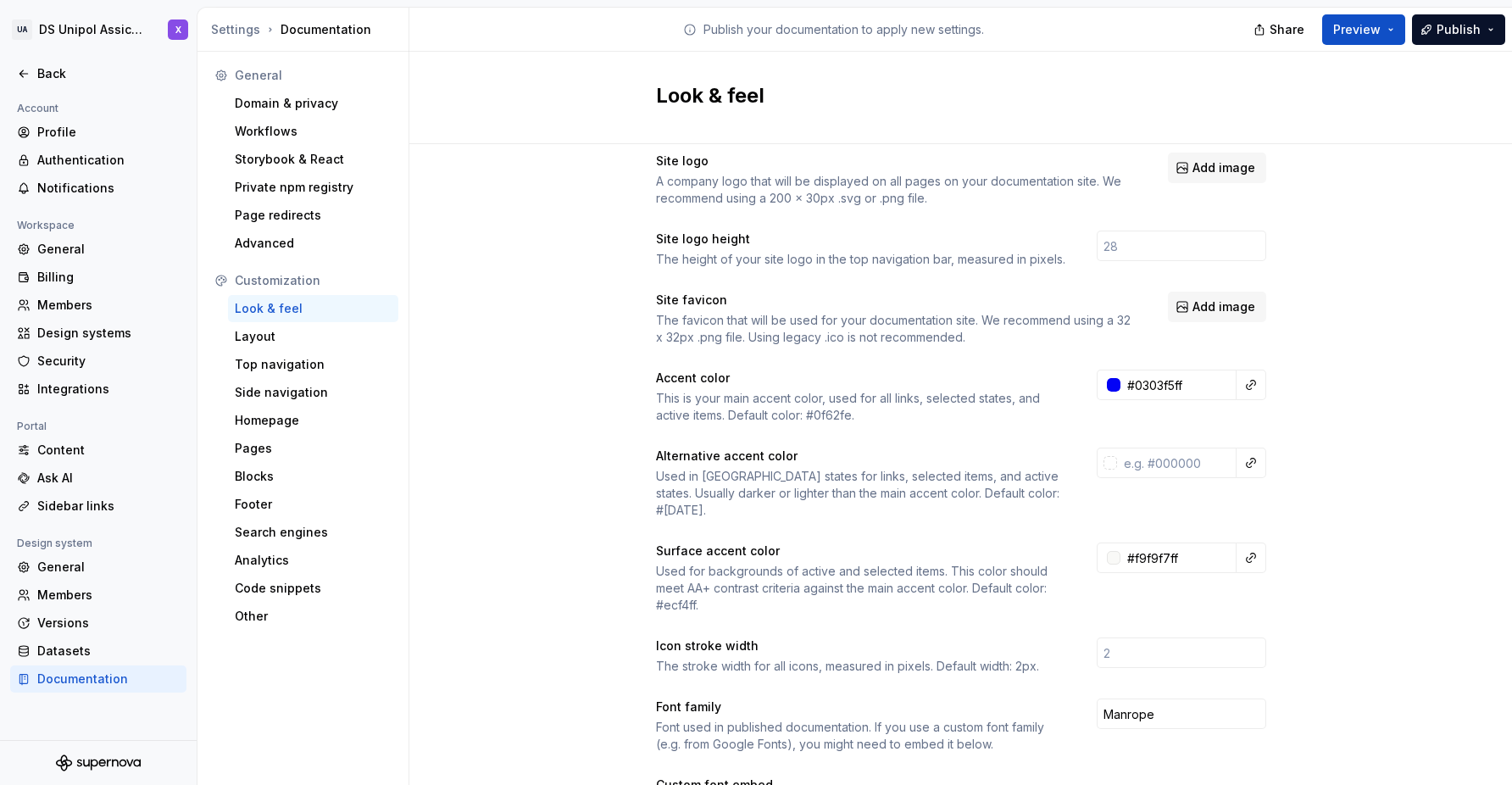
scroll to position [0, 0]
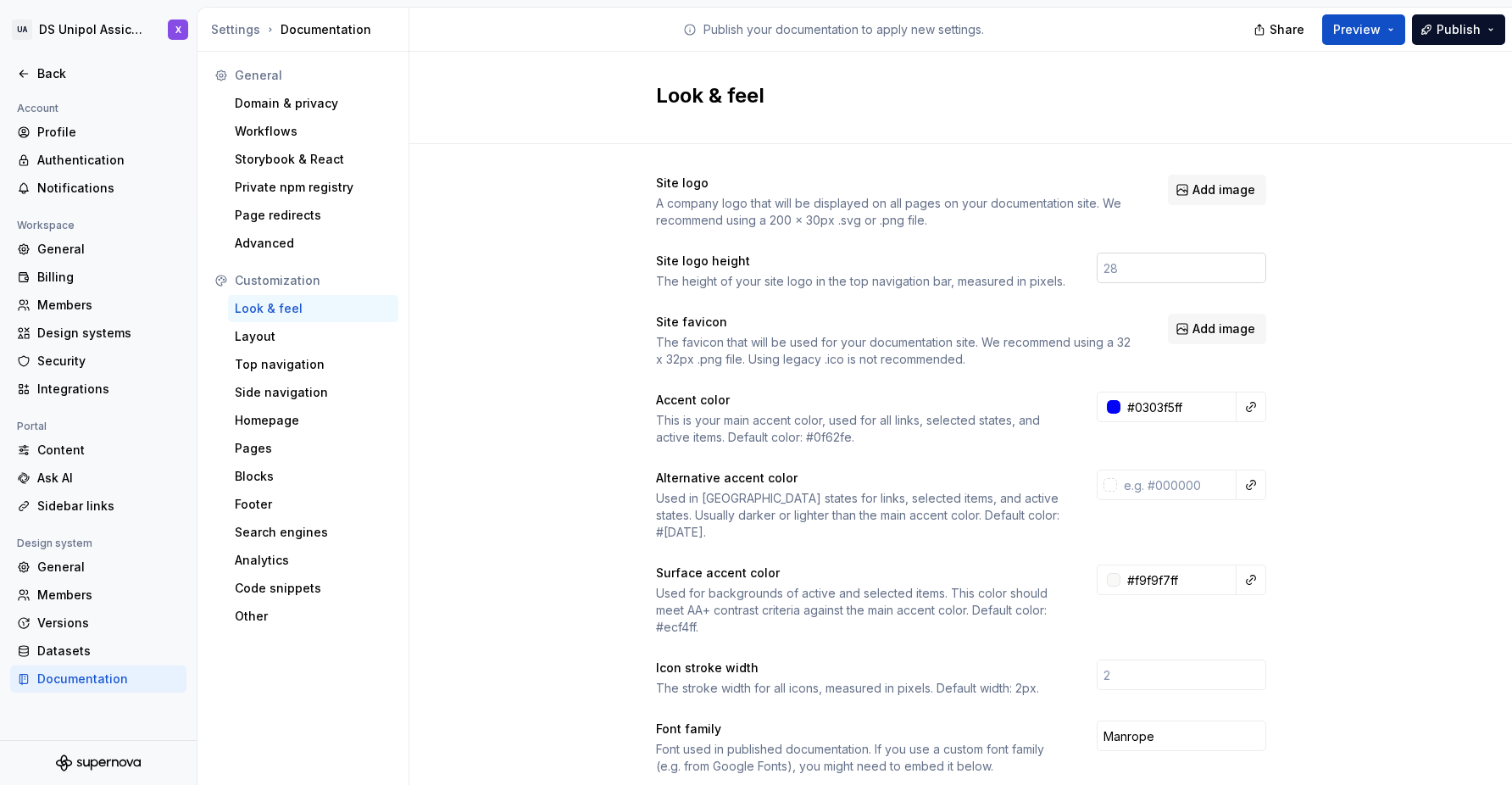
click at [1195, 266] on input "number" at bounding box center [1181, 268] width 170 height 31
click at [1332, 310] on div "Site logo A company logo that will be displayed on all pages on your documentat…" at bounding box center [960, 769] width 1103 height 1250
click at [263, 333] on div "Layout" at bounding box center [313, 337] width 156 height 17
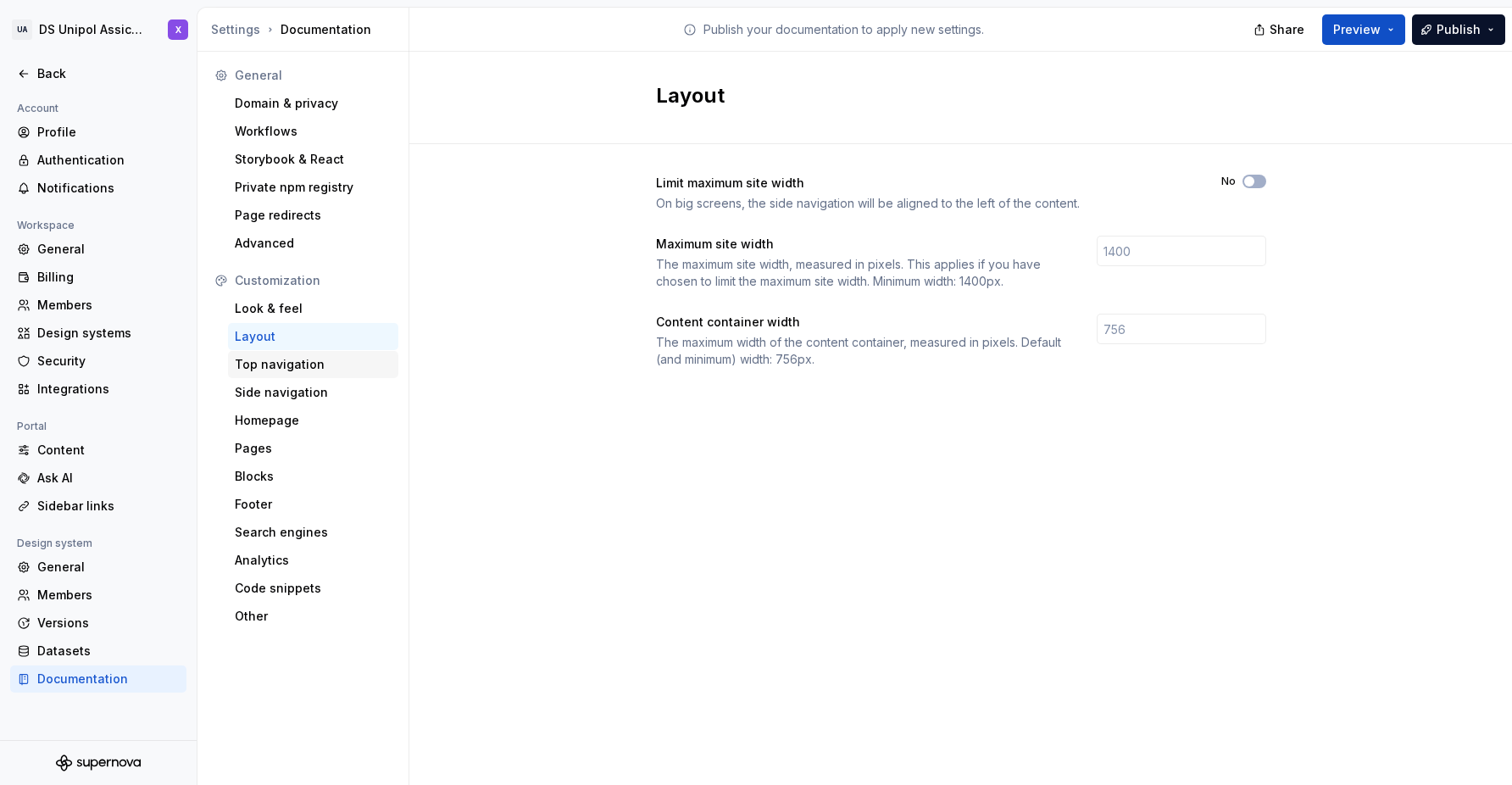
click at [264, 371] on div "Top navigation" at bounding box center [313, 364] width 156 height 17
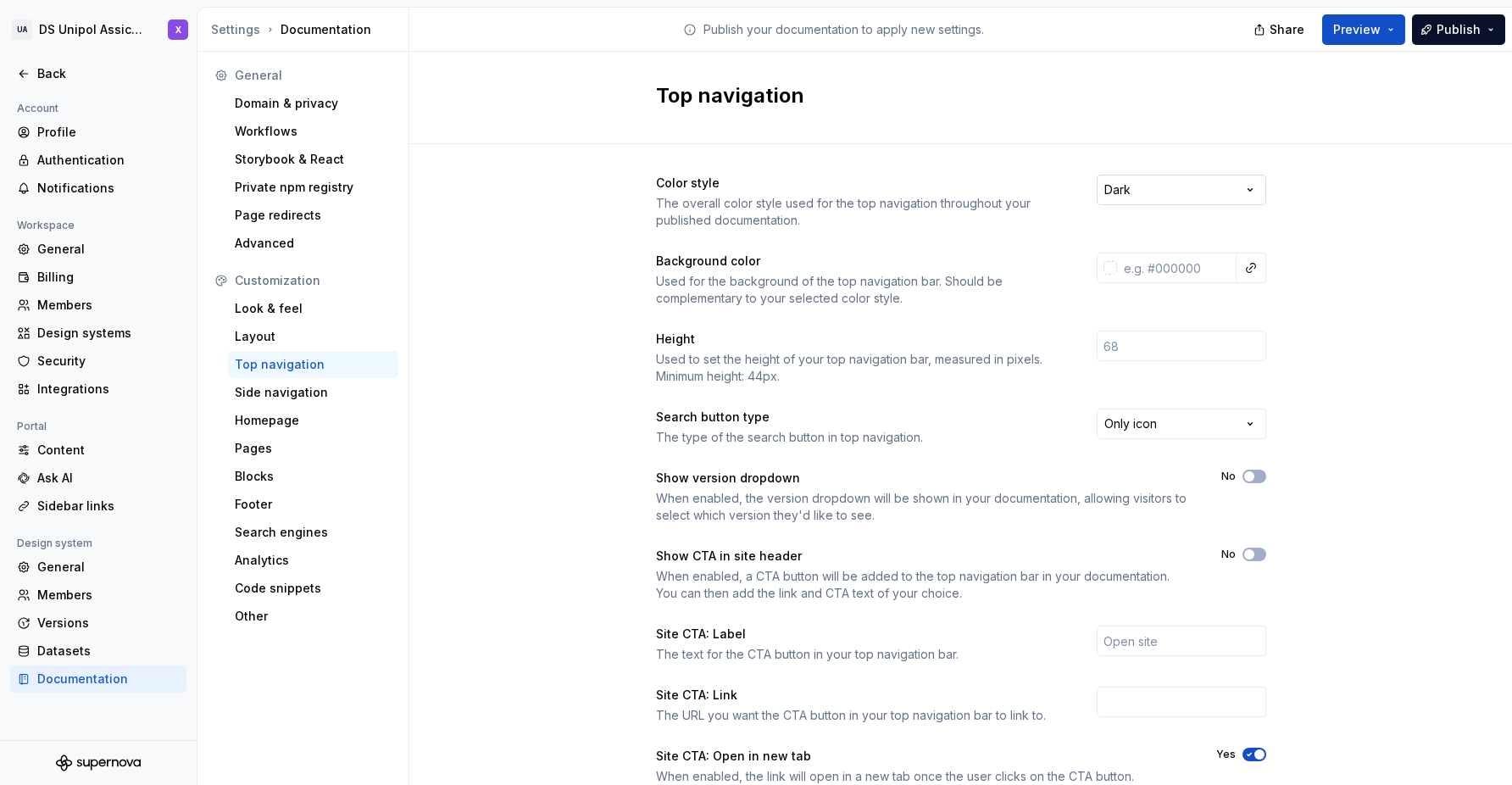
click at [1260, 197] on html "UA DS Unipol Assicurazioni X Back Account Profile Authentication Notifications …" at bounding box center [756, 392] width 1512 height 785
click at [1392, 36] on button "Preview" at bounding box center [1363, 30] width 83 height 31
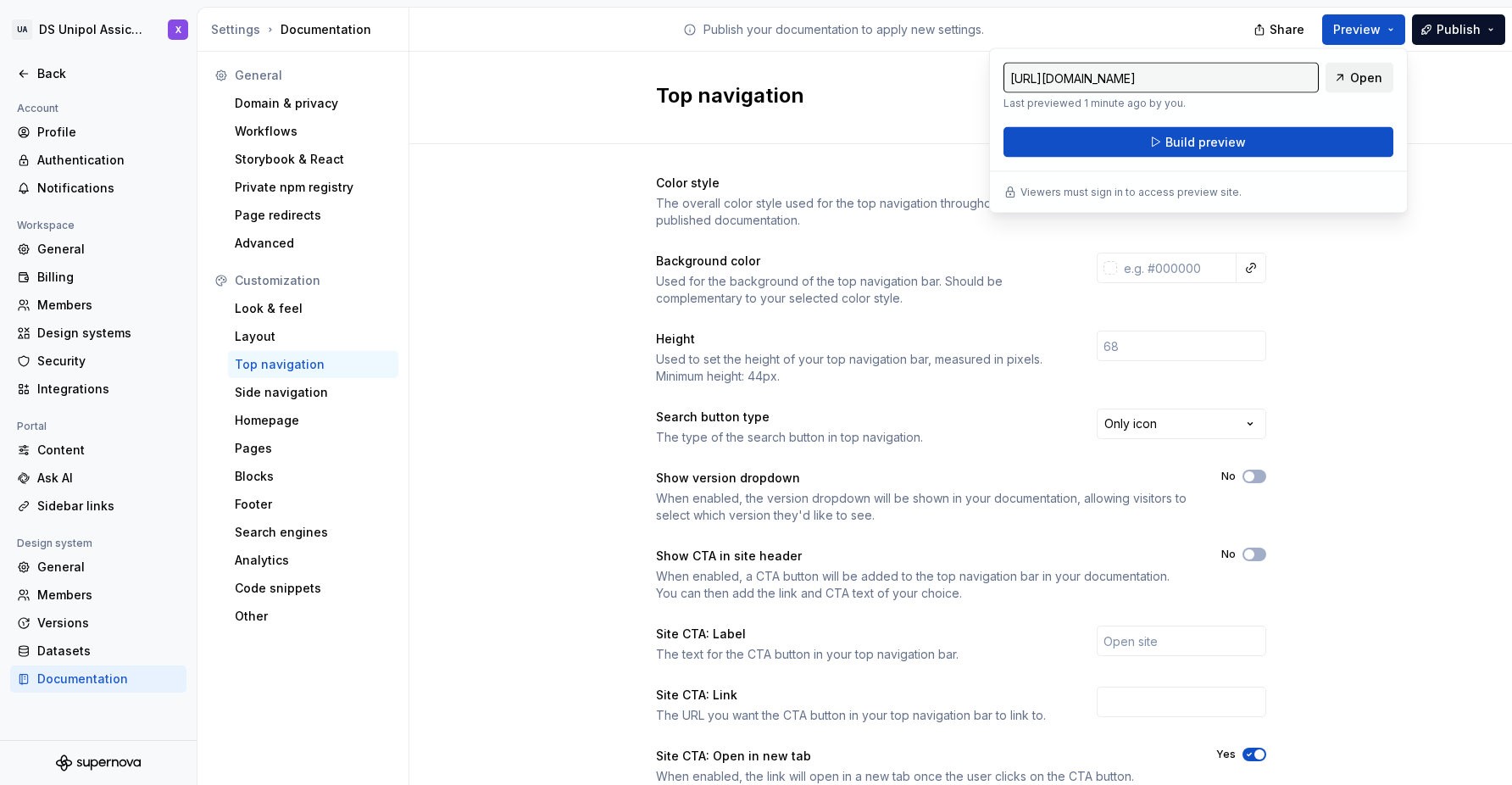
click at [1356, 79] on span "Open" at bounding box center [1366, 78] width 32 height 17
click at [1242, 141] on span "Build preview" at bounding box center [1205, 142] width 80 height 17
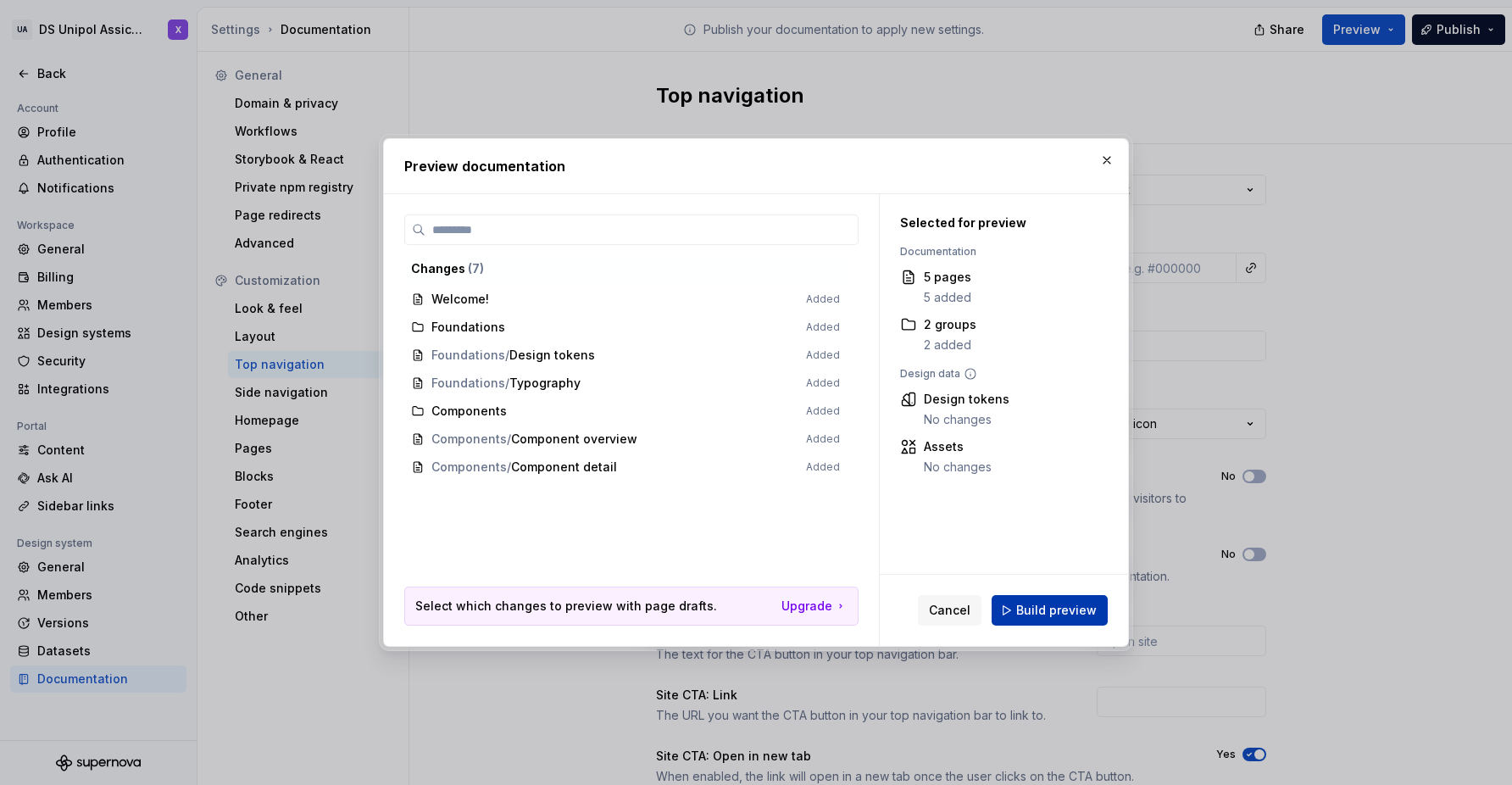
click at [1056, 619] on button "Build preview" at bounding box center [1050, 610] width 116 height 31
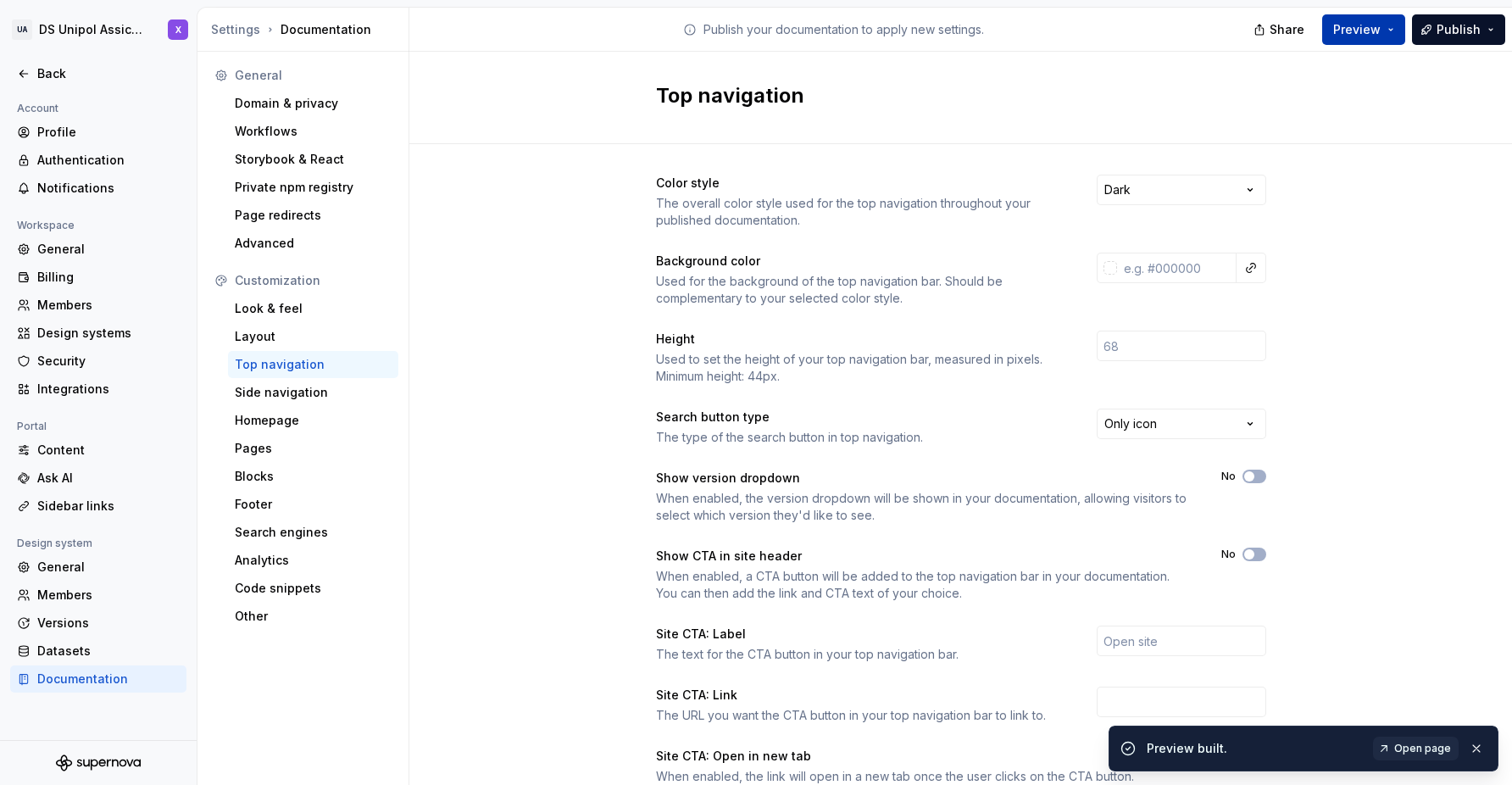
click at [1397, 20] on button "Preview" at bounding box center [1363, 30] width 83 height 31
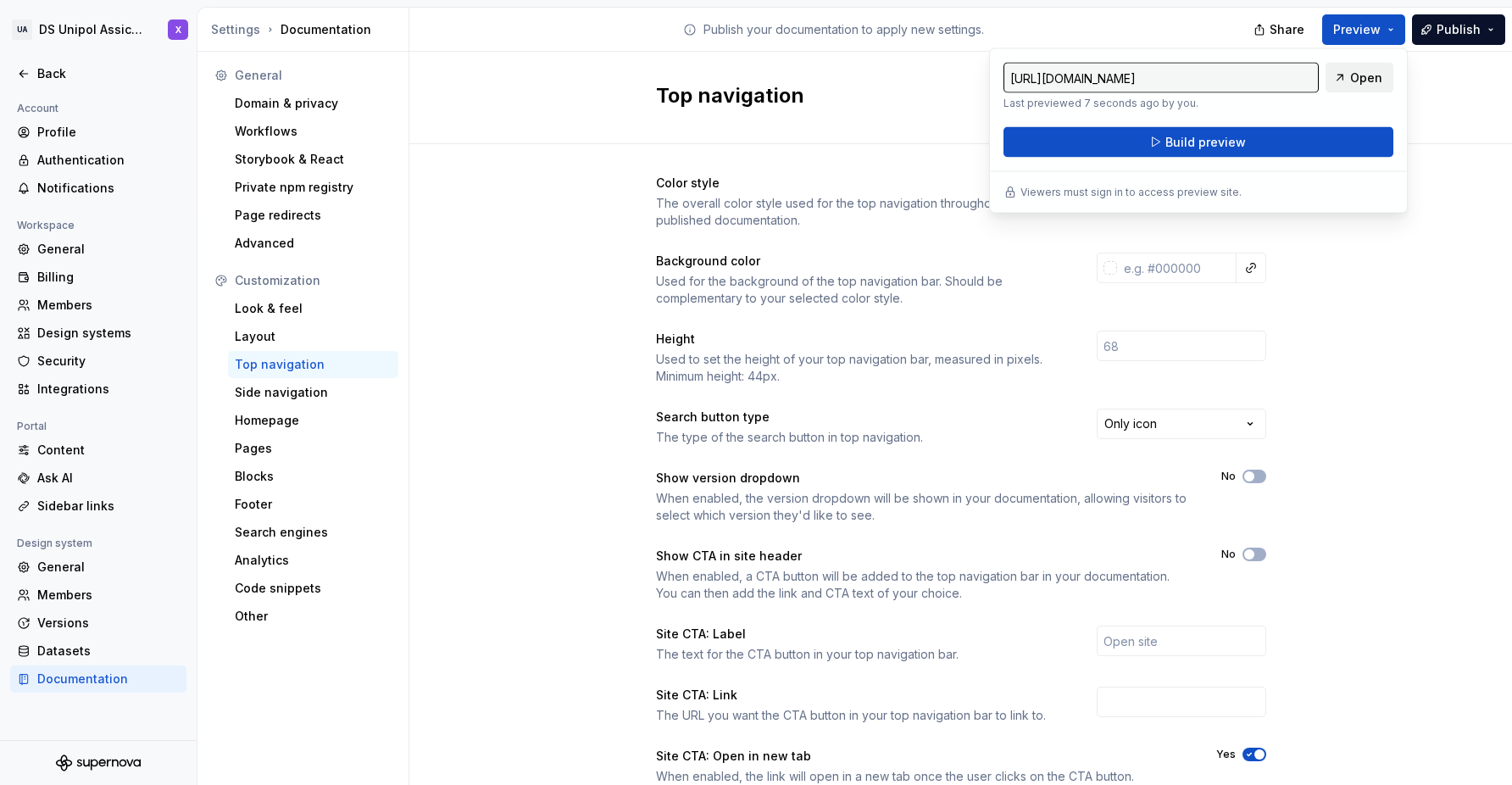
click at [1386, 74] on link "Open" at bounding box center [1359, 78] width 68 height 31
click at [1358, 72] on span "Open" at bounding box center [1366, 78] width 32 height 17
click at [1458, 191] on div "Color style The overall color style used for the top navigation throughout your…" at bounding box center [960, 535] width 1103 height 783
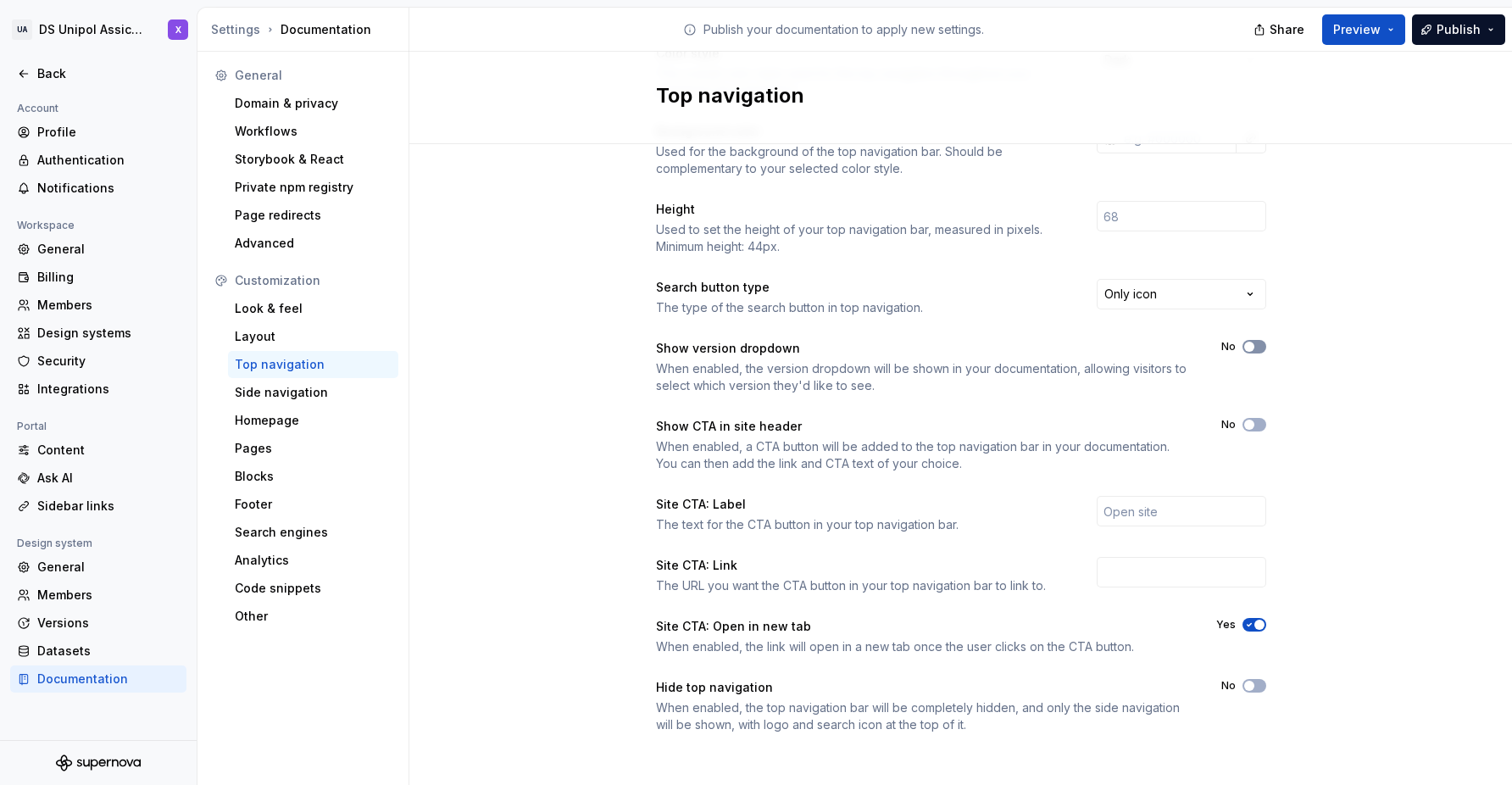
scroll to position [134, 0]
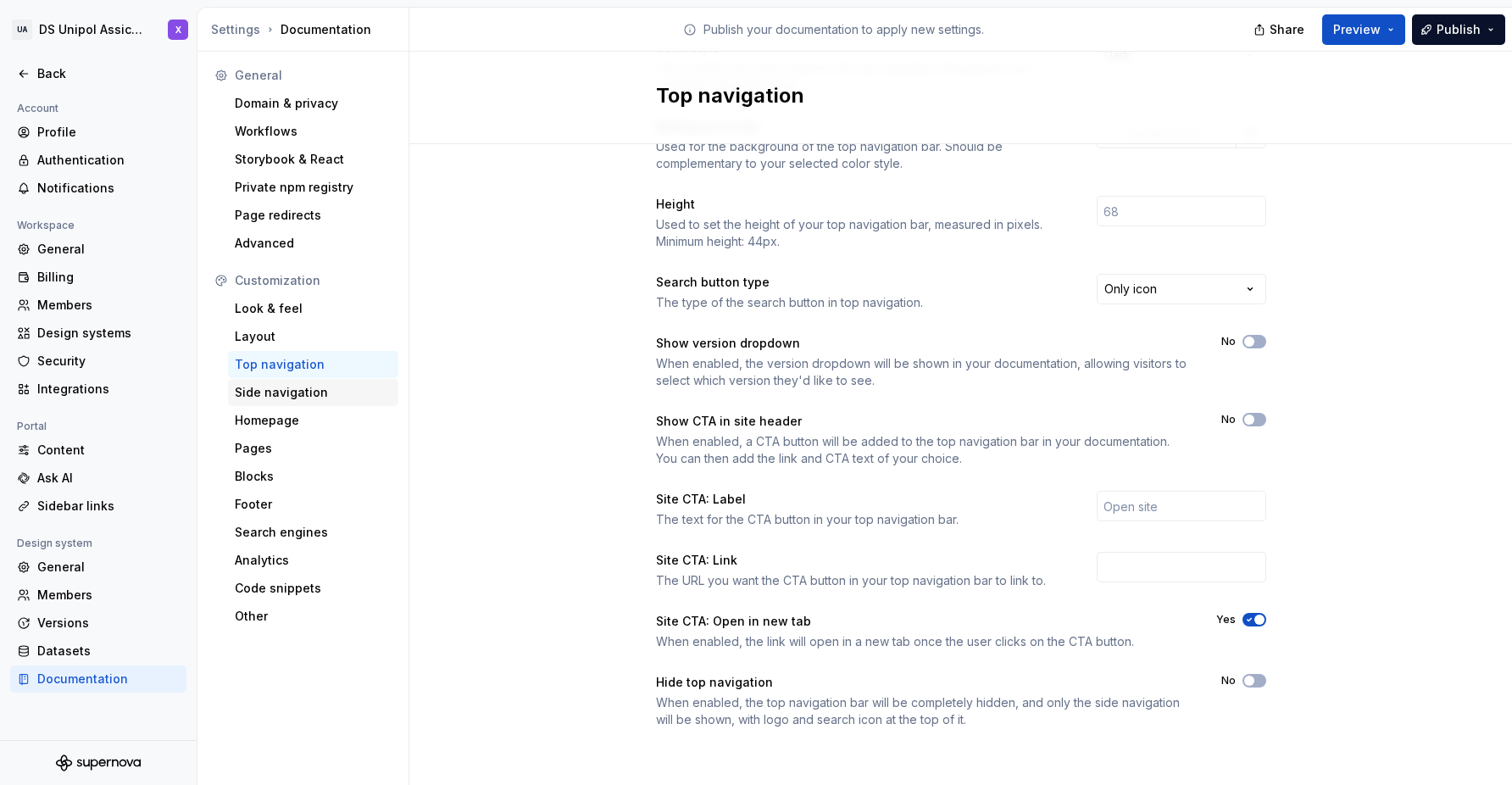
click at [286, 386] on div "Side navigation" at bounding box center [313, 393] width 156 height 17
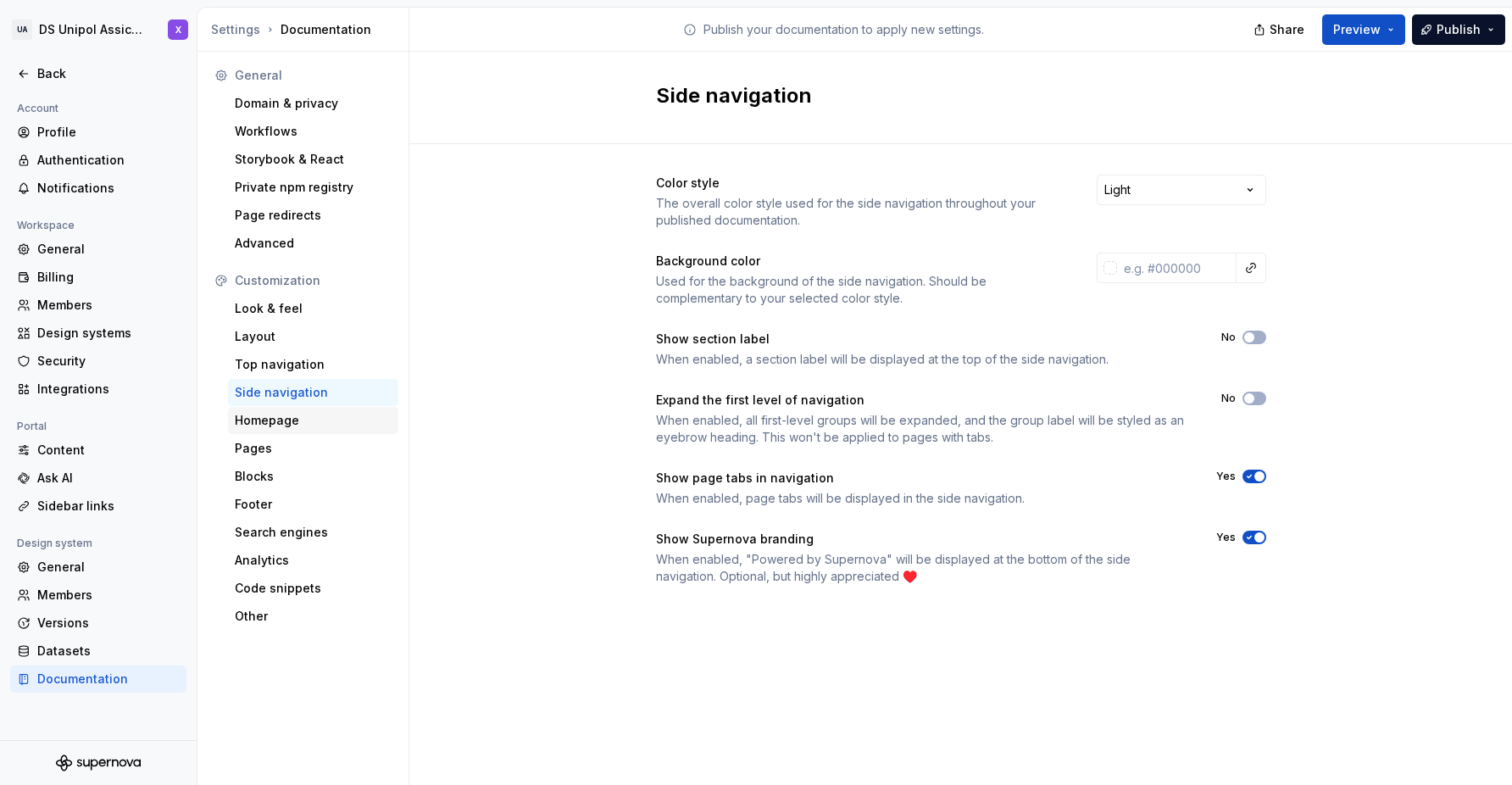
click at [261, 417] on div "Homepage" at bounding box center [313, 421] width 156 height 17
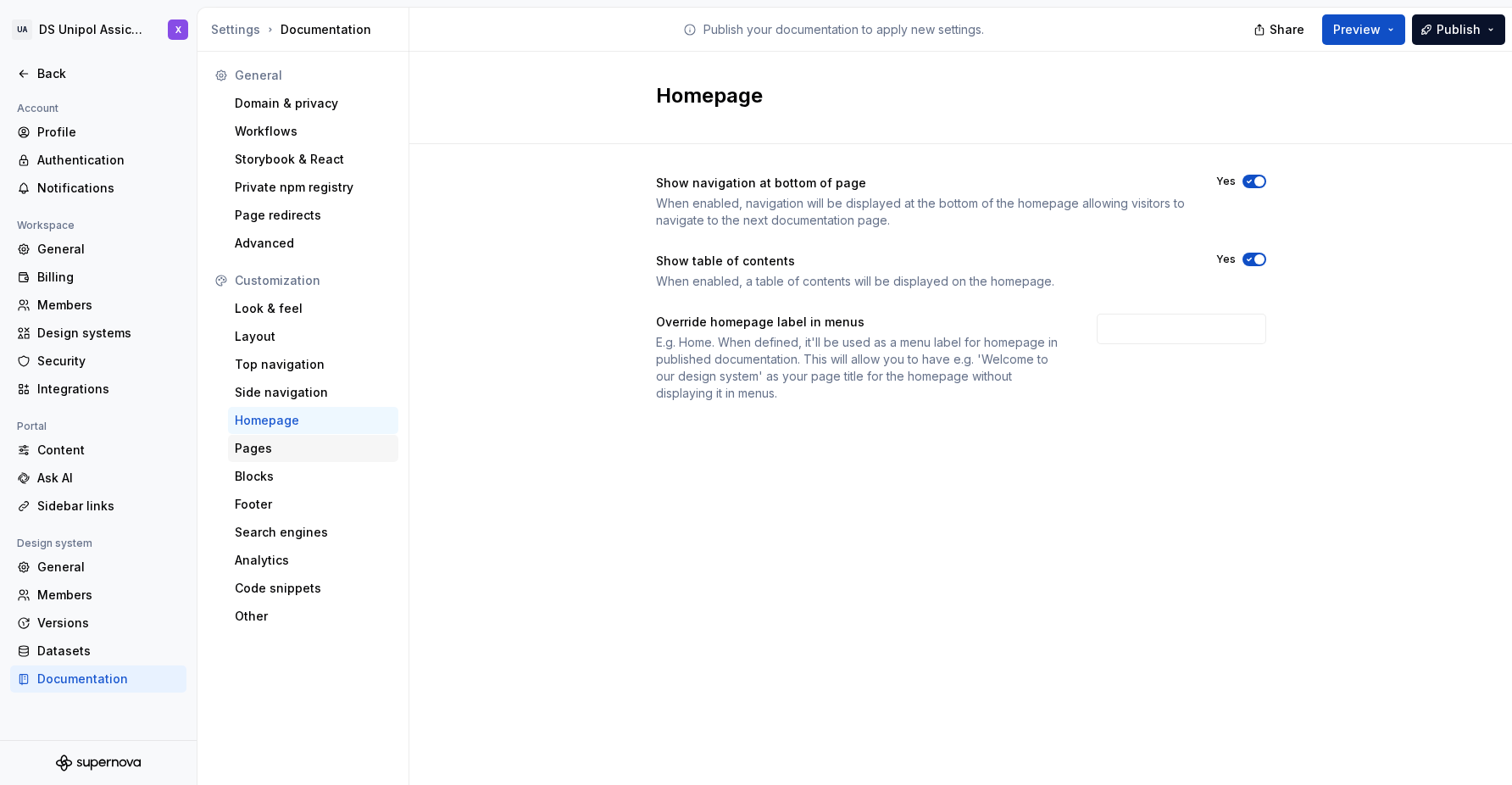
click at [253, 457] on div "Pages" at bounding box center [313, 448] width 171 height 27
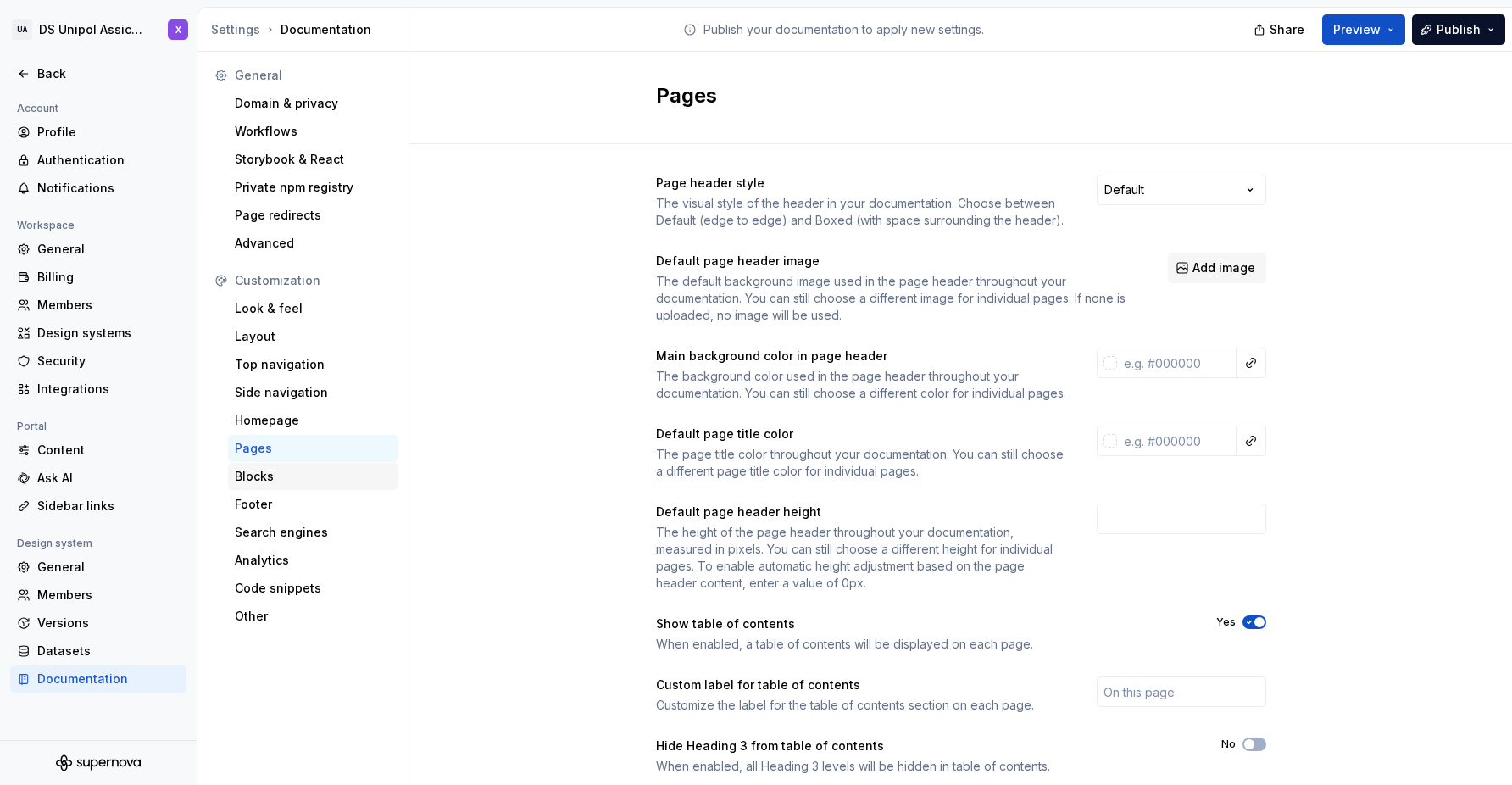
click at [255, 480] on div "Blocks" at bounding box center [313, 477] width 156 height 17
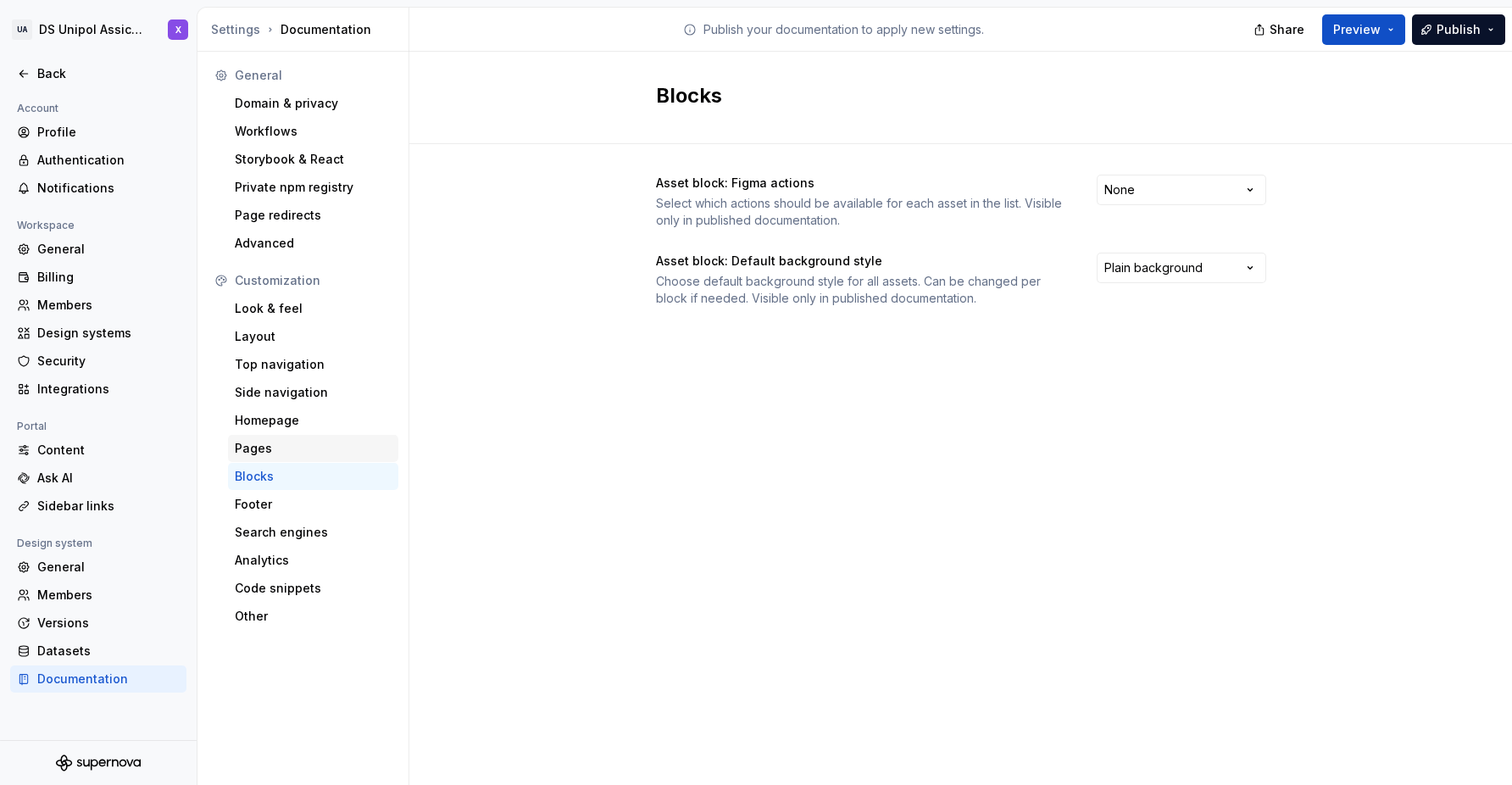
click at [271, 446] on div "Pages" at bounding box center [313, 448] width 156 height 17
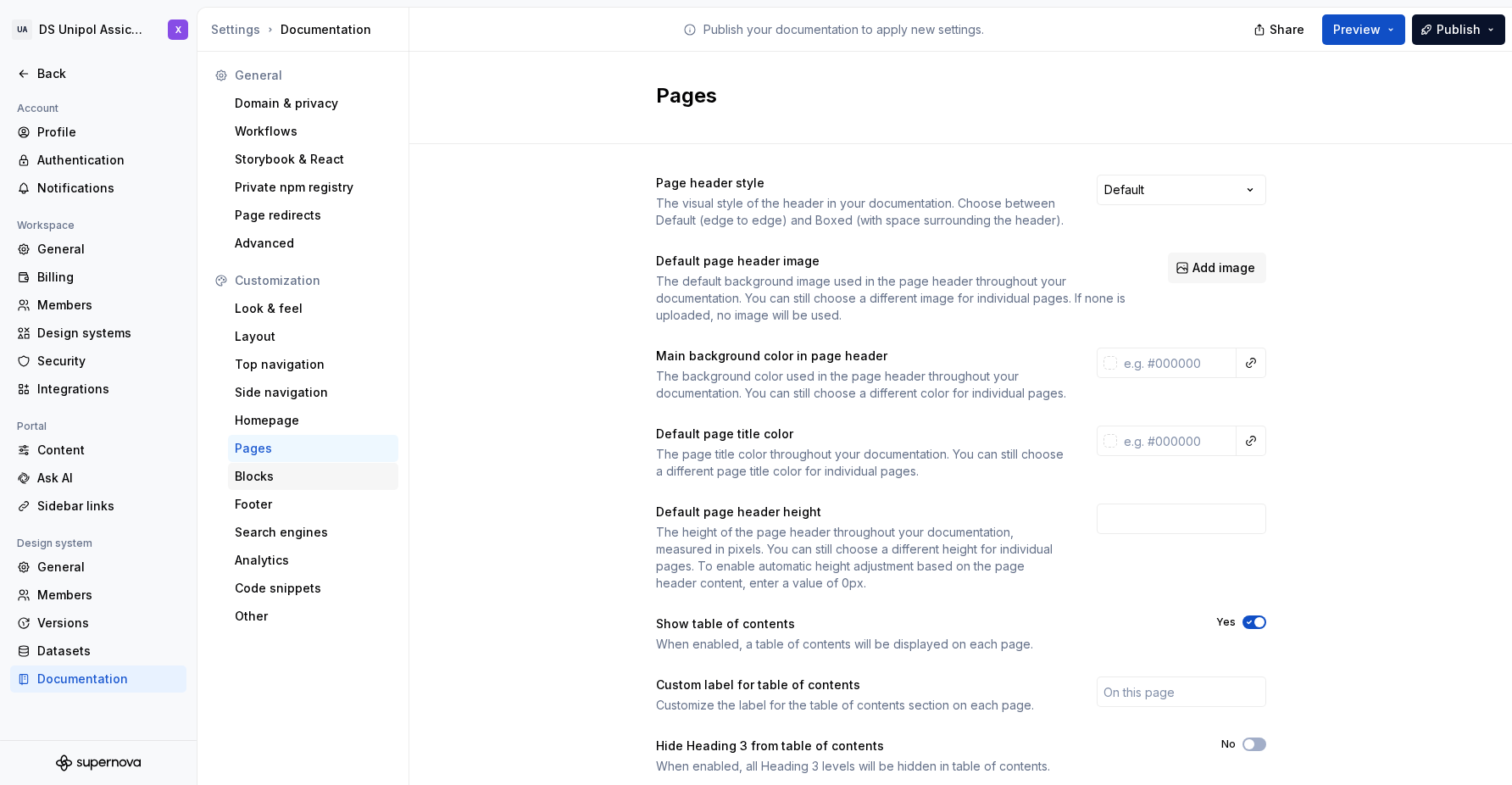
click at [261, 478] on div "Blocks" at bounding box center [313, 477] width 156 height 17
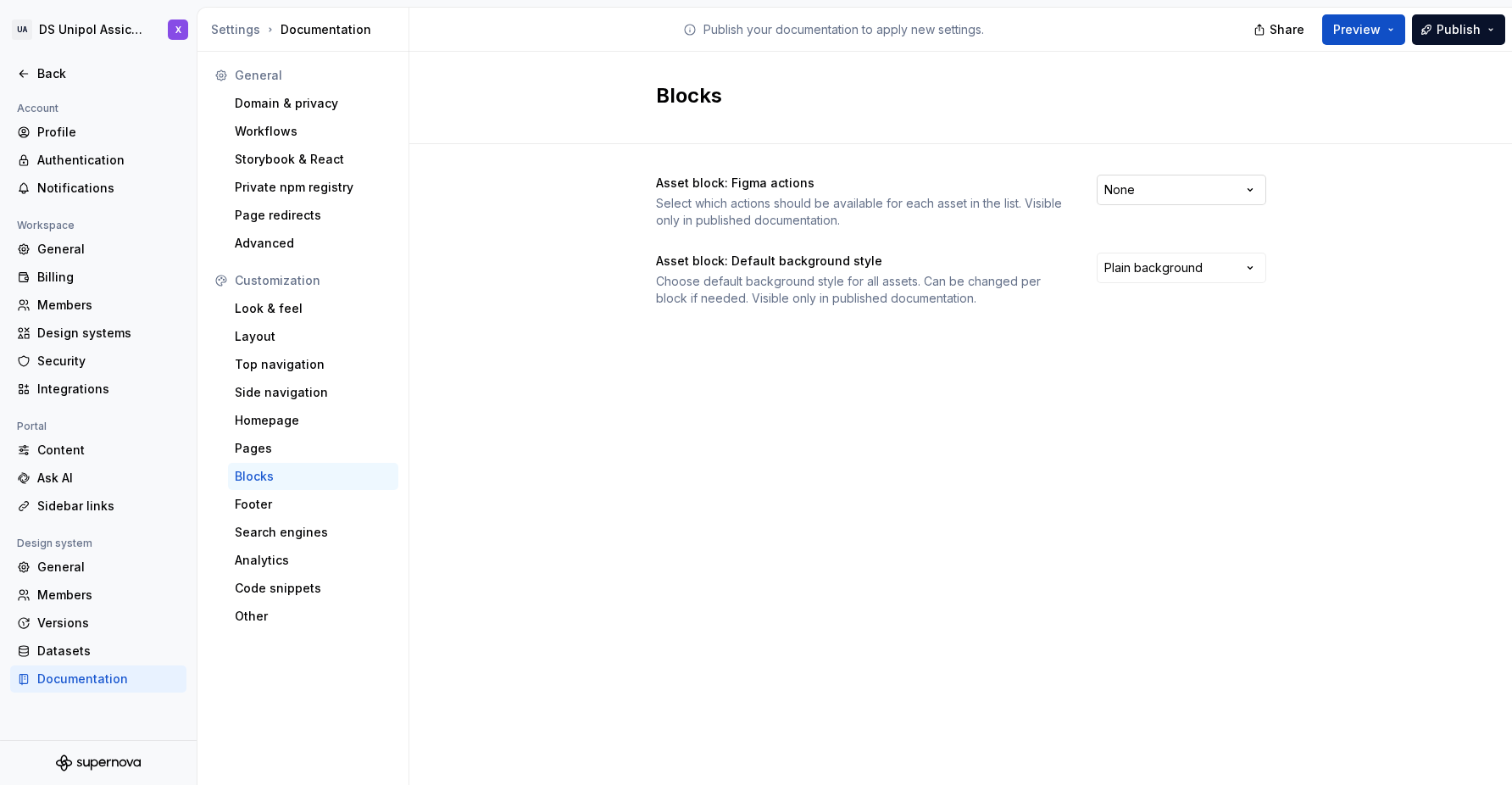
click at [1199, 184] on html "UA DS Unipol Assicurazioni X Back Account Profile Authentication Notifications …" at bounding box center [756, 392] width 1512 height 785
click at [1290, 195] on html "UA DS Unipol Assicurazioni X Back Account Profile Authentication Notifications …" at bounding box center [756, 392] width 1512 height 785
click at [1161, 279] on html "UA DS Unipol Assicurazioni X Back Account Profile Authentication Notifications …" at bounding box center [756, 392] width 1512 height 785
click at [1327, 252] on html "UA DS Unipol Assicurazioni X Back Account Profile Authentication Notifications …" at bounding box center [756, 392] width 1512 height 785
click at [270, 506] on div "Footer" at bounding box center [313, 505] width 156 height 17
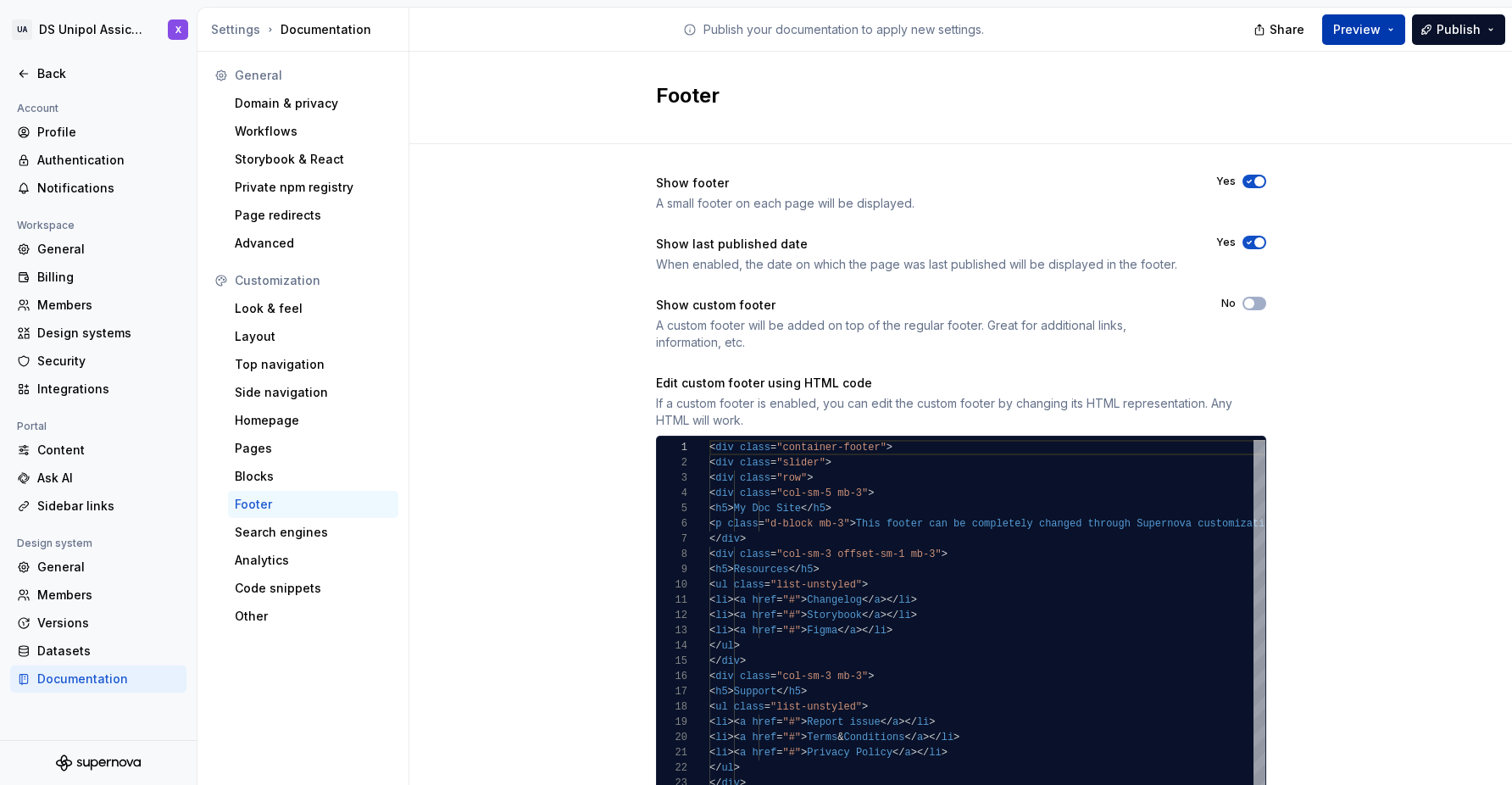
click at [1399, 27] on button "Preview" at bounding box center [1363, 30] width 83 height 31
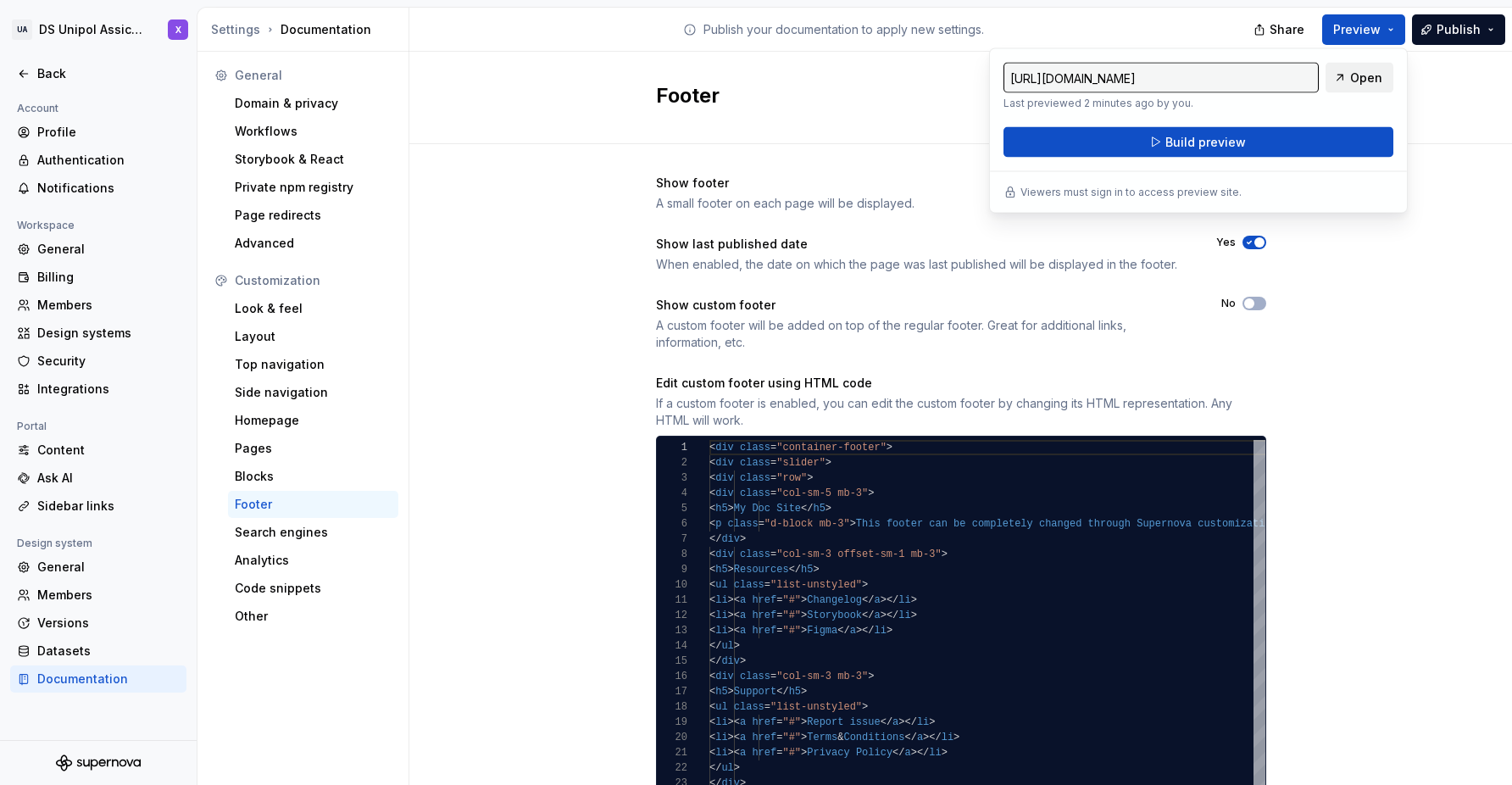
click at [1364, 72] on span "Open" at bounding box center [1366, 78] width 32 height 17
